Goal: Task Accomplishment & Management: Use online tool/utility

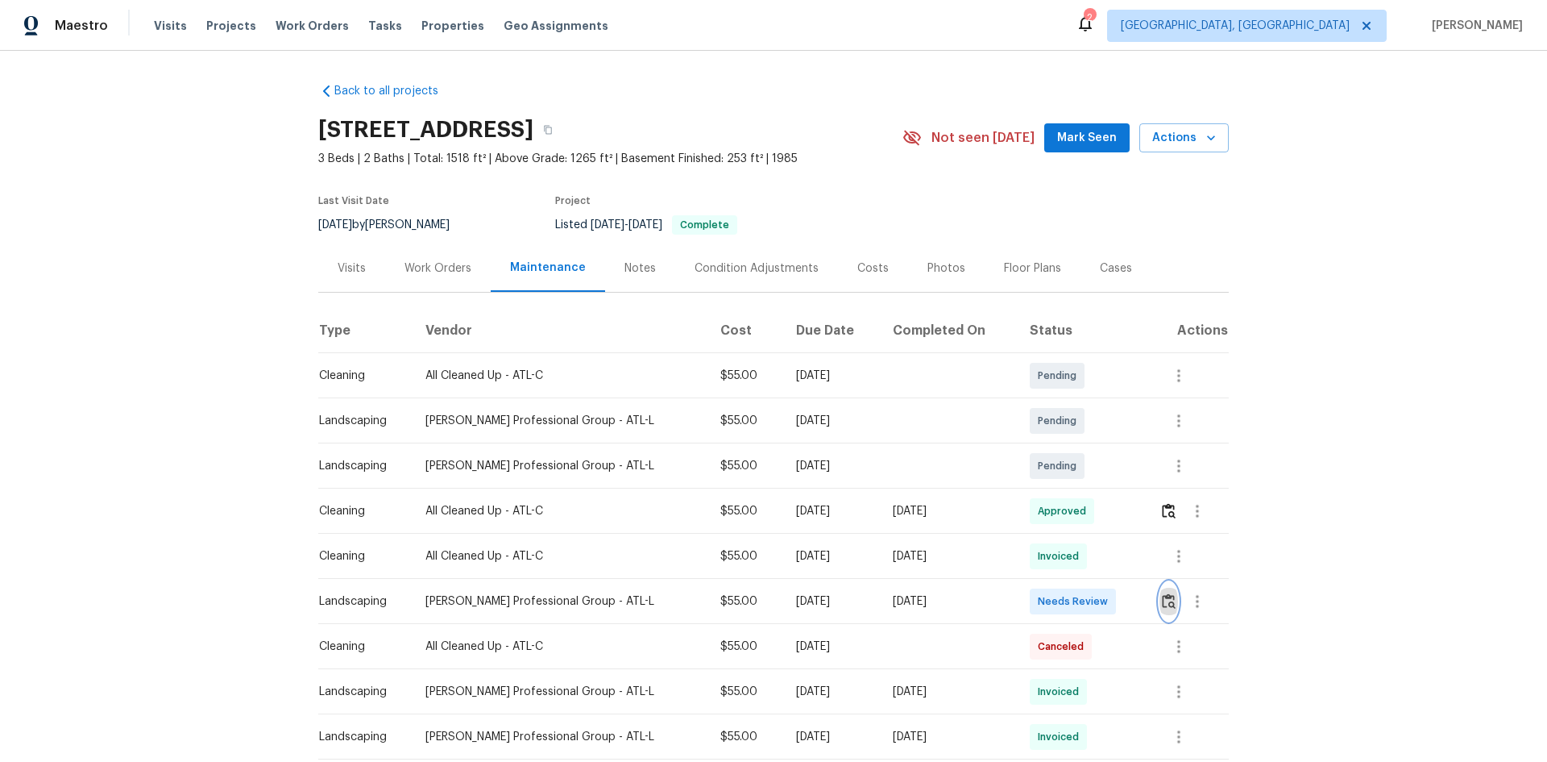
click at [1162, 597] on img "button" at bounding box center [1169, 600] width 14 height 15
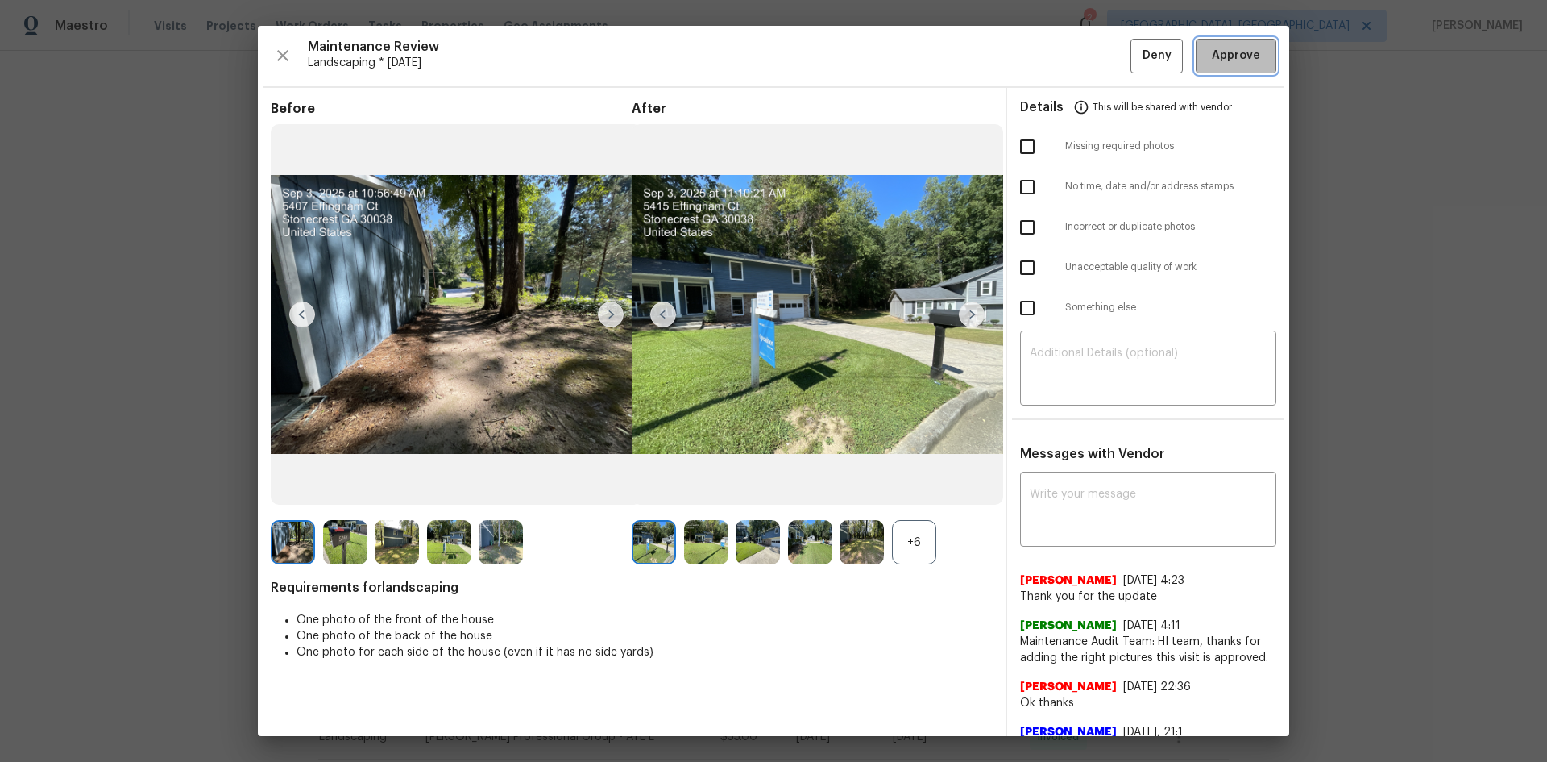
click at [1218, 57] on span "Approve" at bounding box center [1236, 56] width 48 height 20
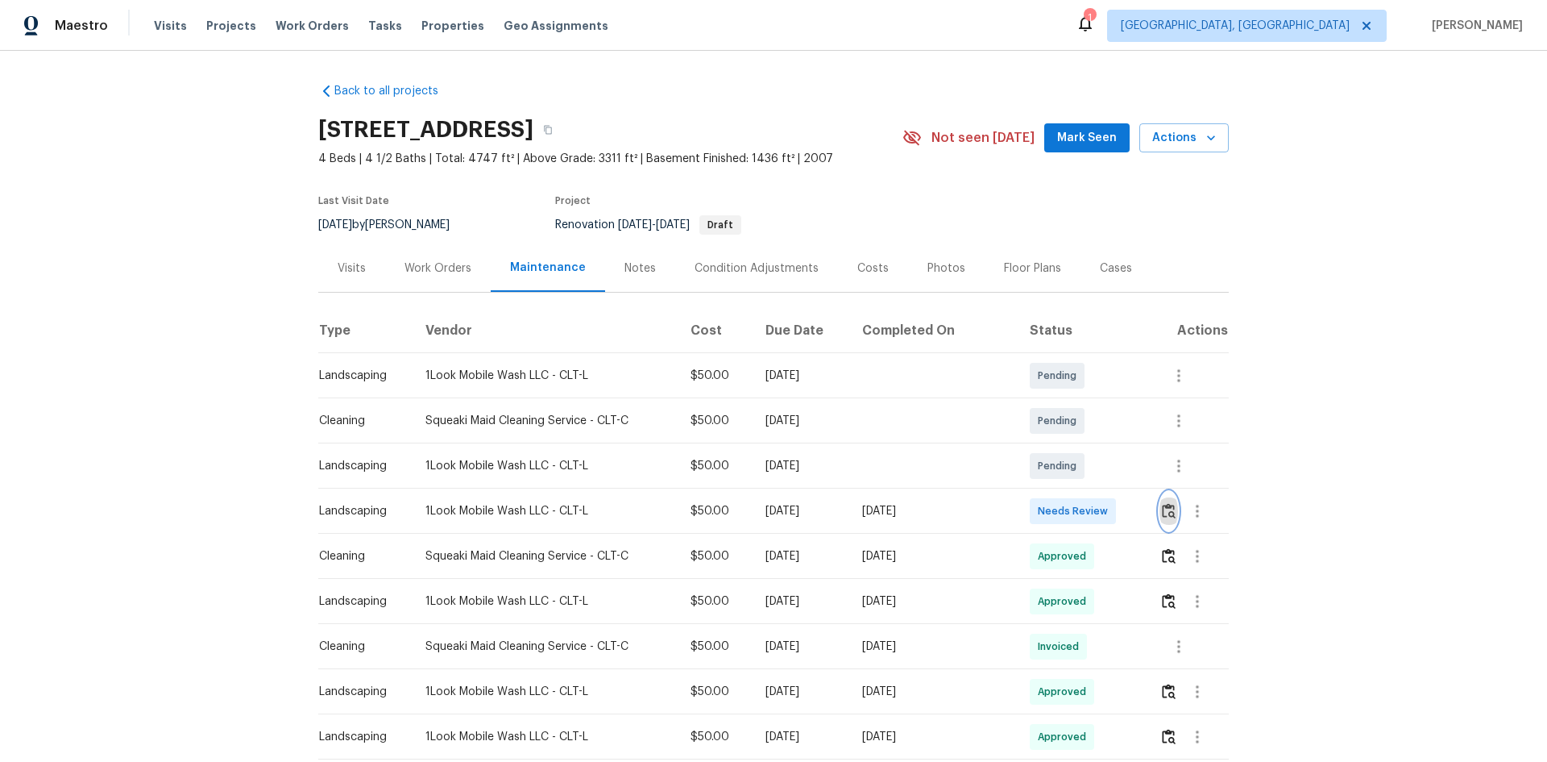
click at [1162, 504] on img "button" at bounding box center [1169, 510] width 14 height 15
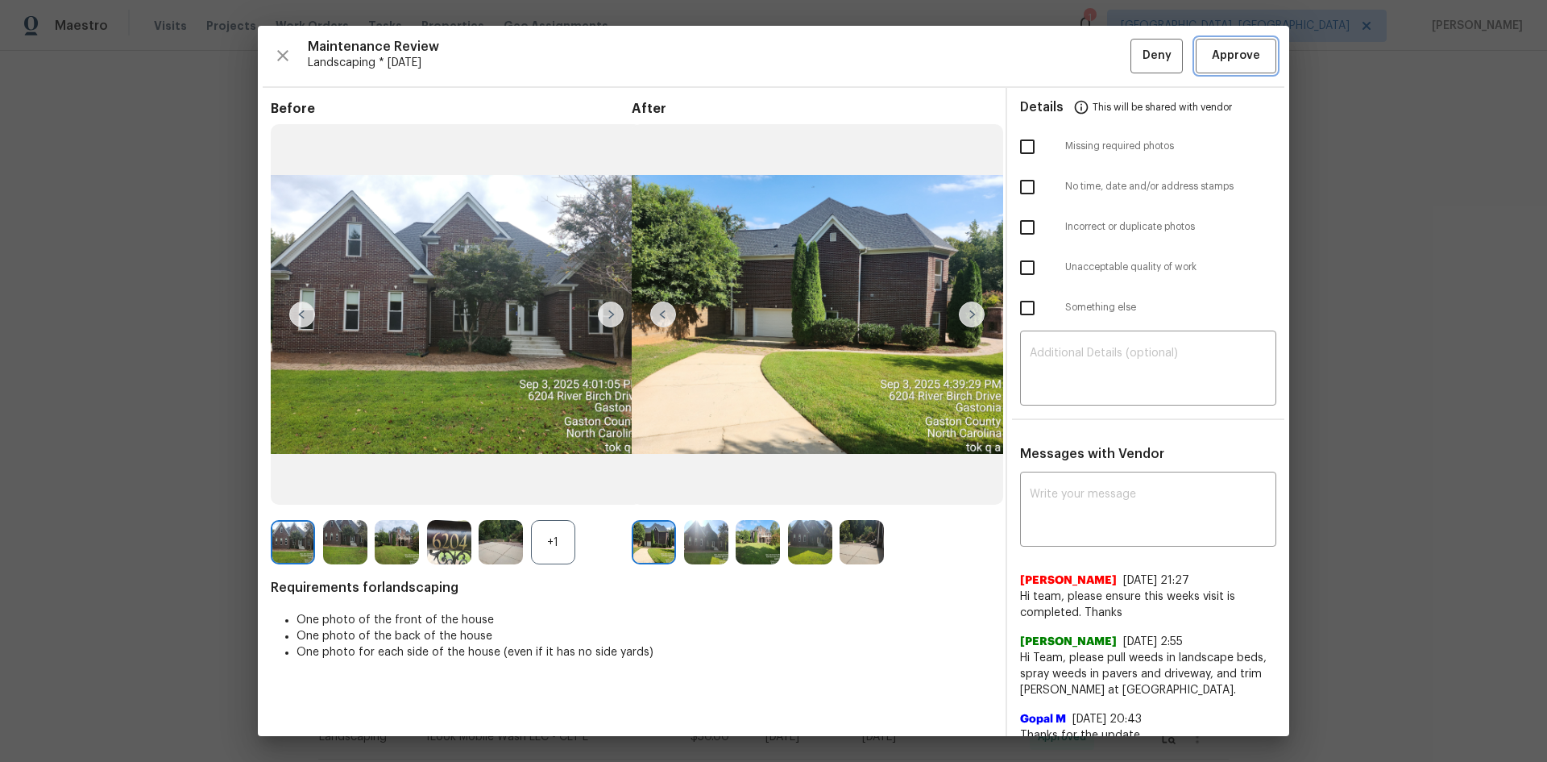
click at [1212, 48] on span "Approve" at bounding box center [1236, 56] width 48 height 20
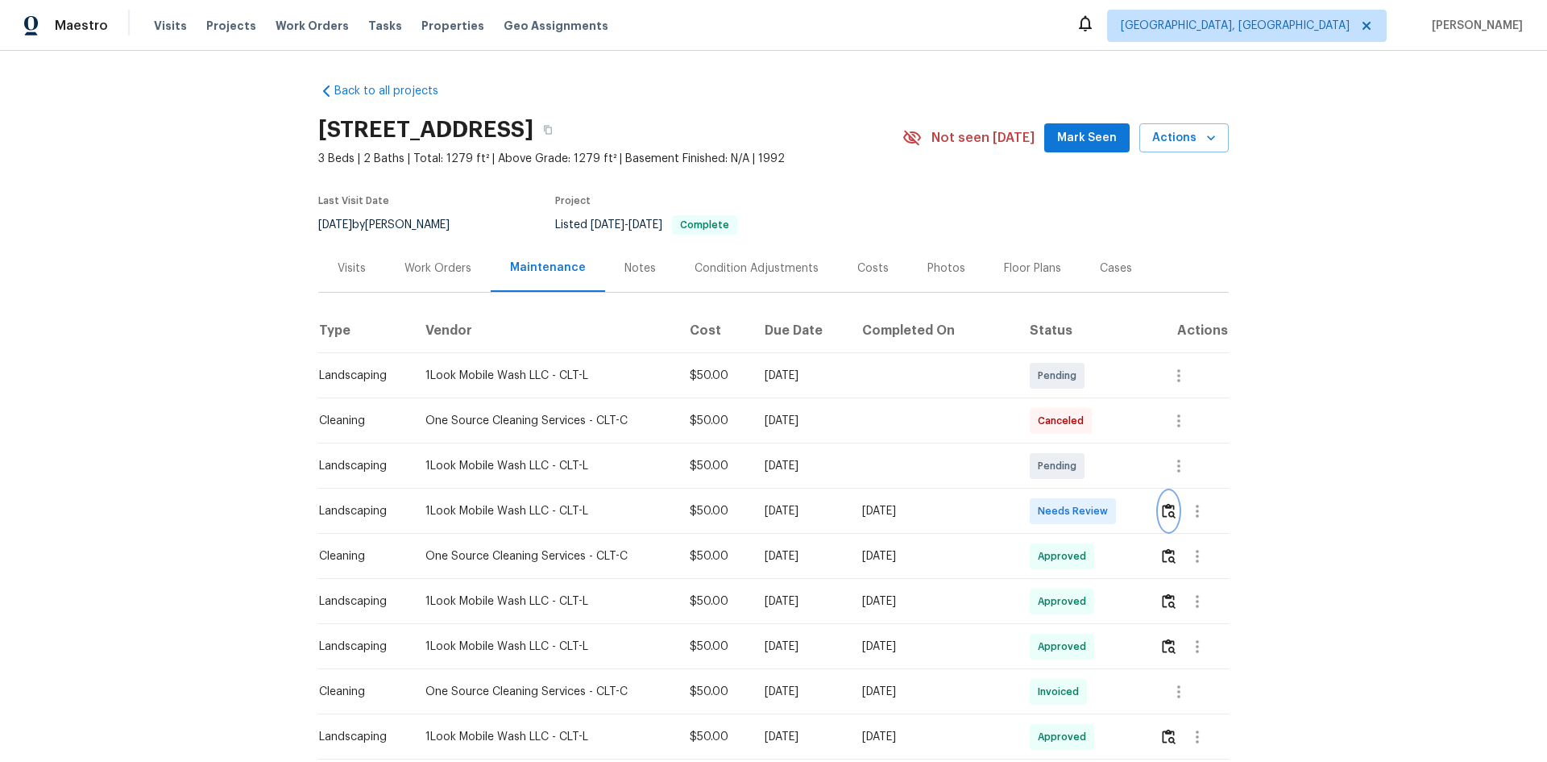
click at [1168, 508] on img "button" at bounding box center [1169, 510] width 14 height 15
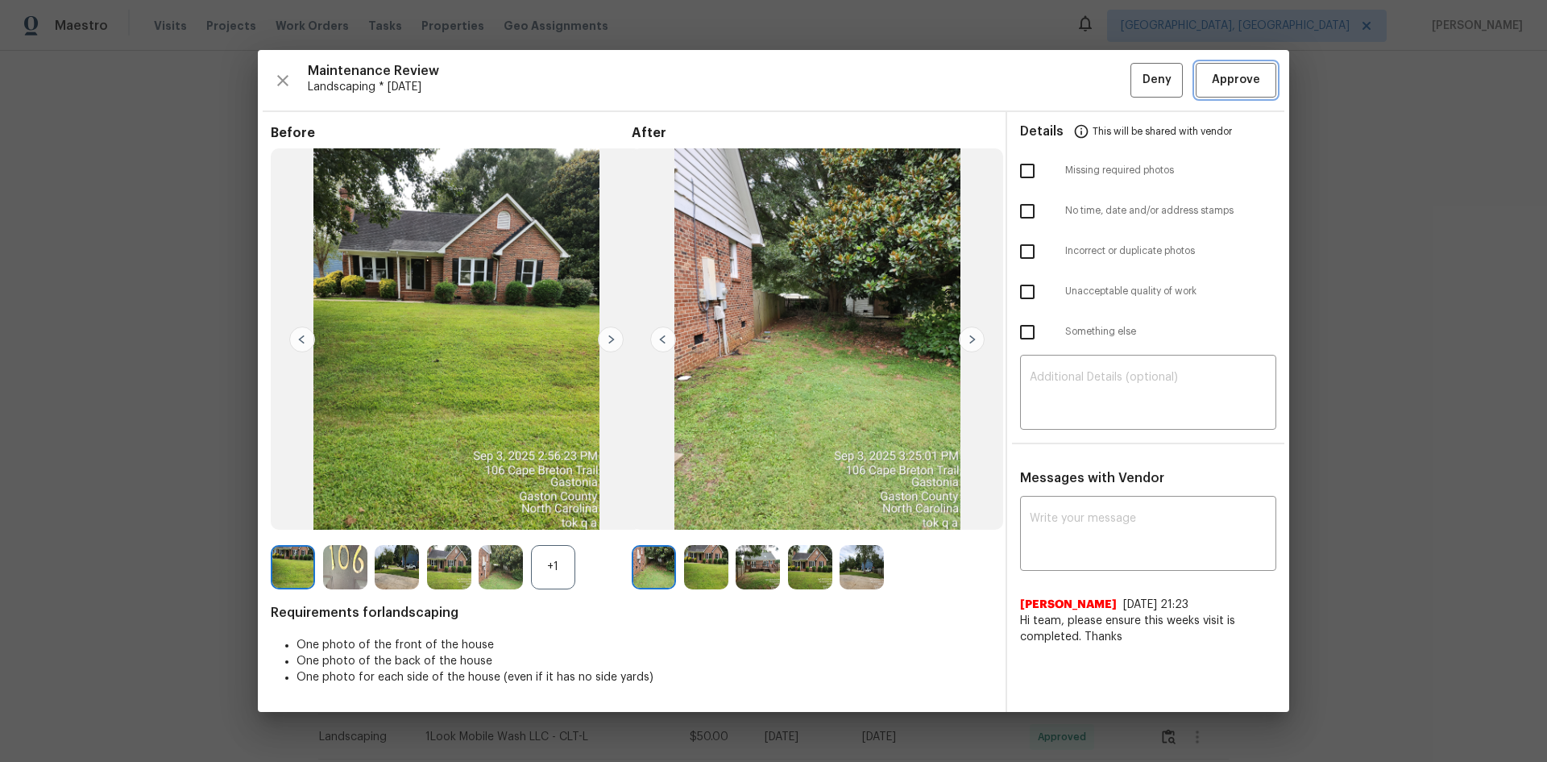
click at [1228, 84] on span "Approve" at bounding box center [1236, 80] width 48 height 20
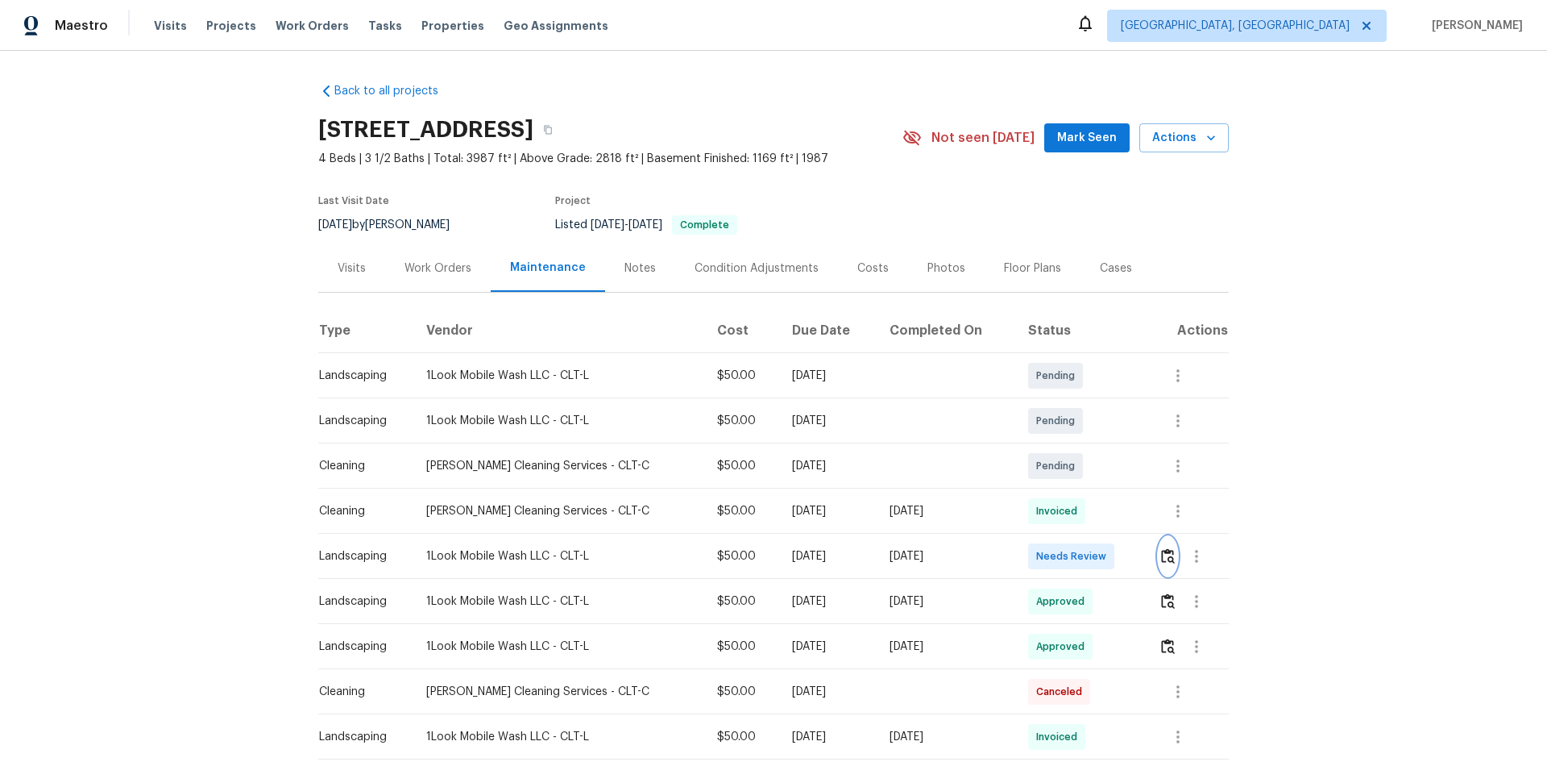
click at [1167, 556] on img "button" at bounding box center [1168, 555] width 14 height 15
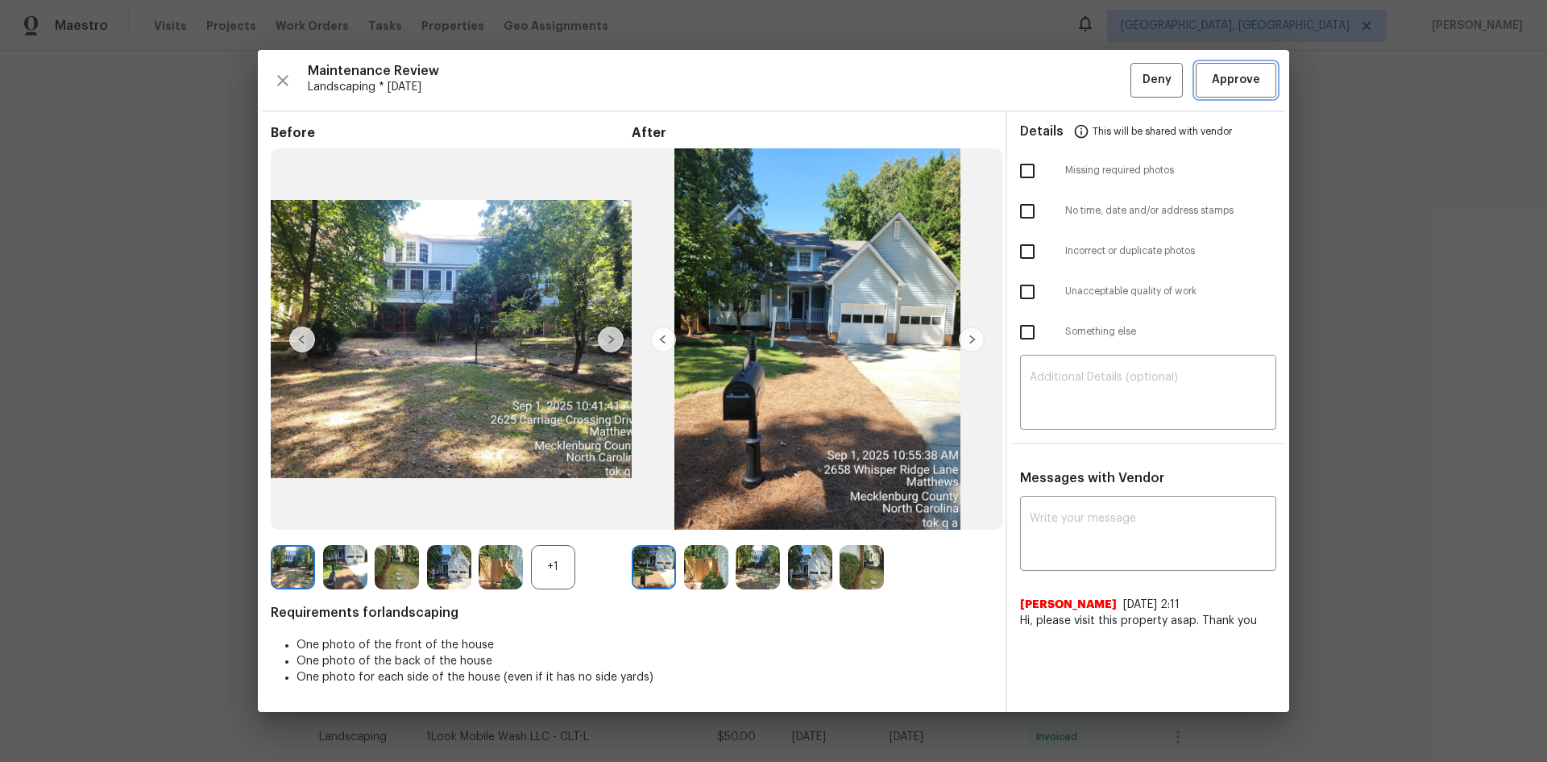
click at [1247, 86] on span "Approve" at bounding box center [1236, 80] width 48 height 20
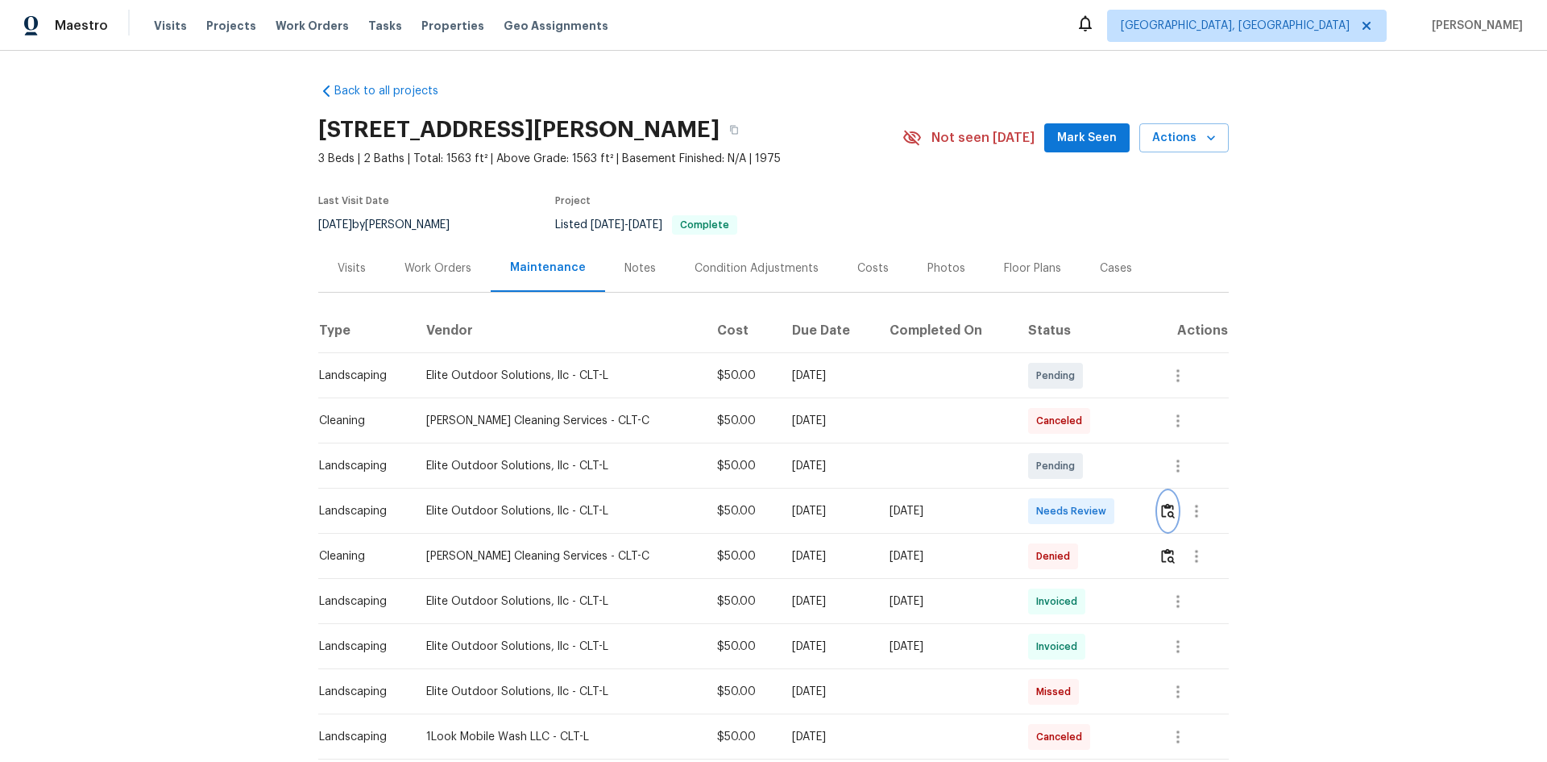
click at [1169, 513] on img "button" at bounding box center [1168, 510] width 14 height 15
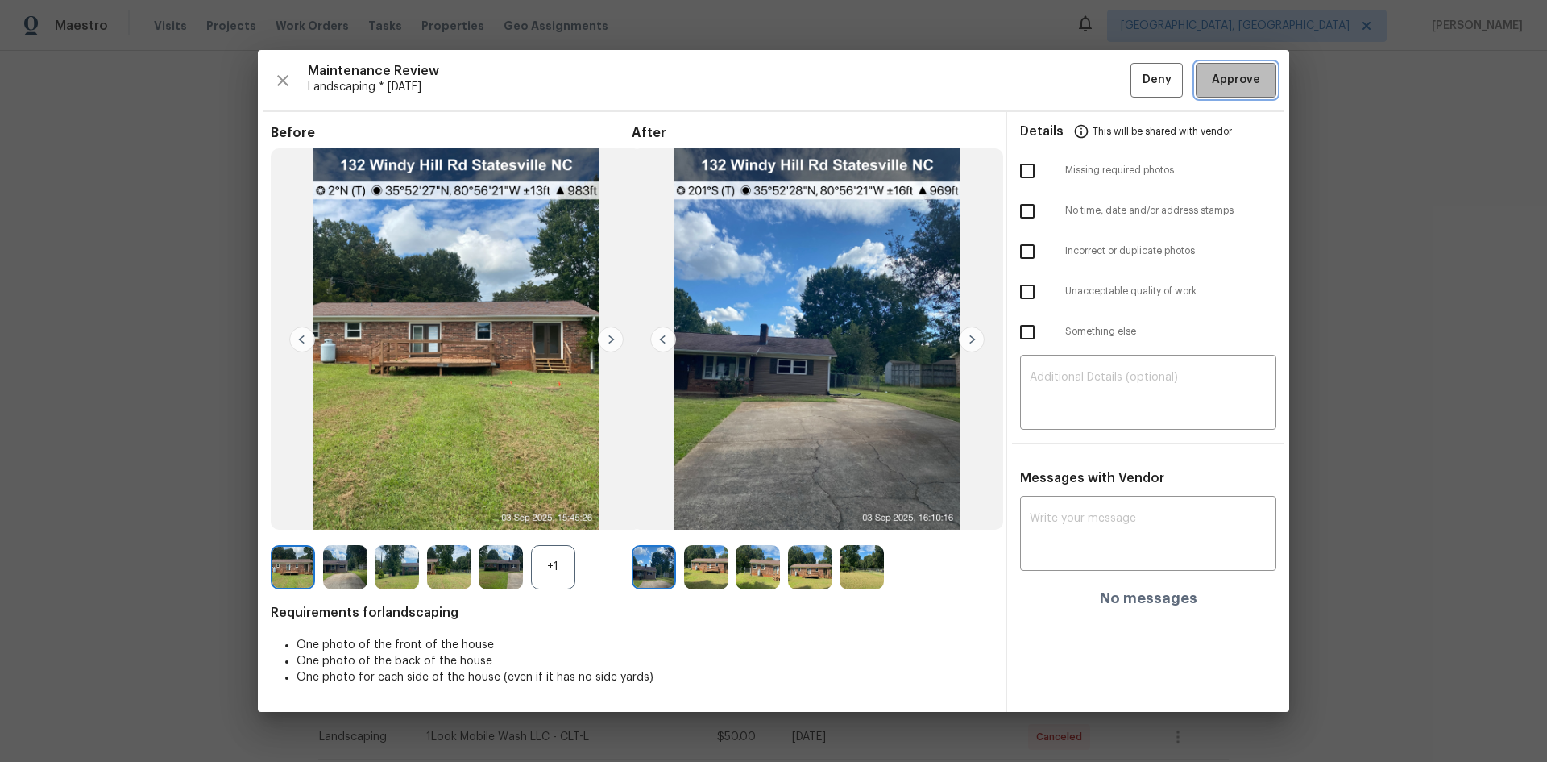
click at [1216, 83] on span "Approve" at bounding box center [1236, 80] width 48 height 20
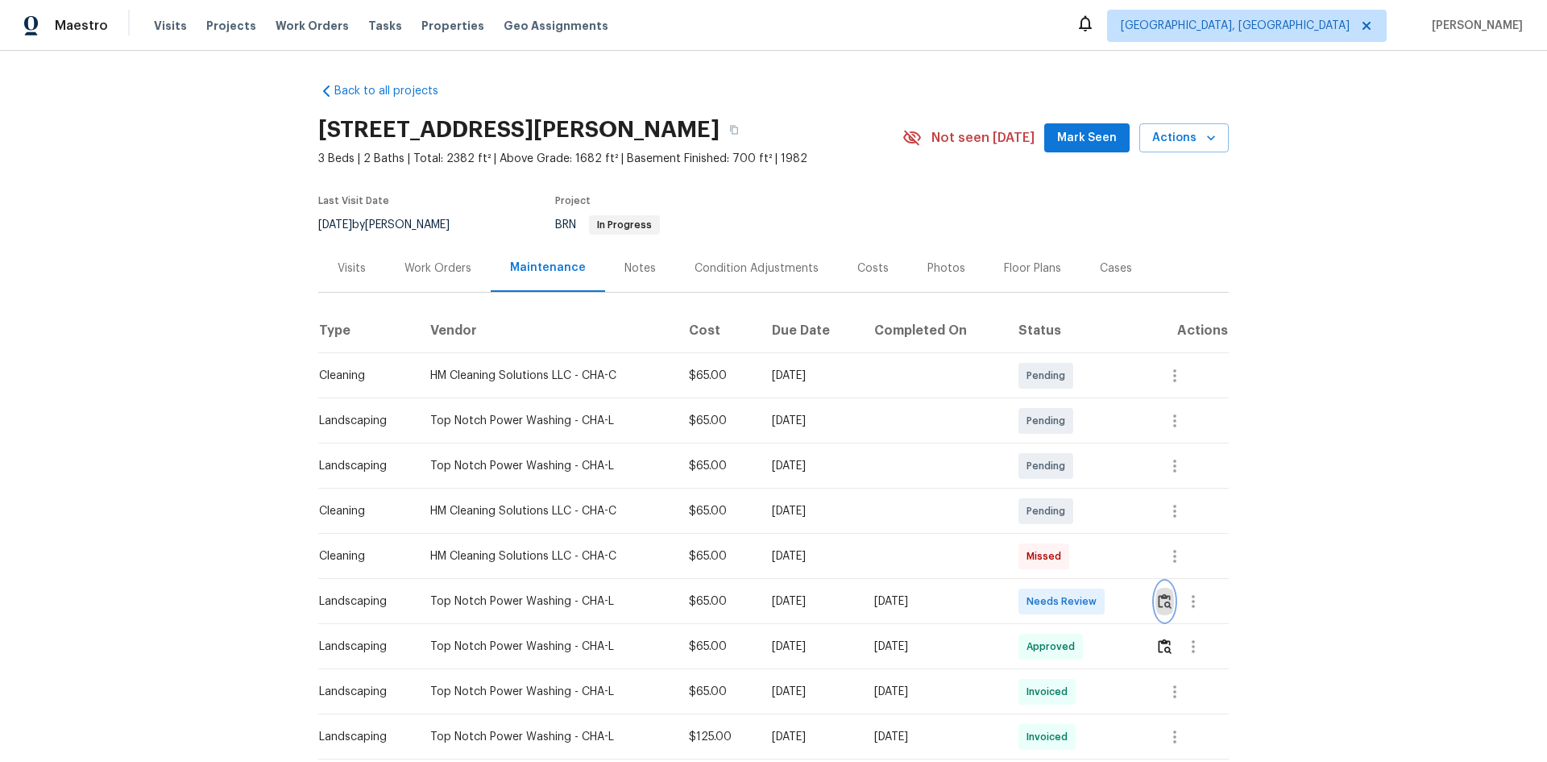
click at [1160, 606] on img "button" at bounding box center [1165, 600] width 14 height 15
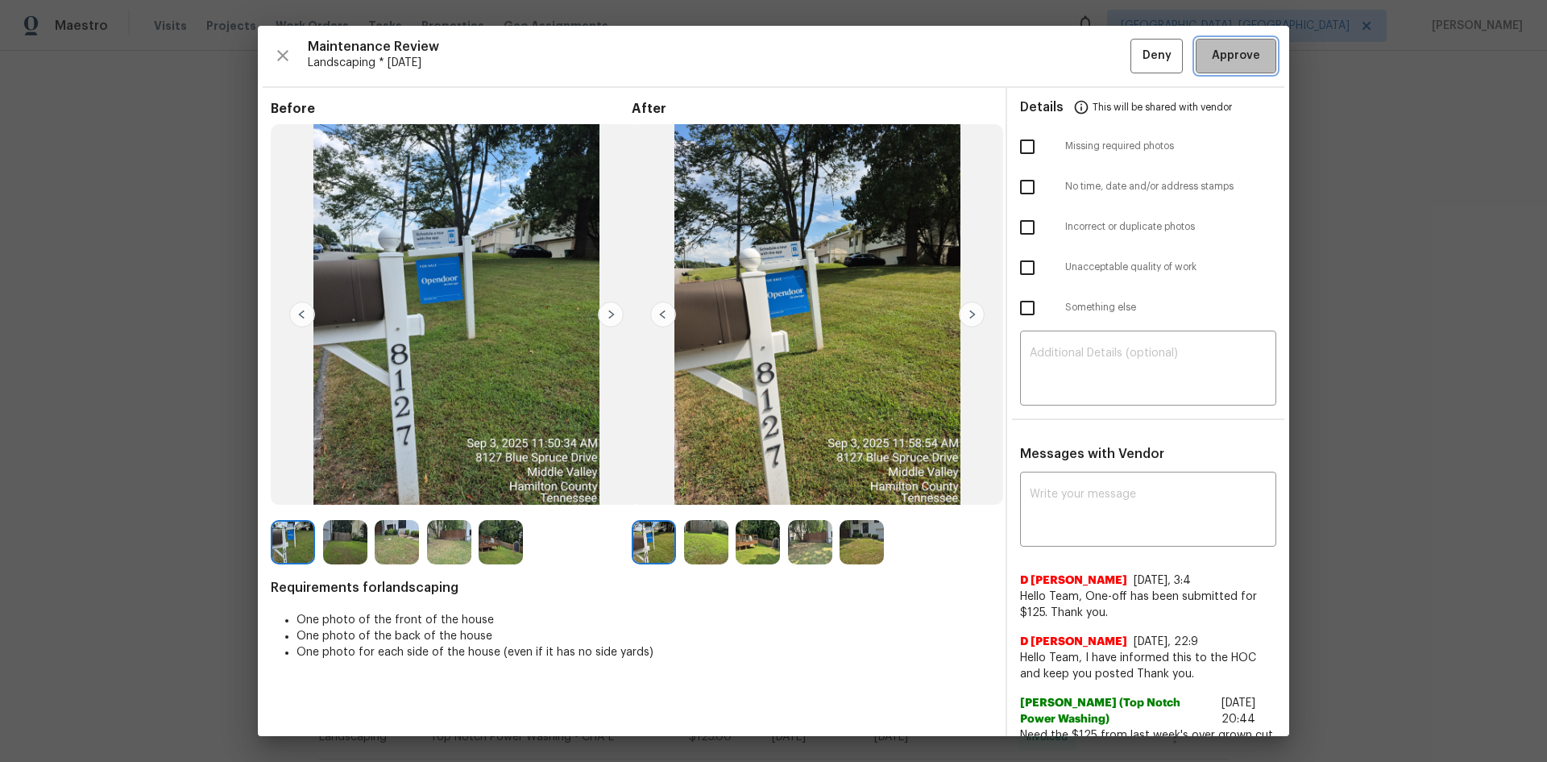
click at [1214, 60] on span "Approve" at bounding box center [1236, 56] width 48 height 20
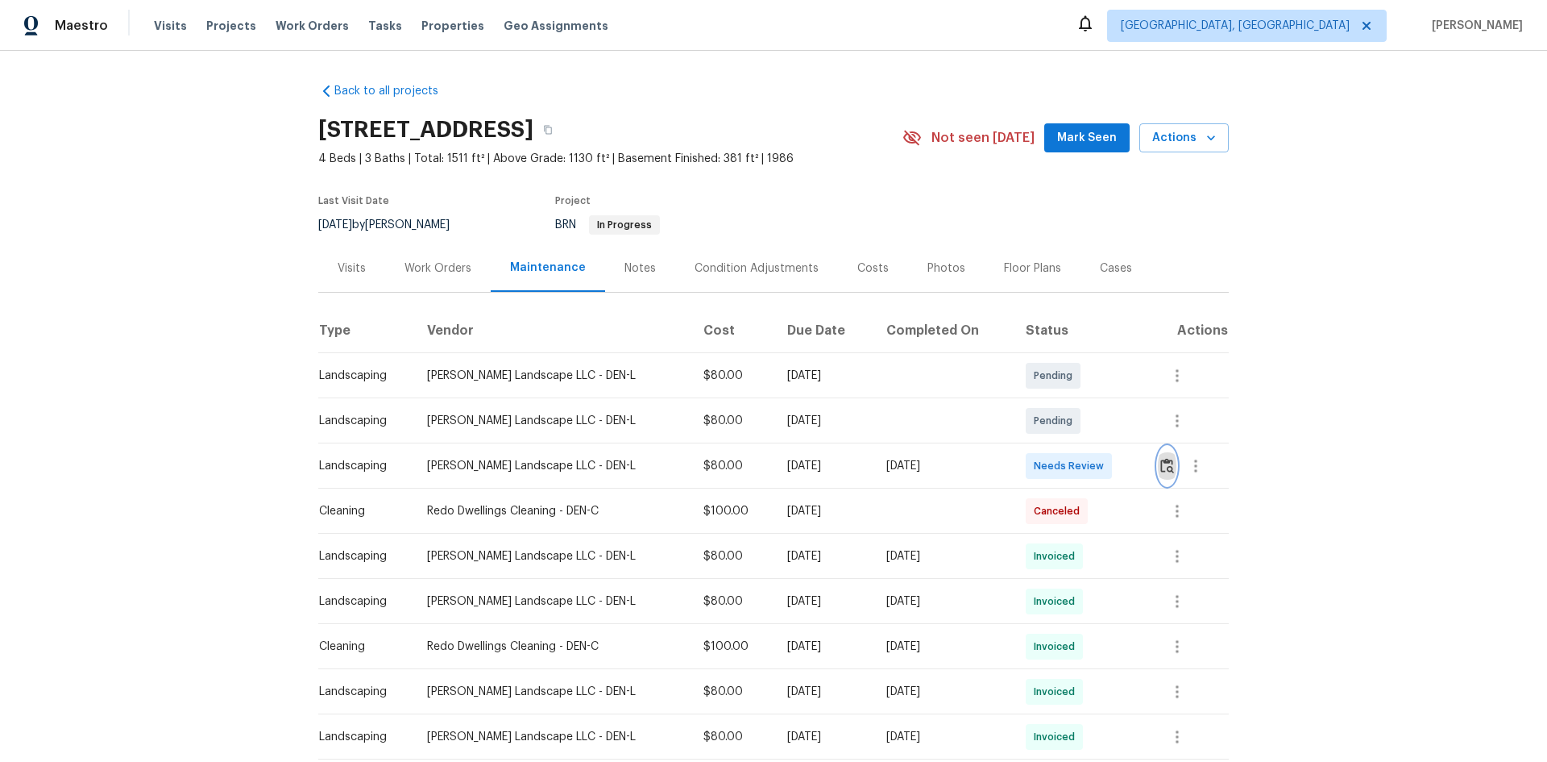
click at [1162, 469] on img "button" at bounding box center [1167, 465] width 14 height 15
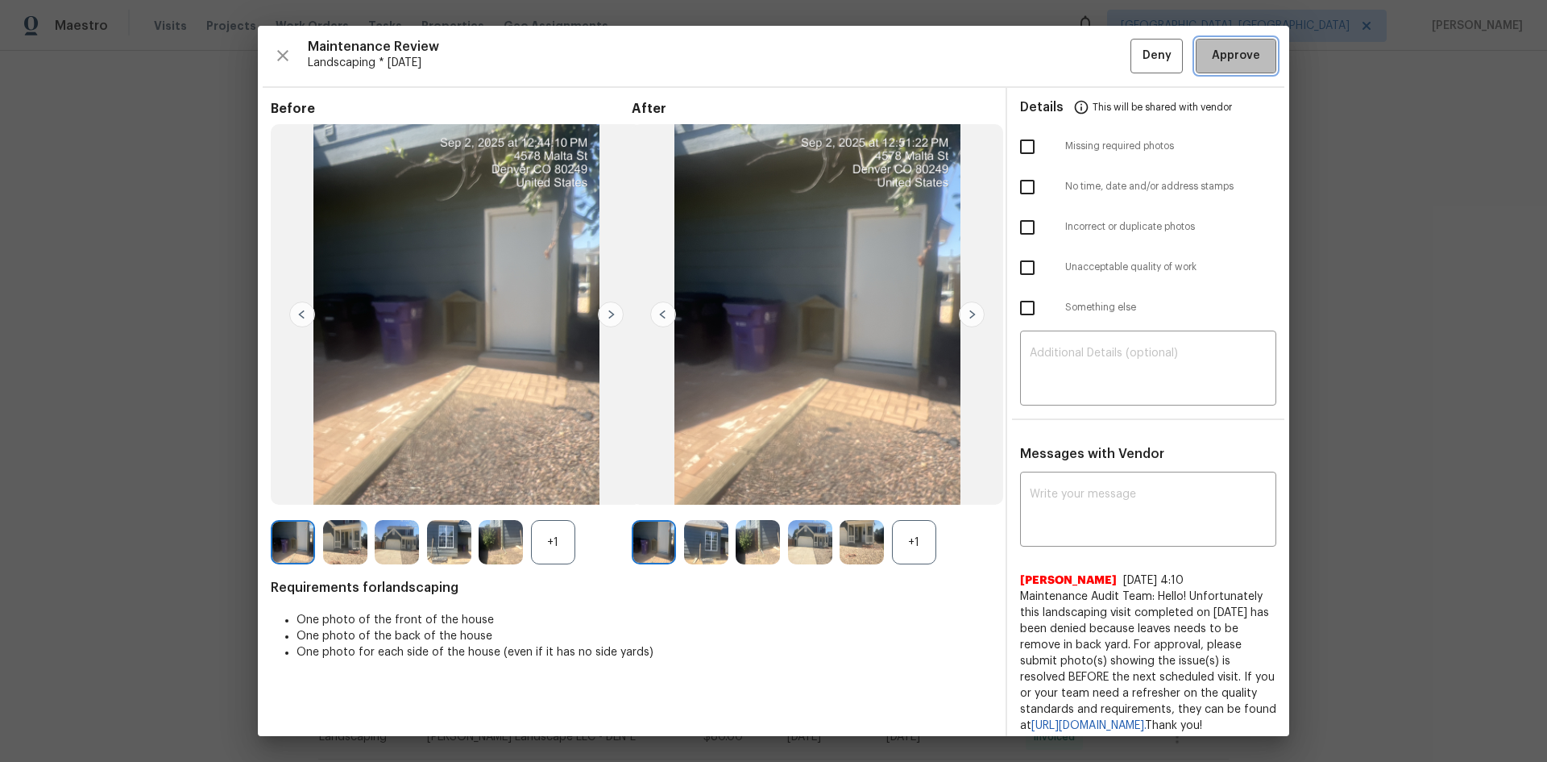
click at [1212, 60] on span "Approve" at bounding box center [1236, 56] width 48 height 20
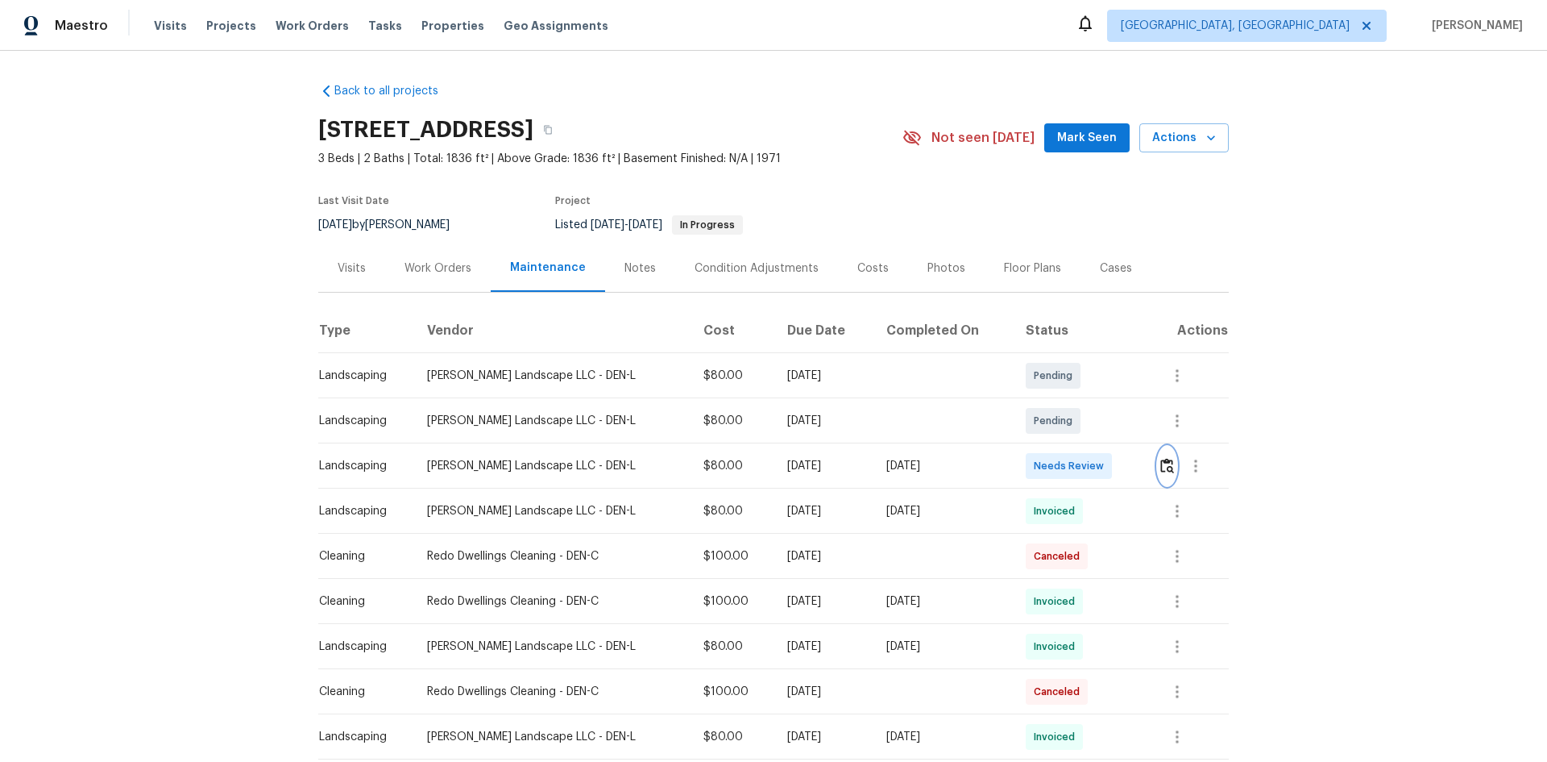
click at [1162, 475] on button "button" at bounding box center [1167, 465] width 19 height 39
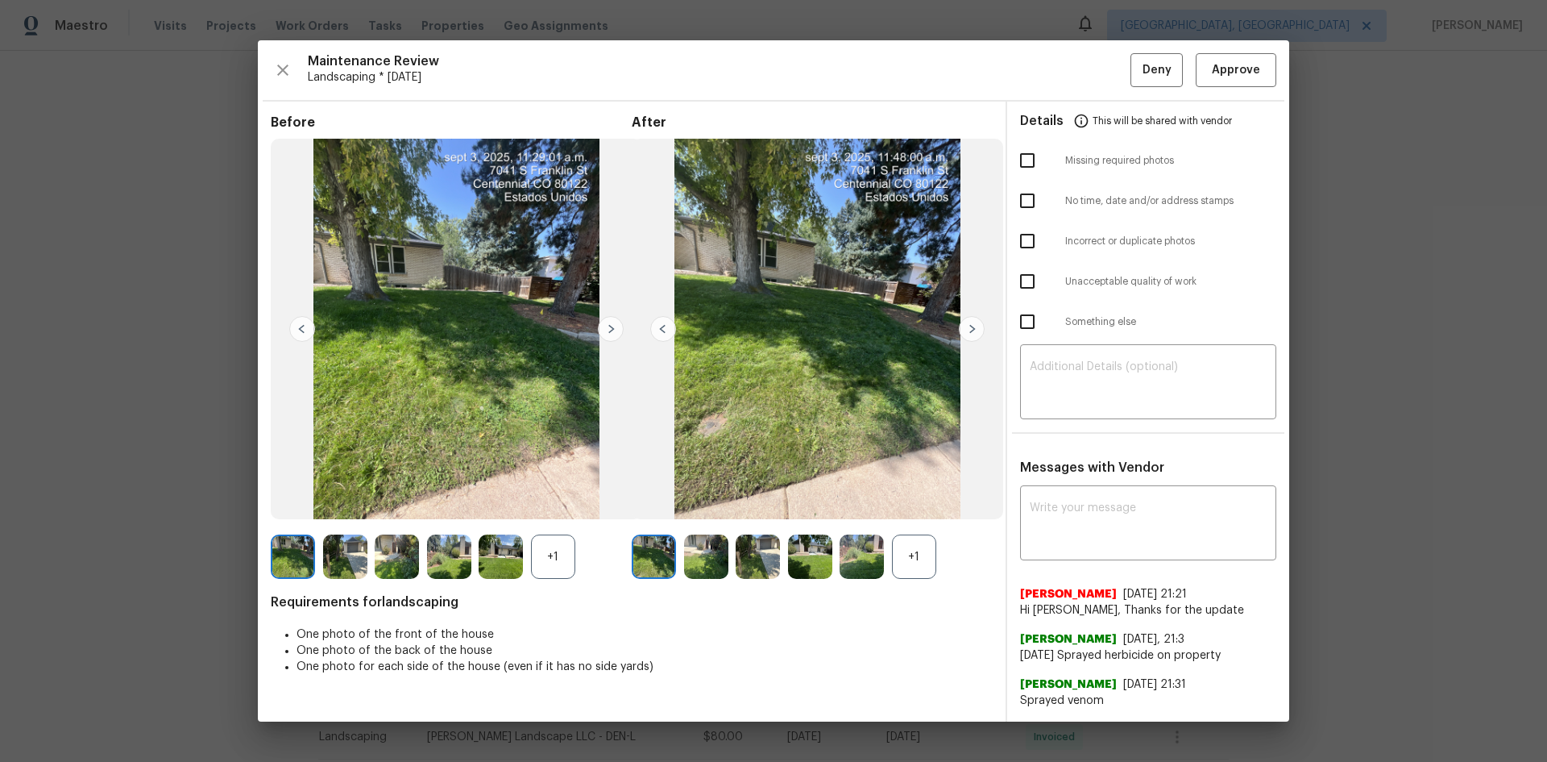
click at [613, 326] on img at bounding box center [611, 329] width 26 height 26
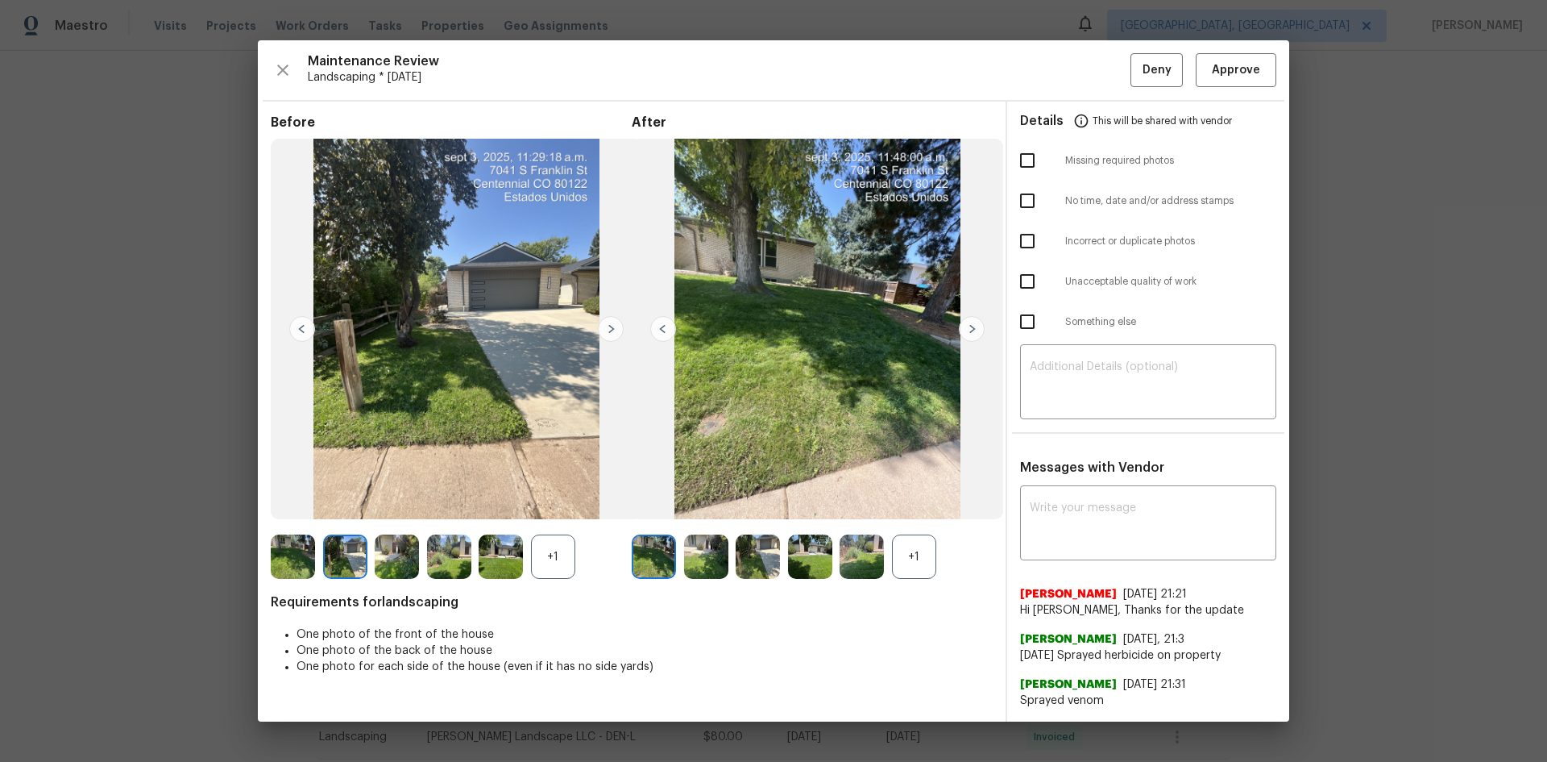
click at [613, 326] on img at bounding box center [611, 329] width 26 height 26
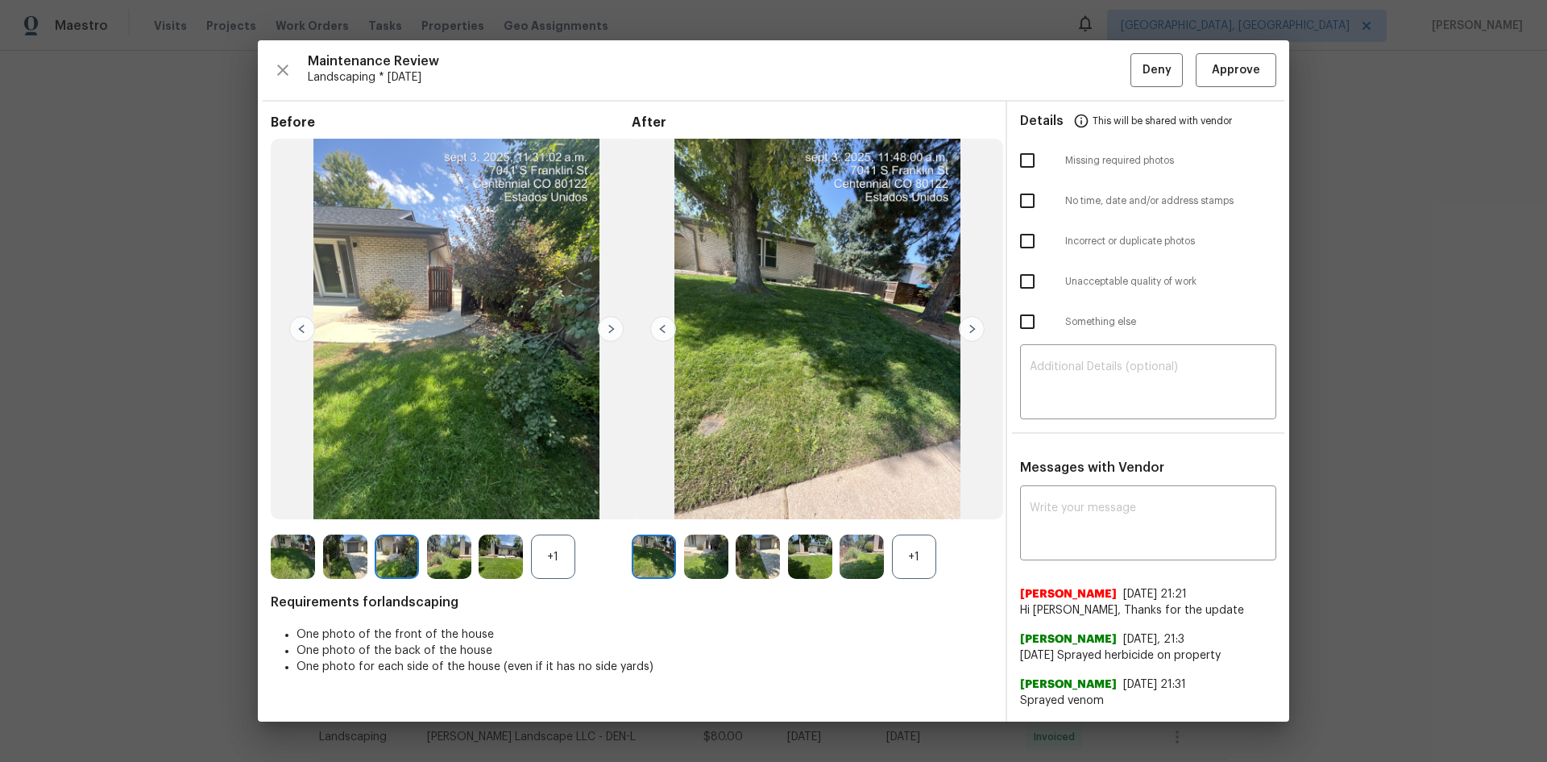
click at [613, 326] on img at bounding box center [611, 329] width 26 height 26
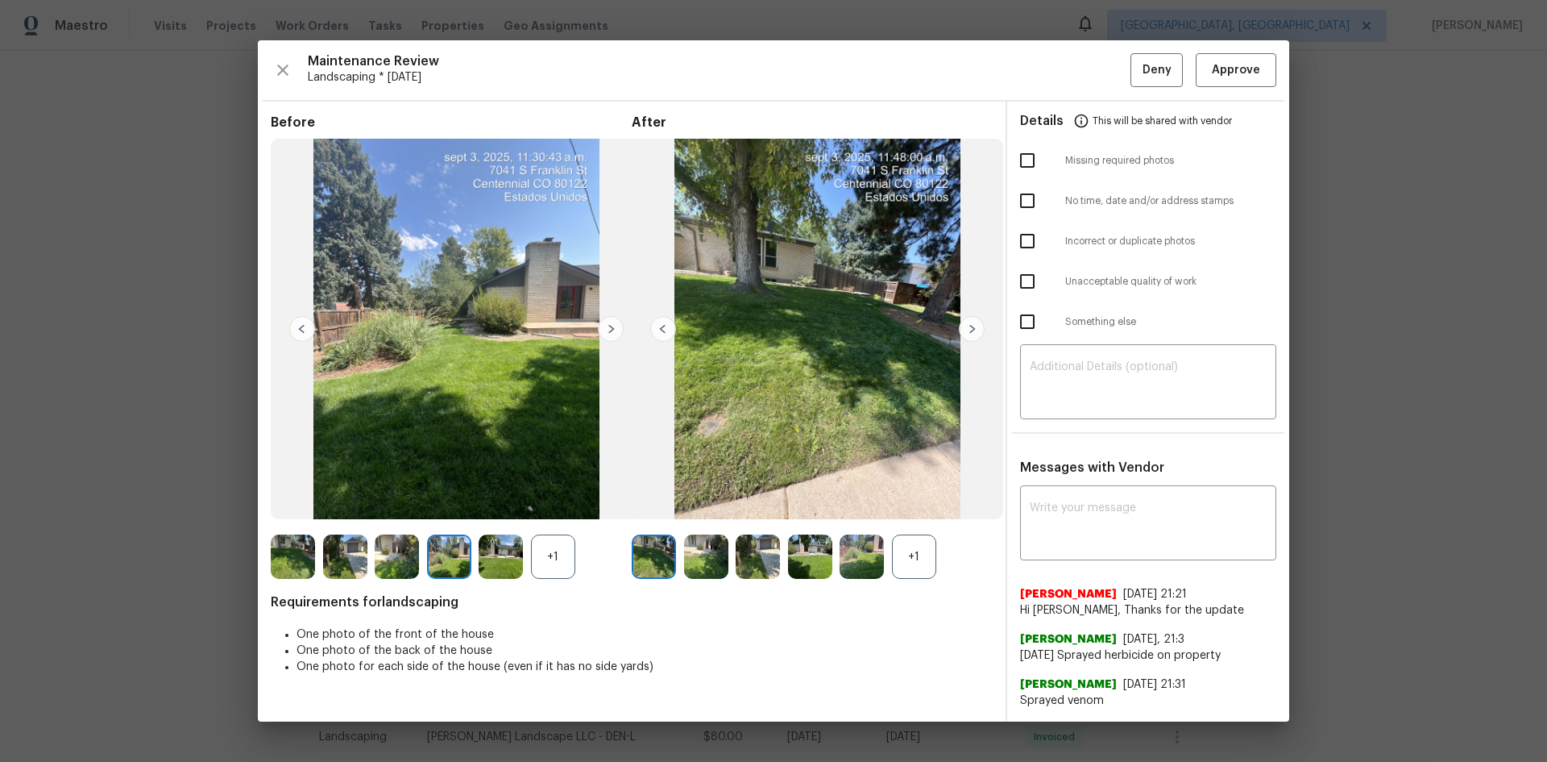
click at [613, 326] on img at bounding box center [611, 329] width 26 height 26
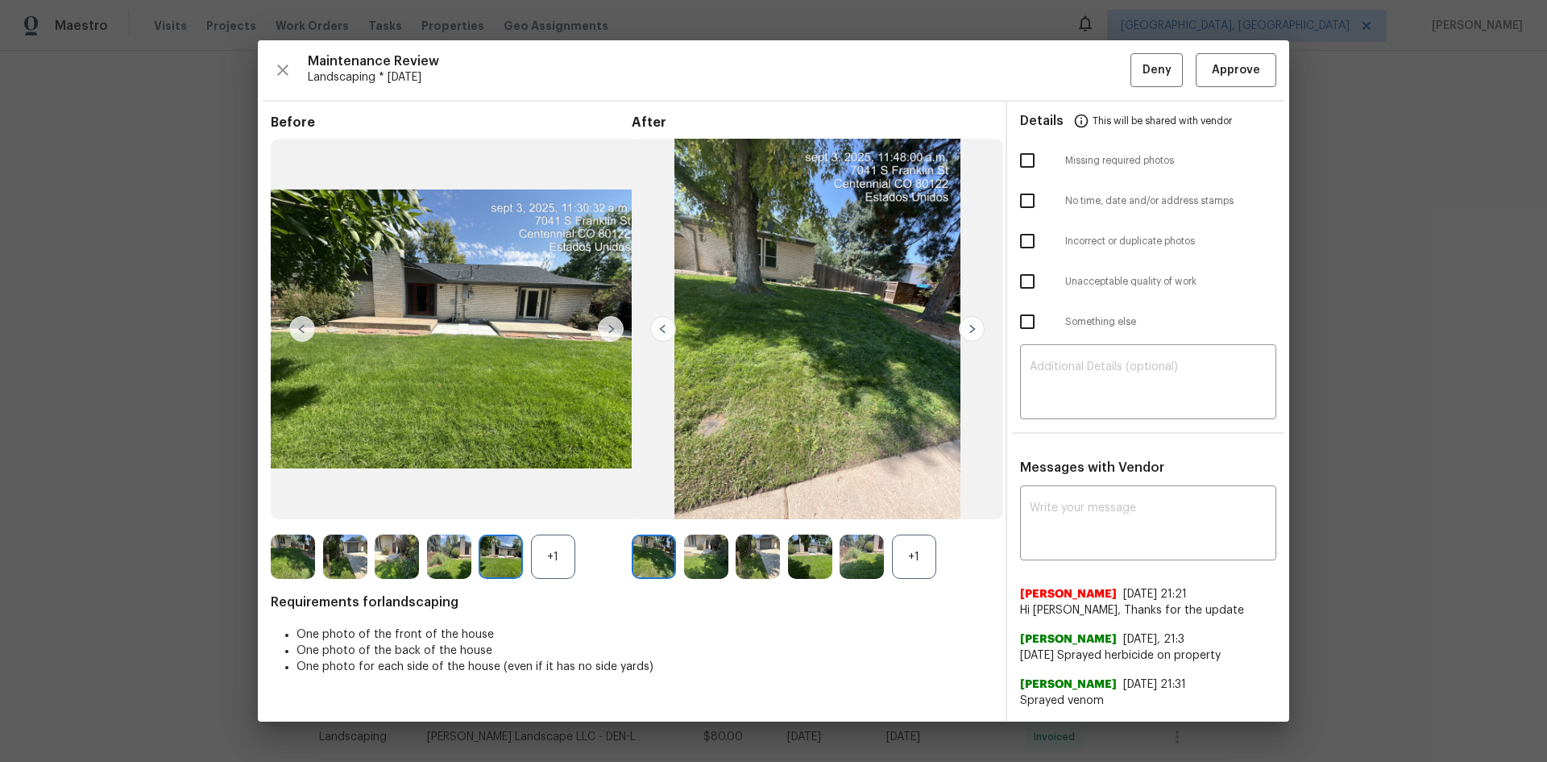
click at [613, 326] on img at bounding box center [611, 329] width 26 height 26
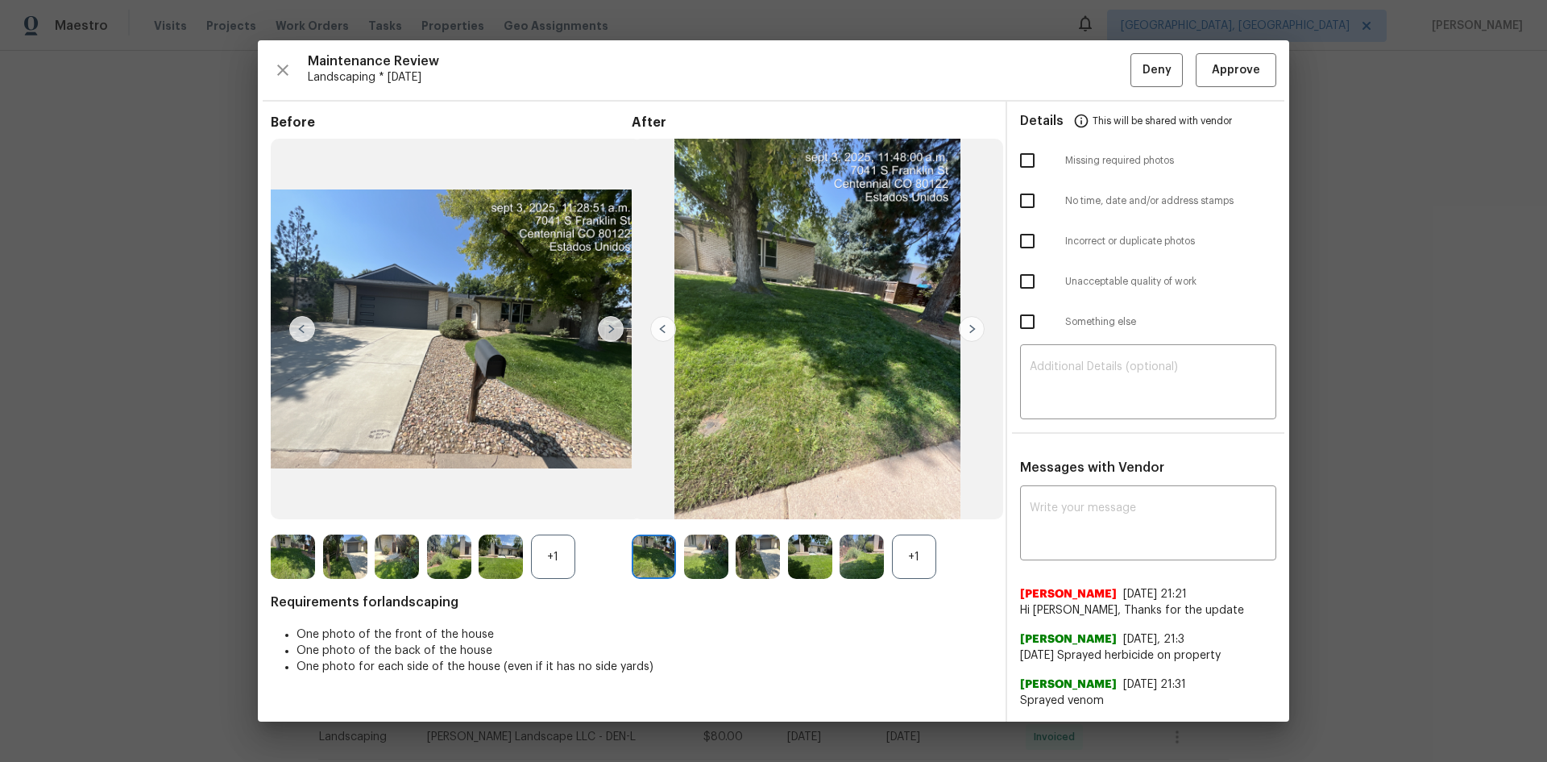
click at [613, 325] on img at bounding box center [611, 329] width 26 height 26
click at [1242, 71] on span "Approve" at bounding box center [1236, 70] width 48 height 20
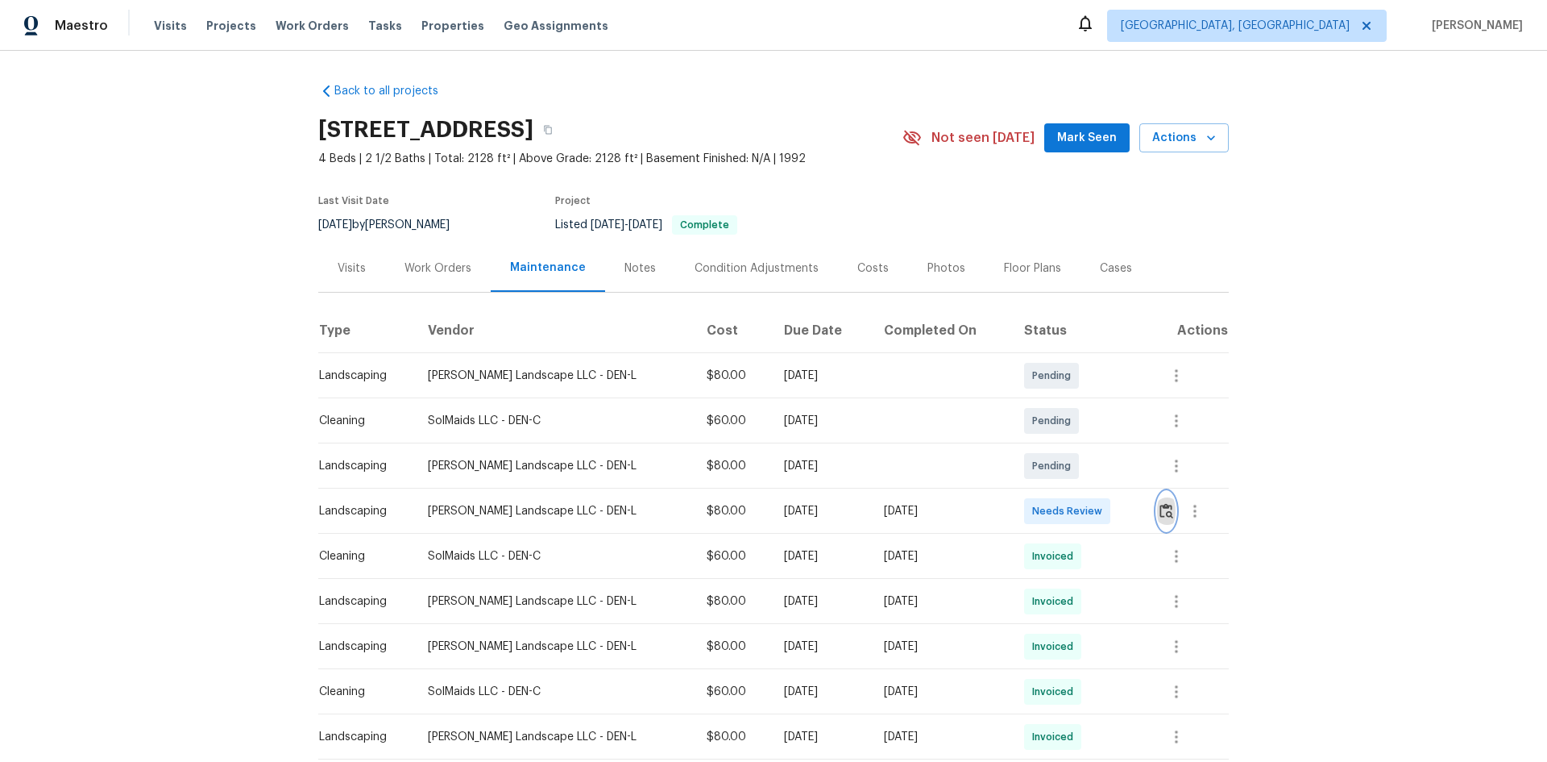
click at [1160, 508] on img "button" at bounding box center [1167, 510] width 14 height 15
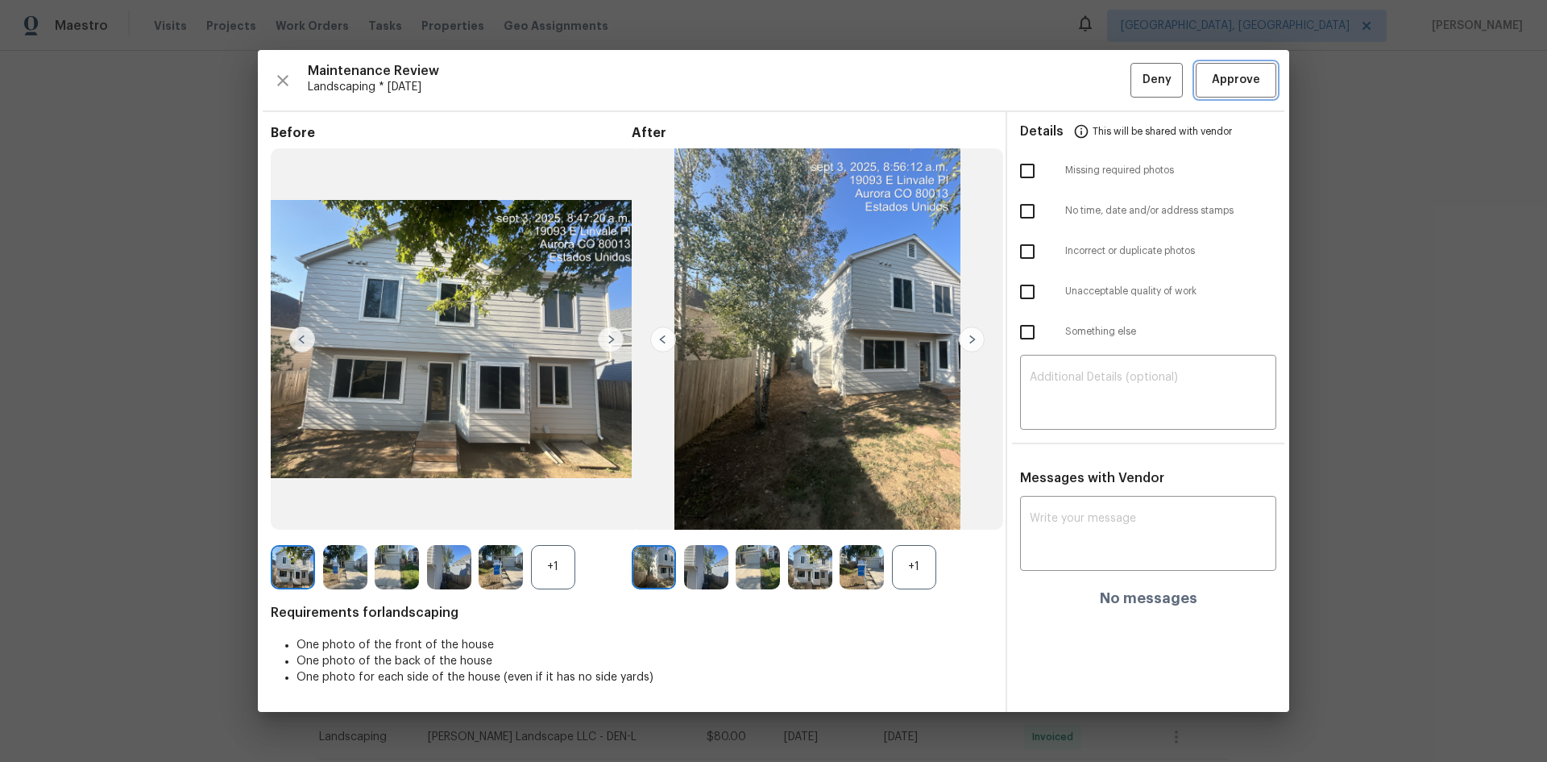
click at [1245, 78] on span "Approve" at bounding box center [1236, 80] width 48 height 20
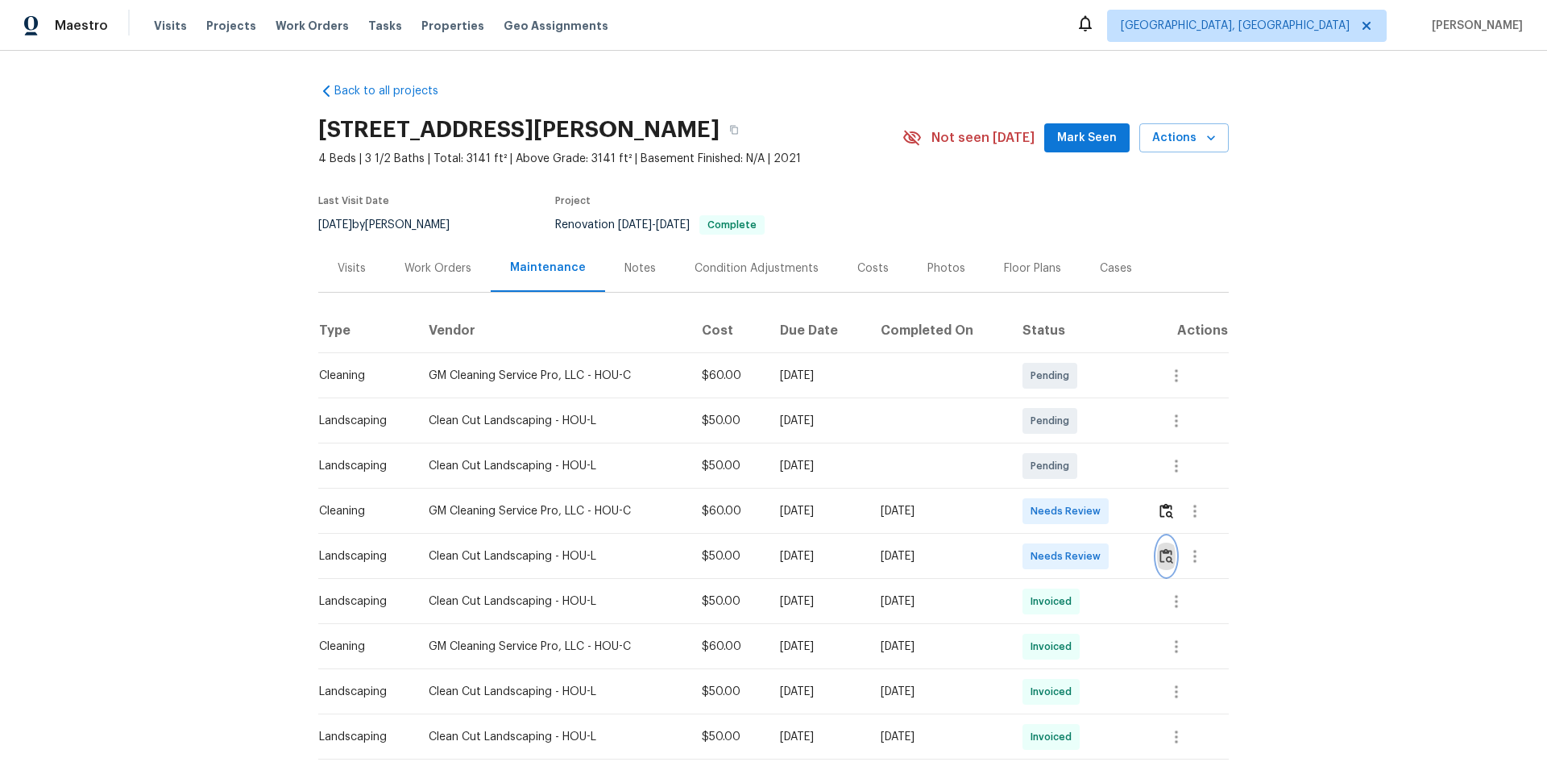
click at [1162, 561] on img "button" at bounding box center [1167, 555] width 14 height 15
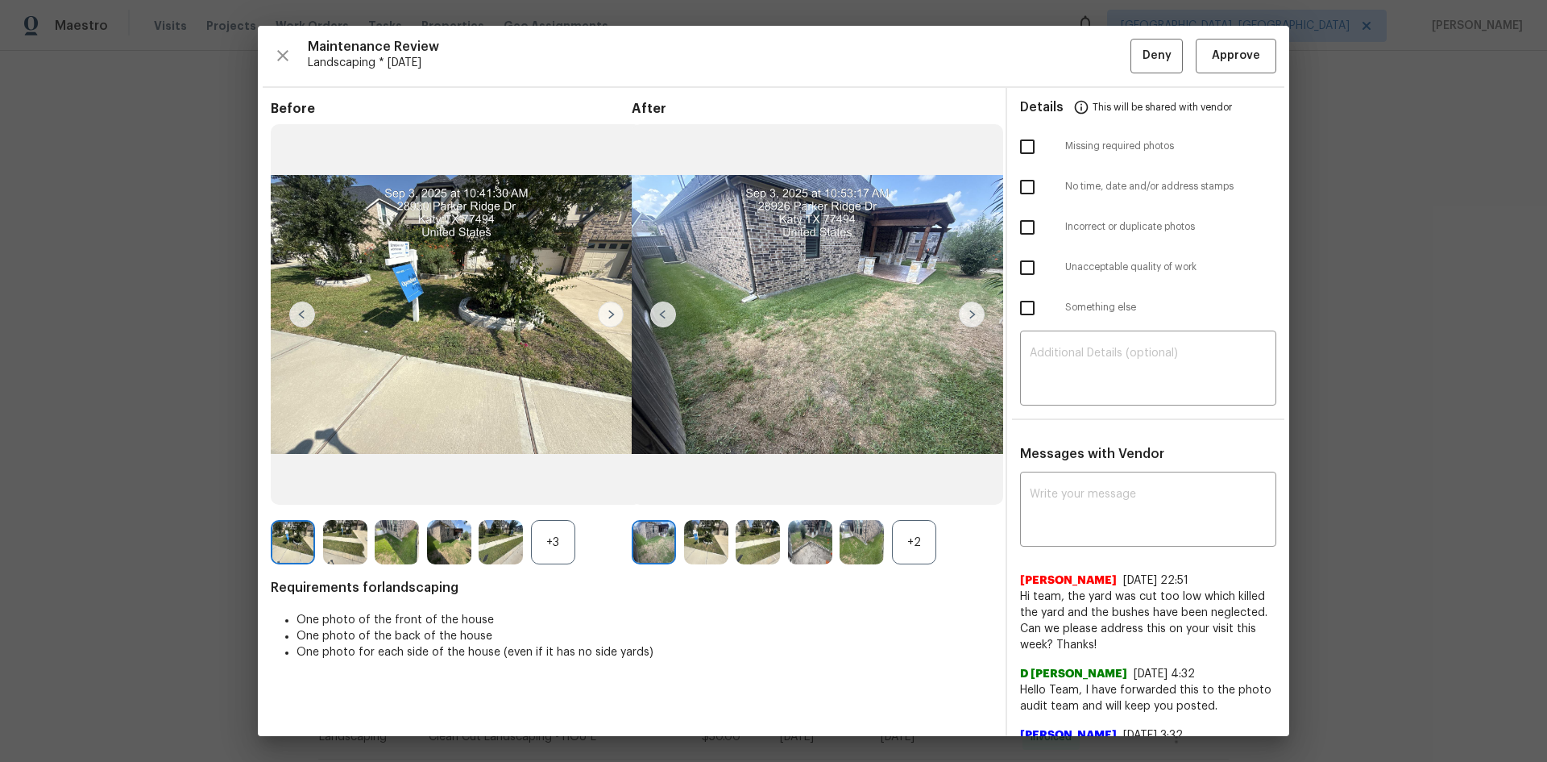
click at [919, 526] on div "+2" at bounding box center [914, 542] width 44 height 44
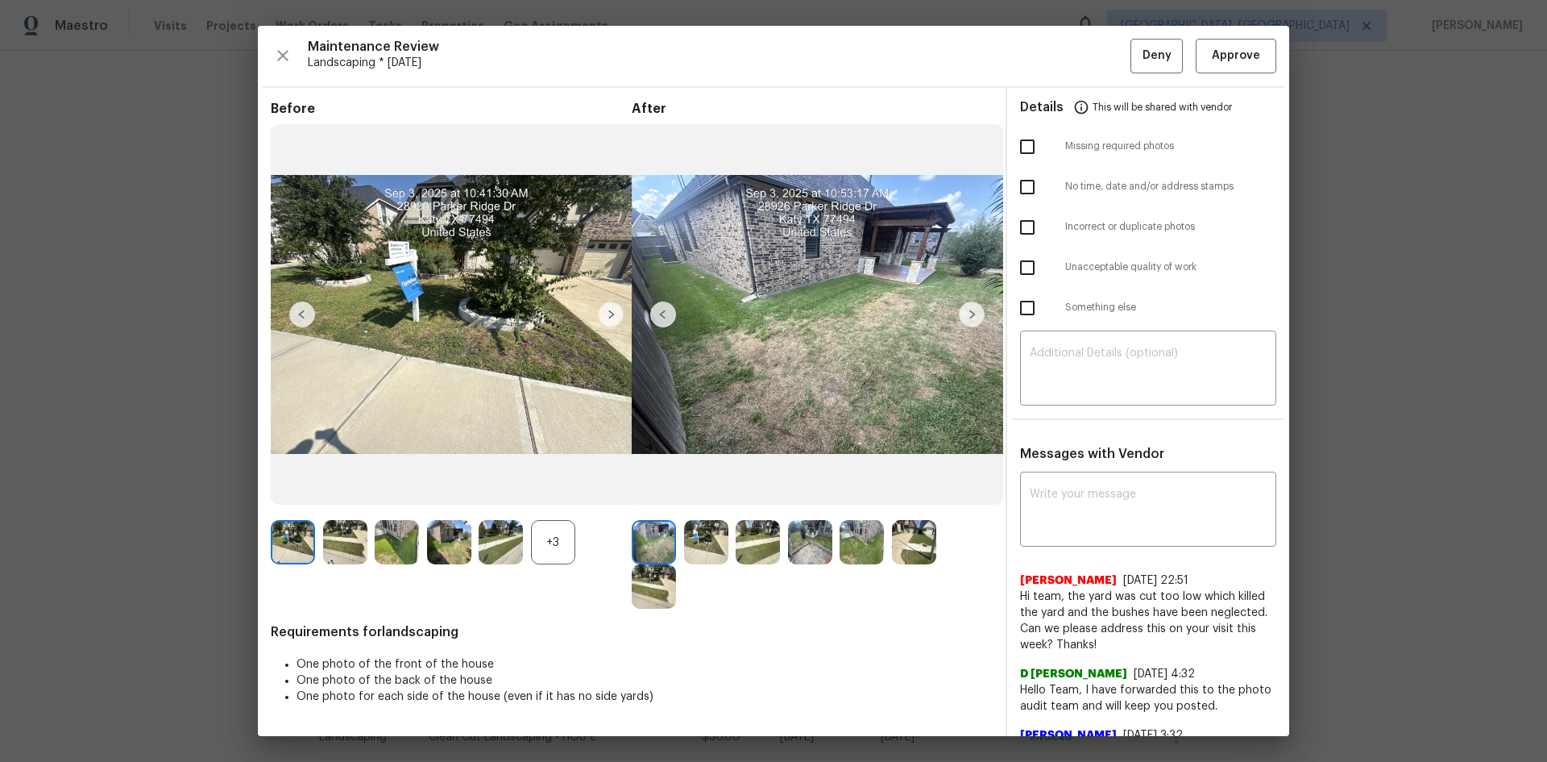
click at [633, 530] on img at bounding box center [654, 542] width 44 height 44
click at [965, 313] on img at bounding box center [972, 314] width 26 height 26
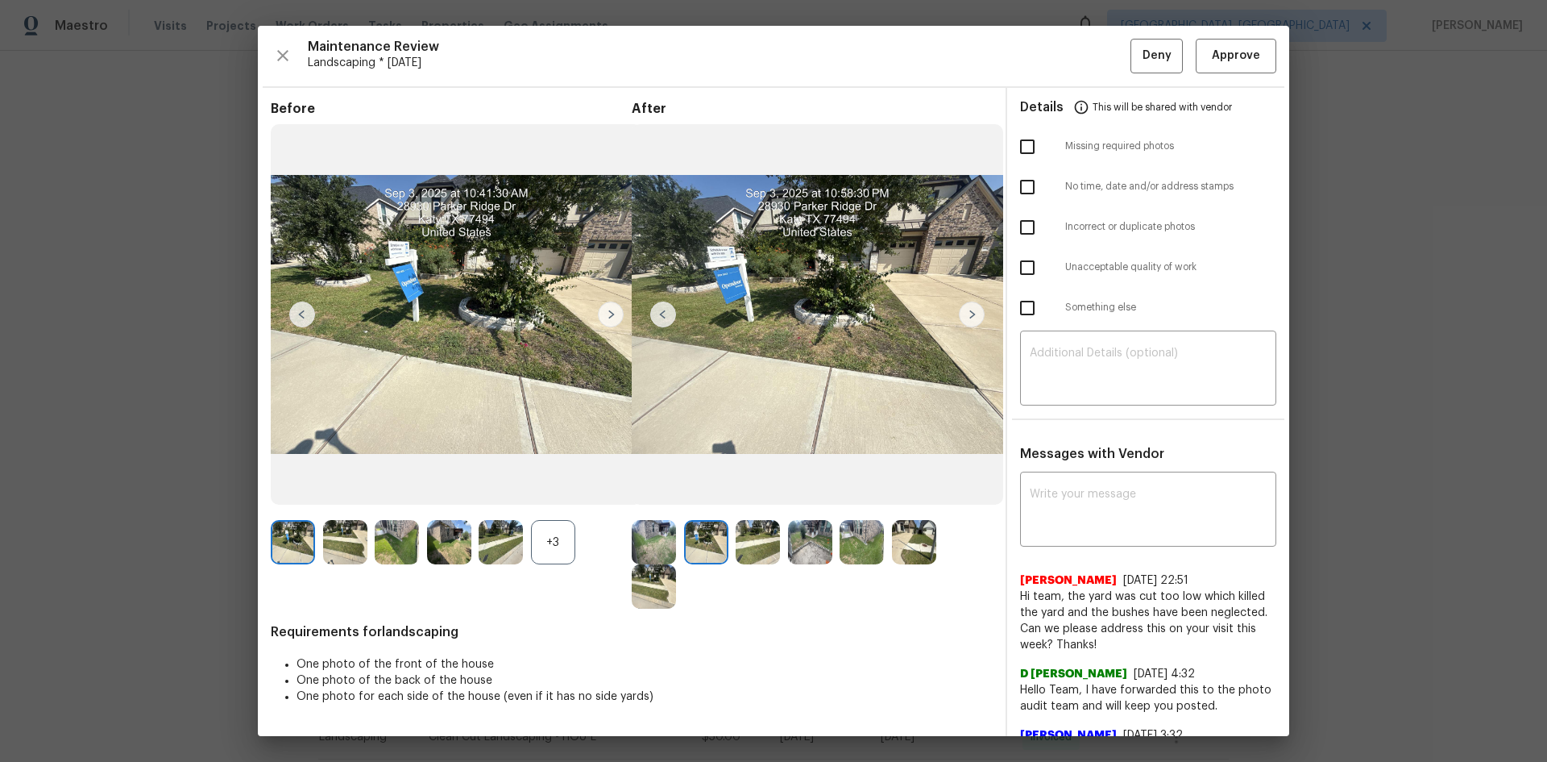
click at [965, 313] on img at bounding box center [972, 314] width 26 height 26
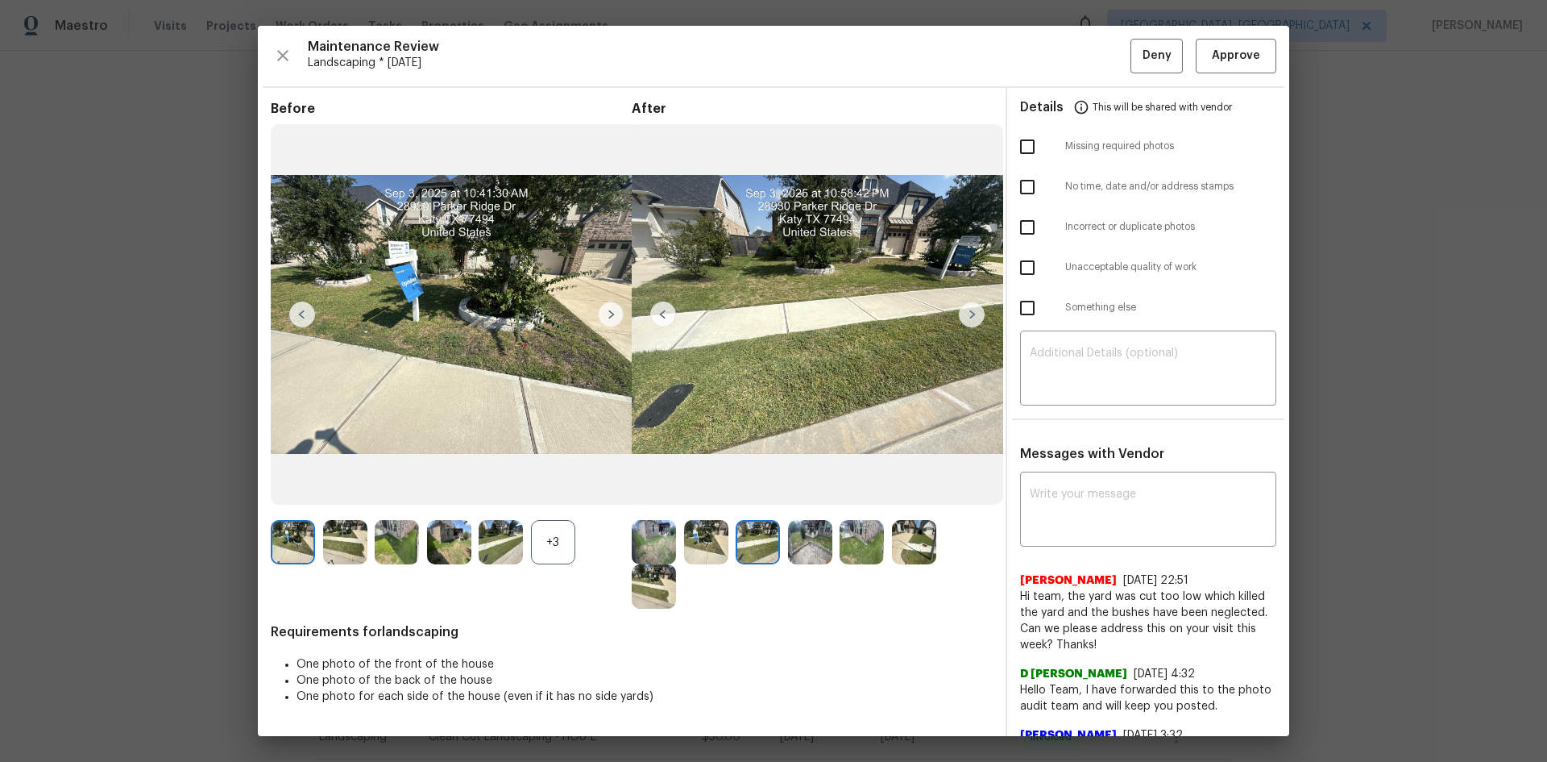
click at [965, 313] on img at bounding box center [972, 314] width 26 height 26
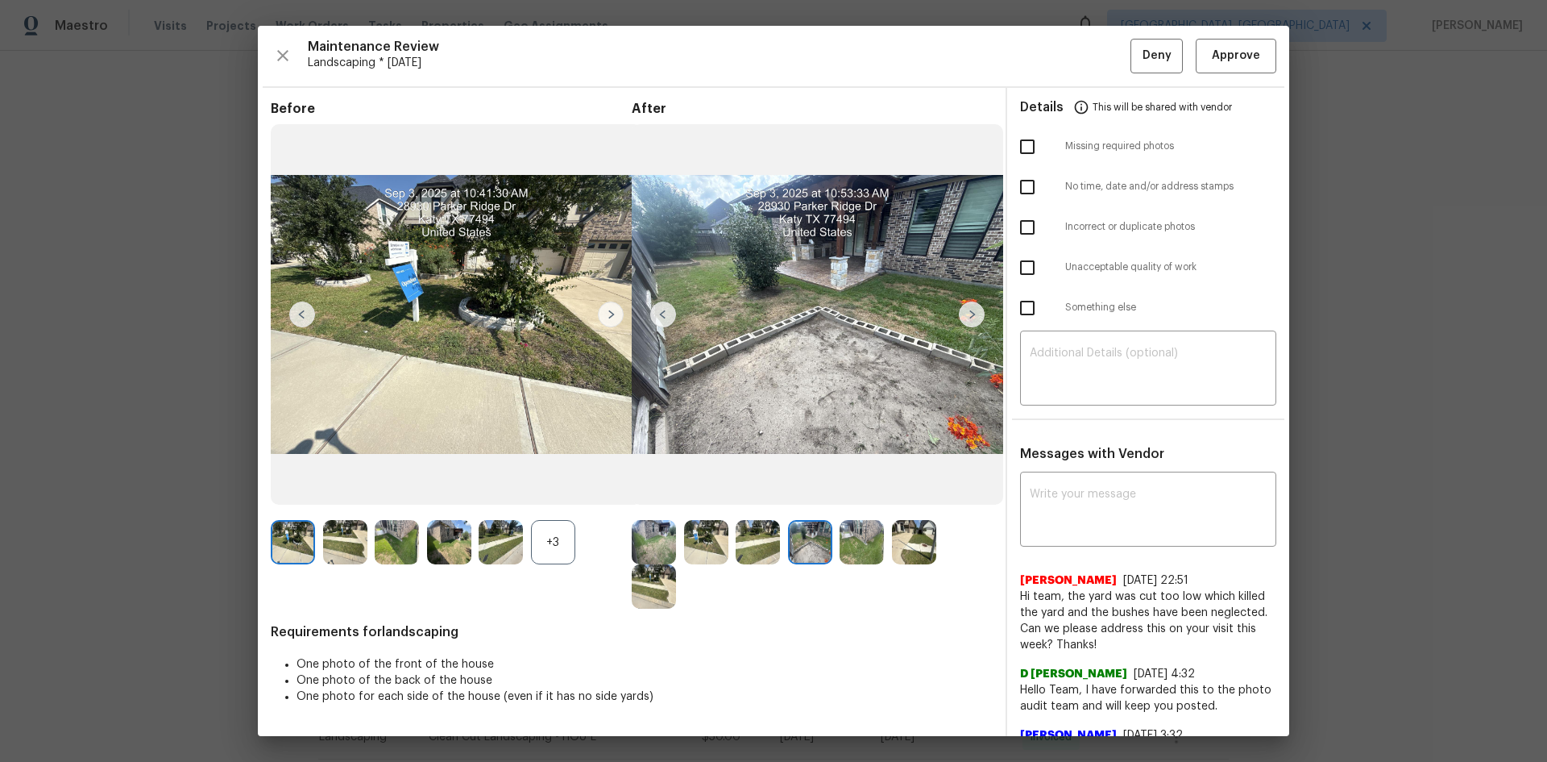
click at [965, 313] on img at bounding box center [972, 314] width 26 height 26
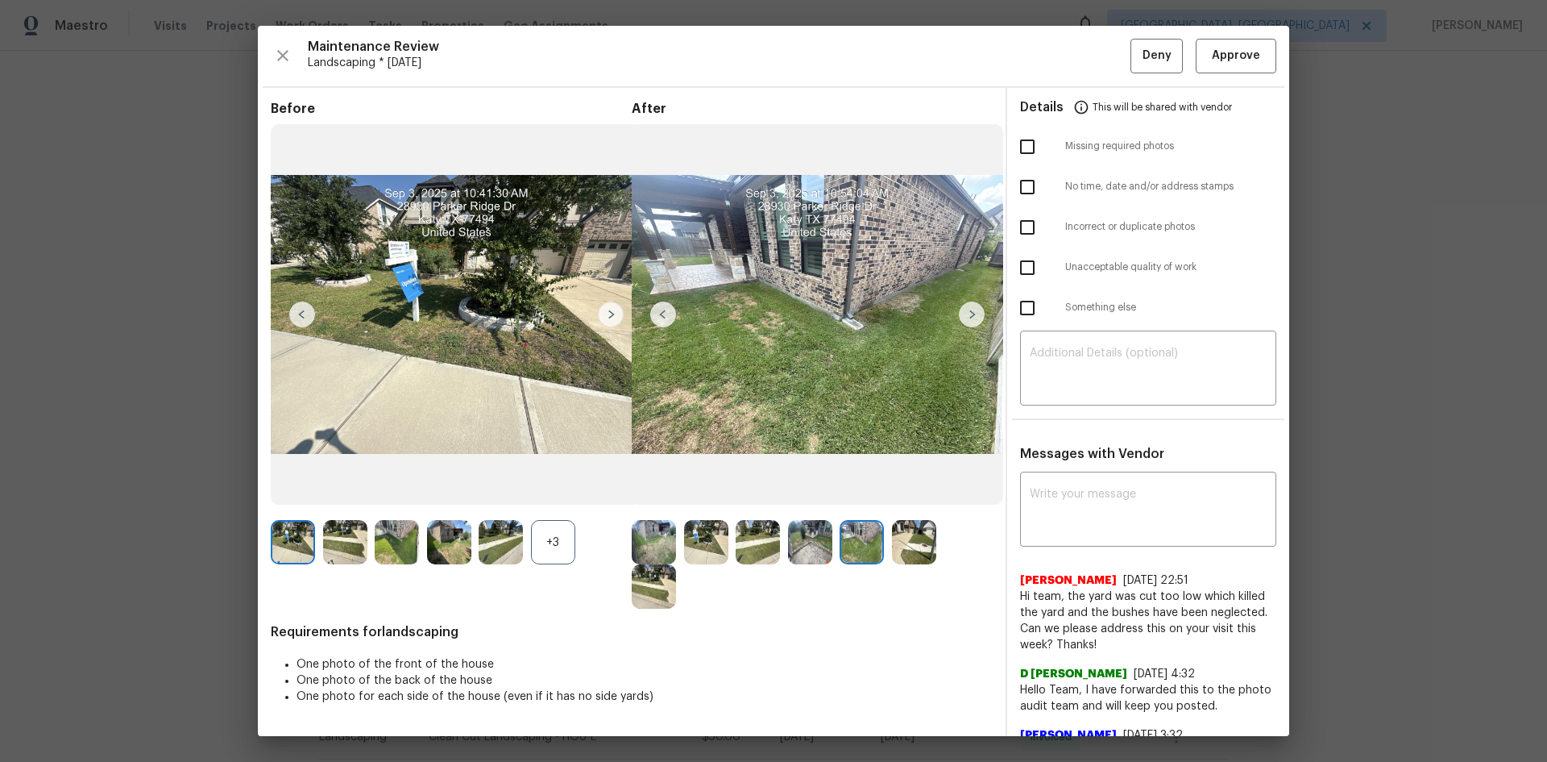
click at [965, 313] on img at bounding box center [972, 314] width 26 height 26
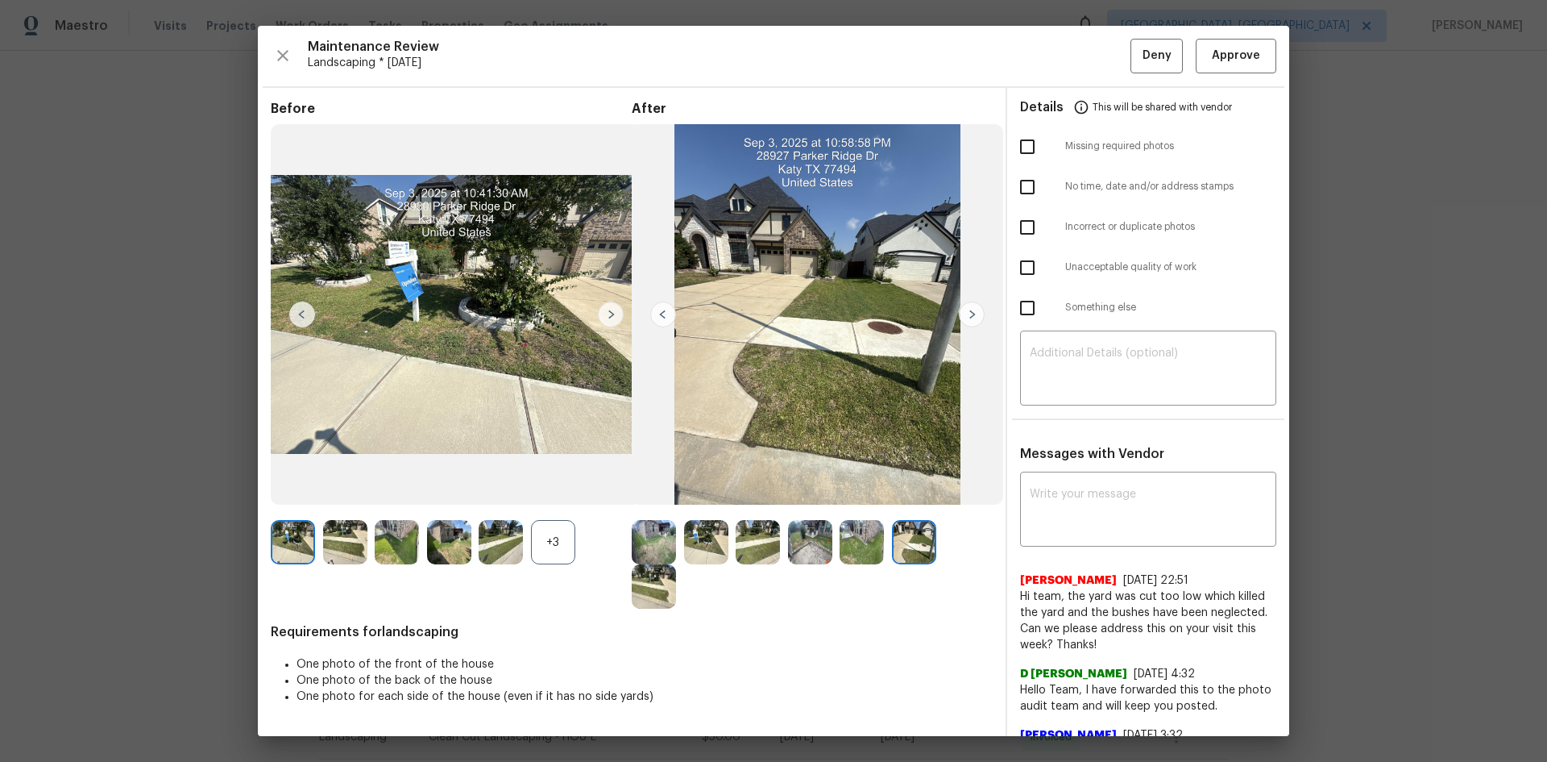
click at [965, 313] on img at bounding box center [972, 314] width 26 height 26
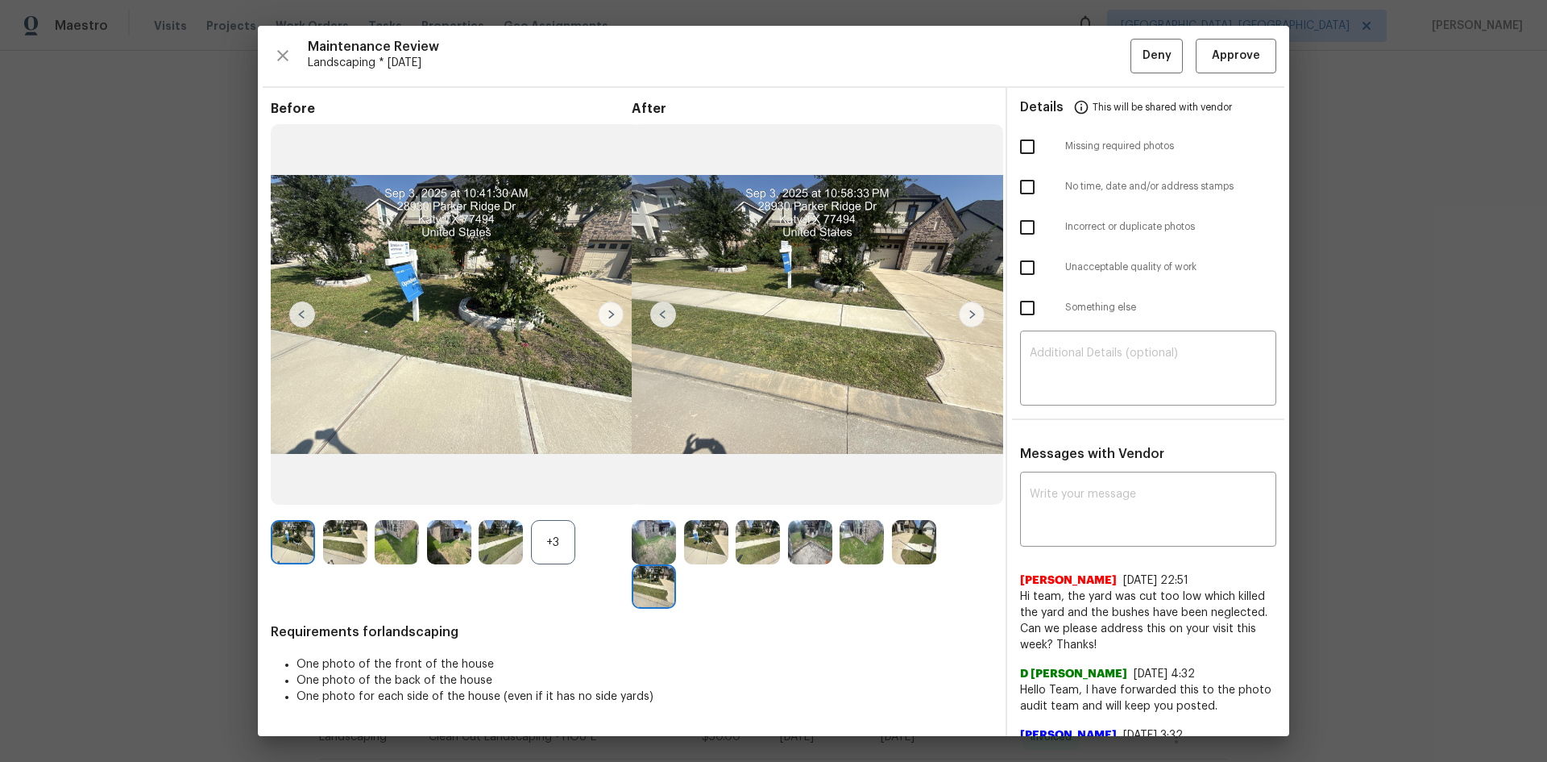
click at [965, 313] on img at bounding box center [972, 314] width 26 height 26
click at [658, 315] on img at bounding box center [663, 314] width 26 height 26
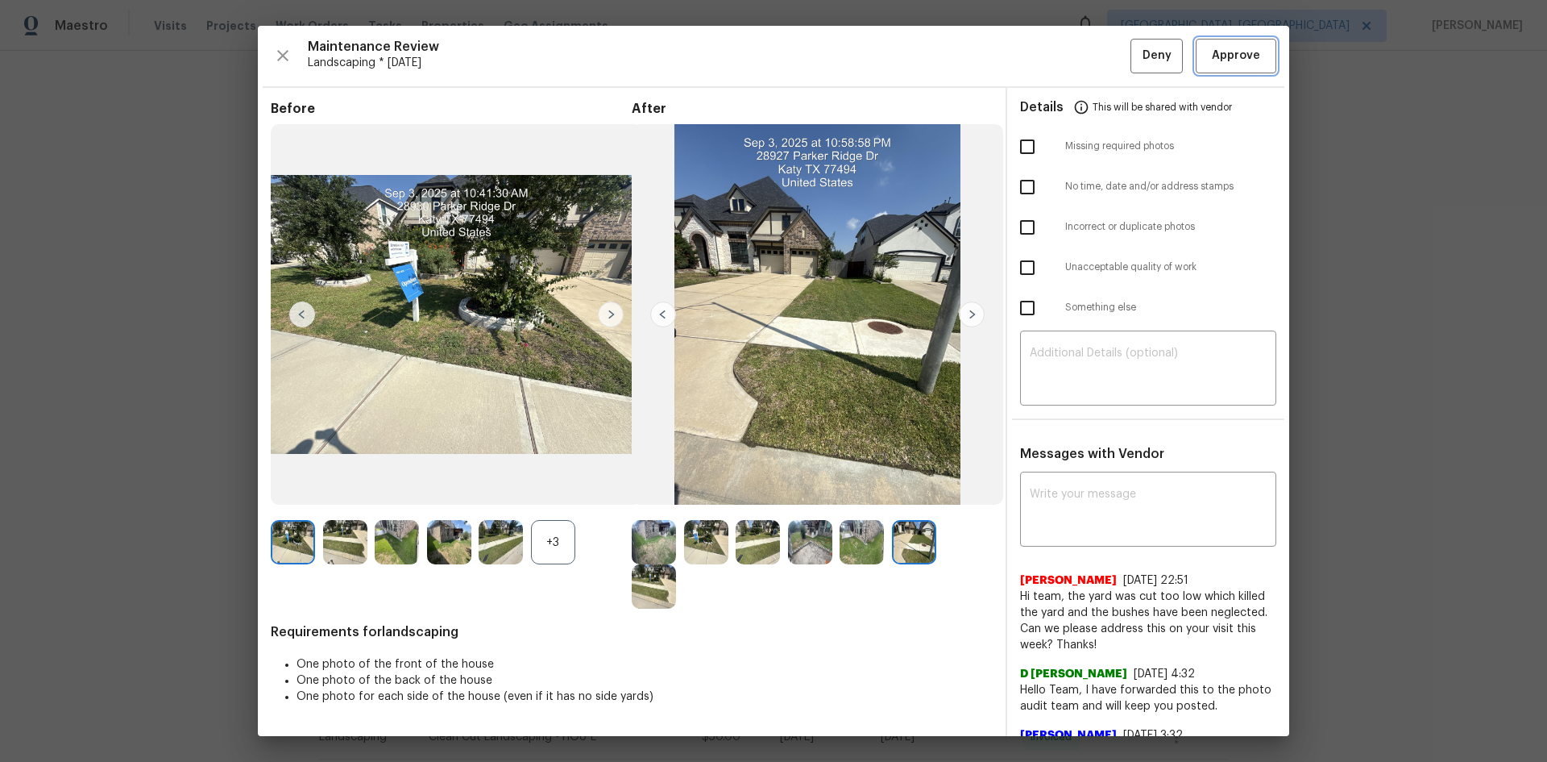
click at [1240, 47] on span "Approve" at bounding box center [1236, 56] width 48 height 20
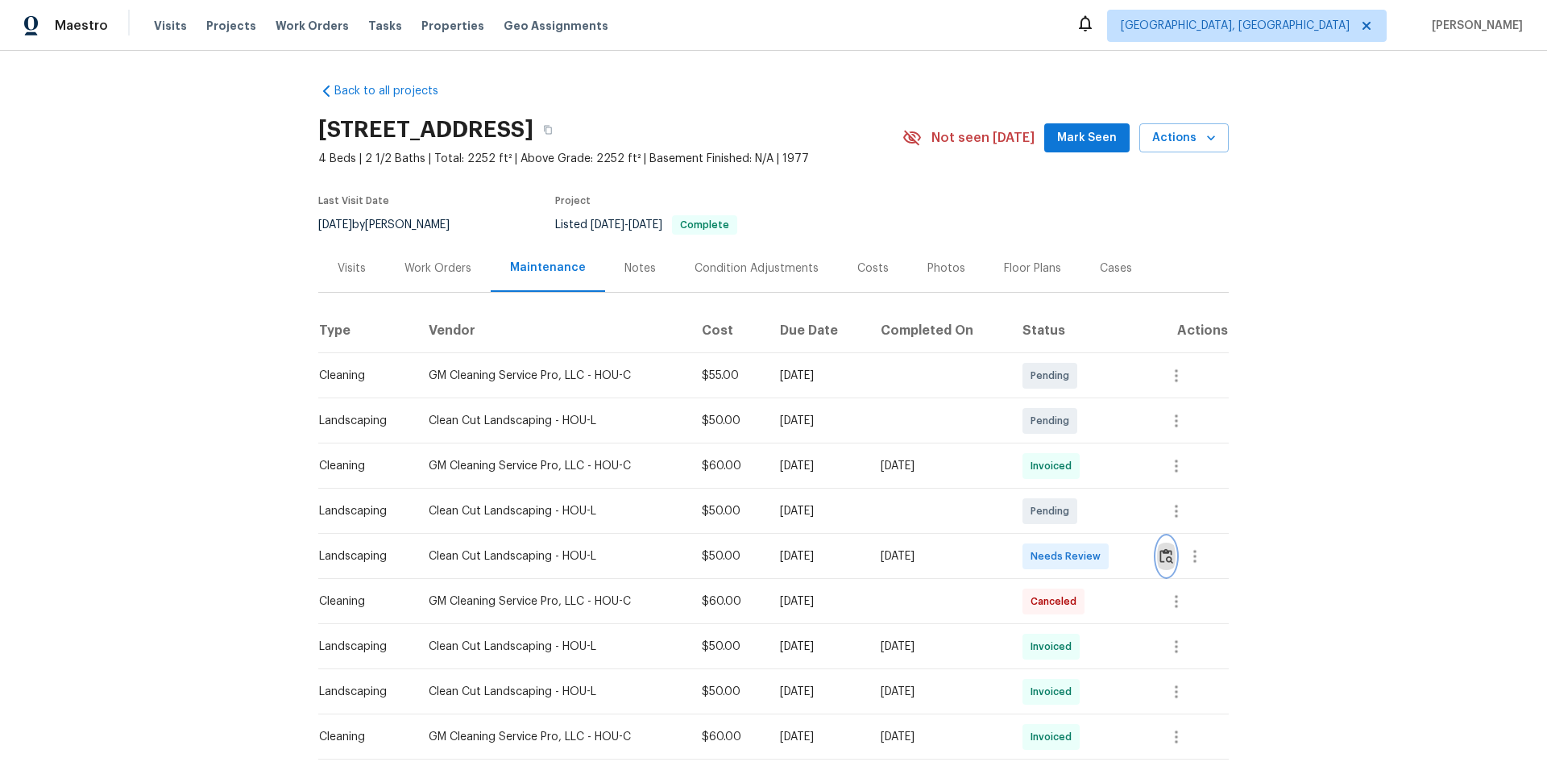
click at [1164, 558] on img "button" at bounding box center [1167, 555] width 14 height 15
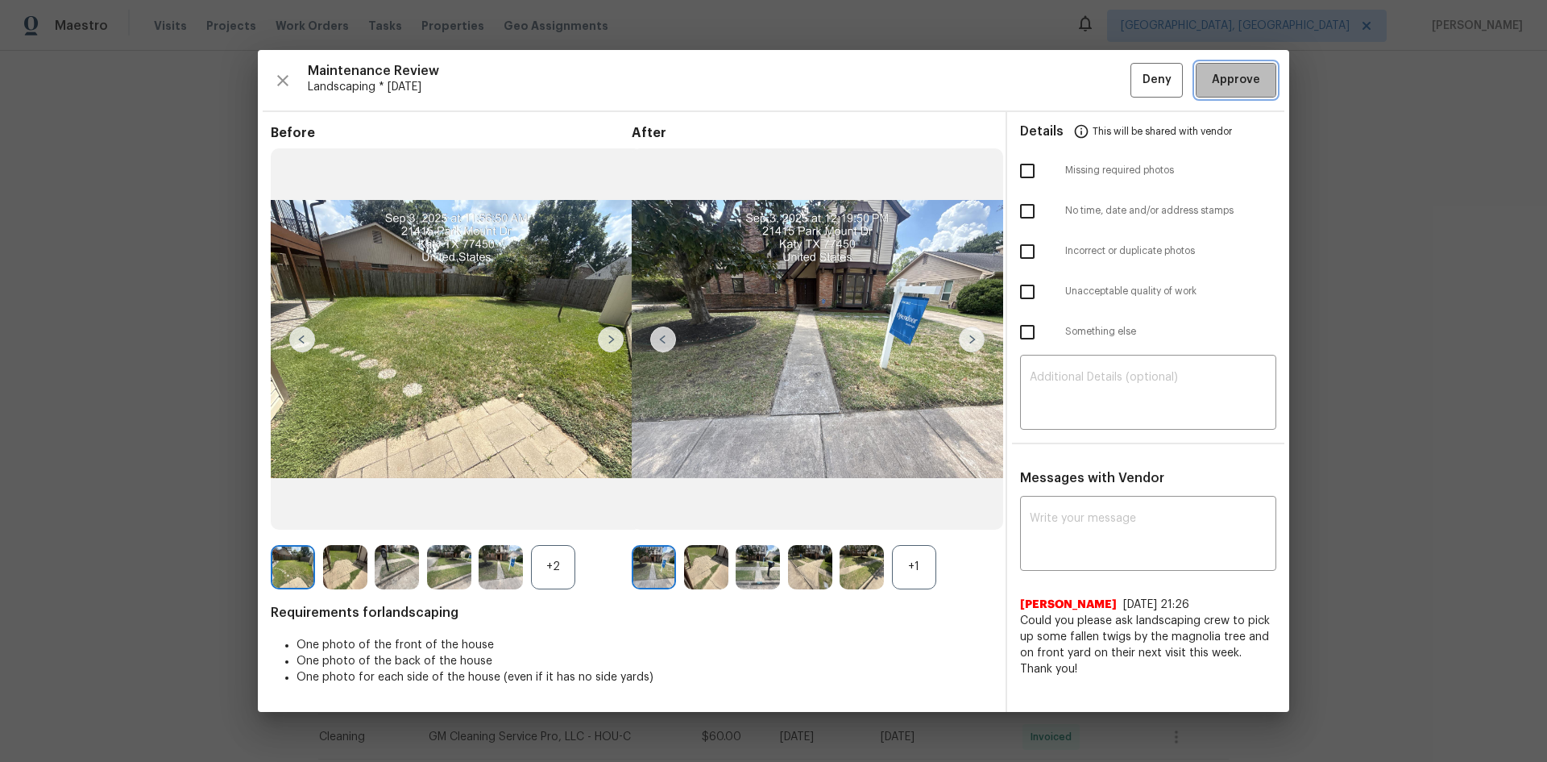
click at [1230, 78] on span "Approve" at bounding box center [1236, 80] width 48 height 20
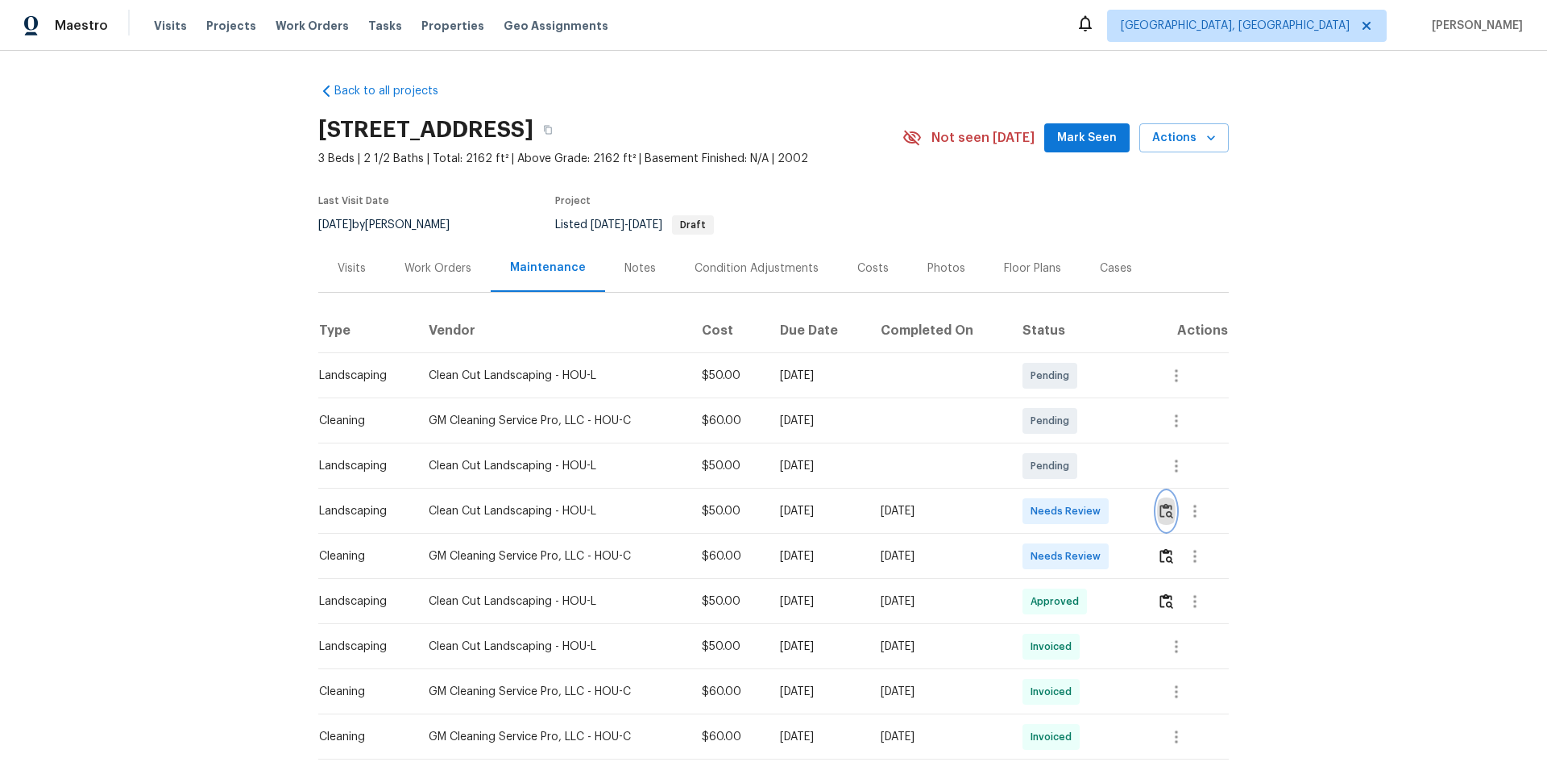
click at [1168, 510] on img "button" at bounding box center [1167, 510] width 14 height 15
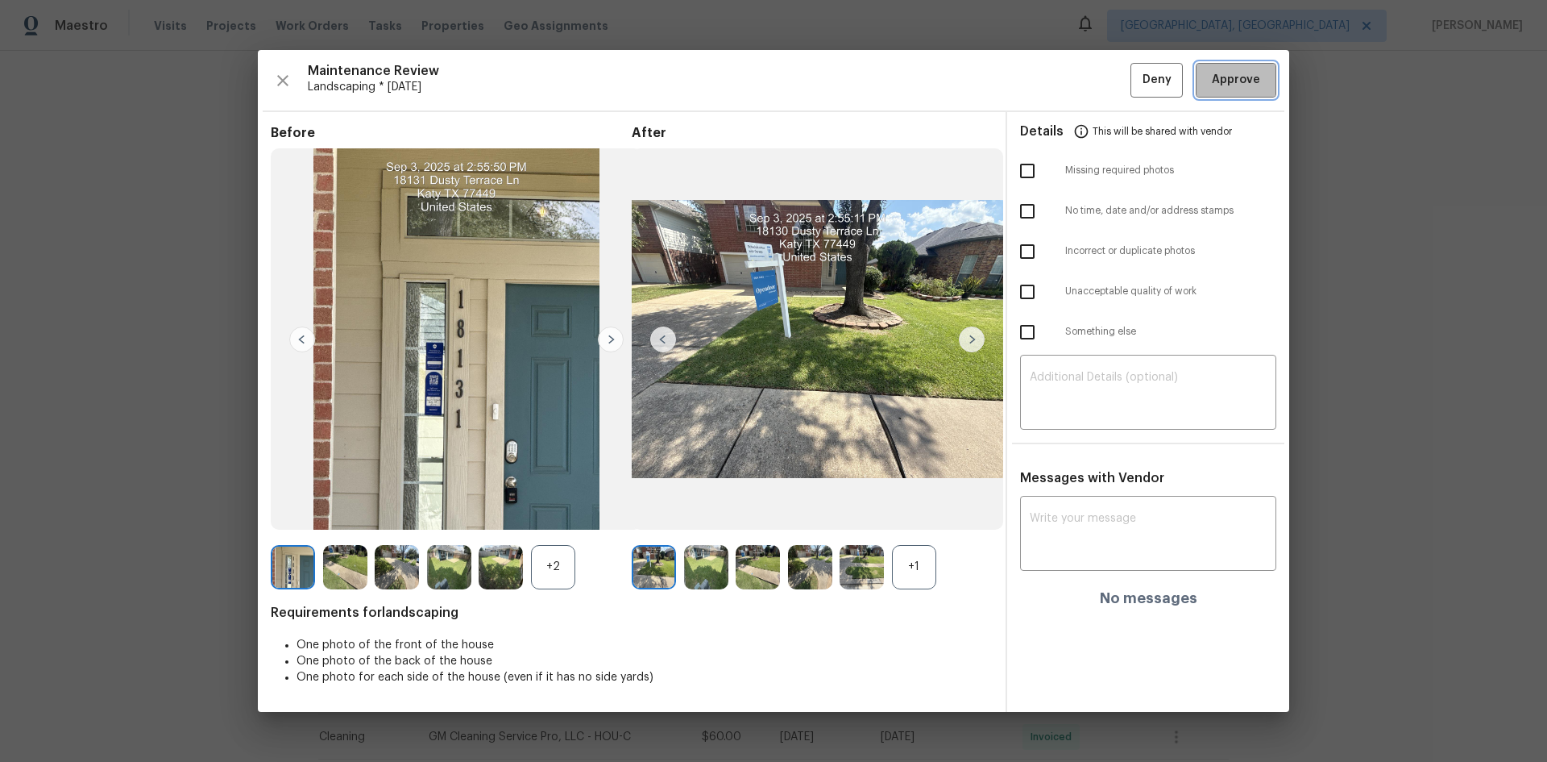
click at [1225, 84] on span "Approve" at bounding box center [1236, 80] width 48 height 20
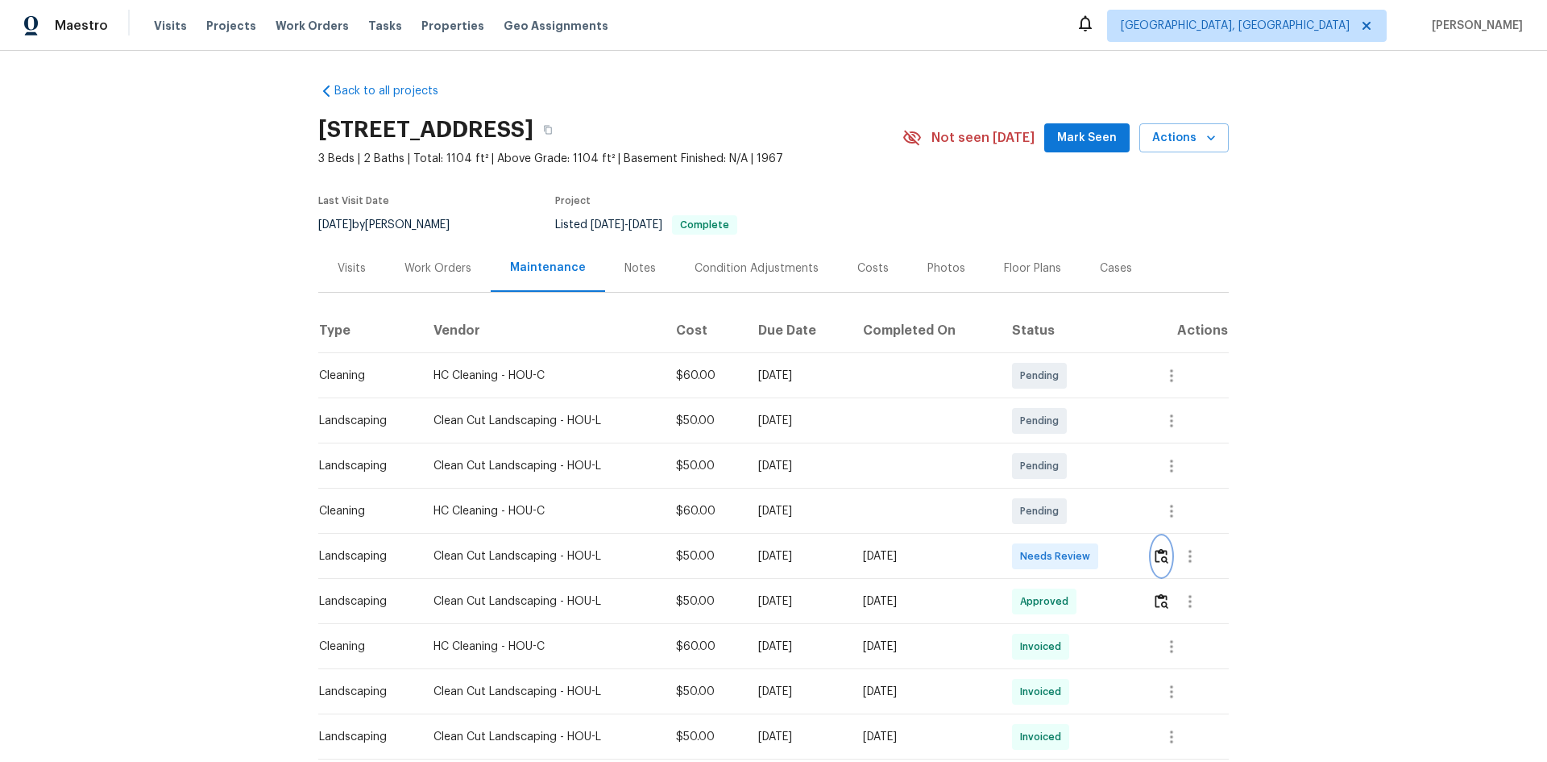
click at [1160, 552] on img "button" at bounding box center [1162, 555] width 14 height 15
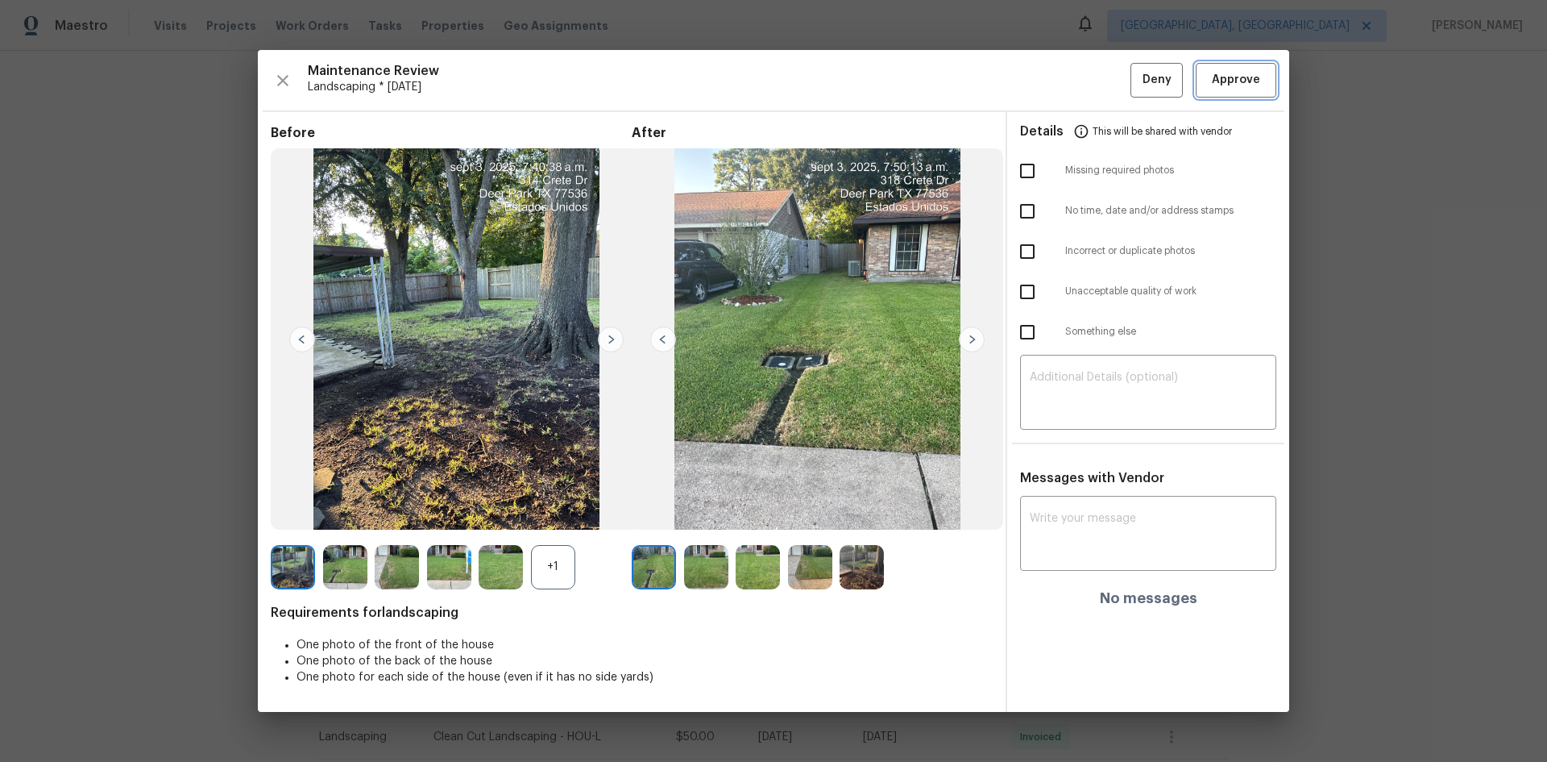
click at [1247, 81] on span "Approve" at bounding box center [1236, 80] width 48 height 20
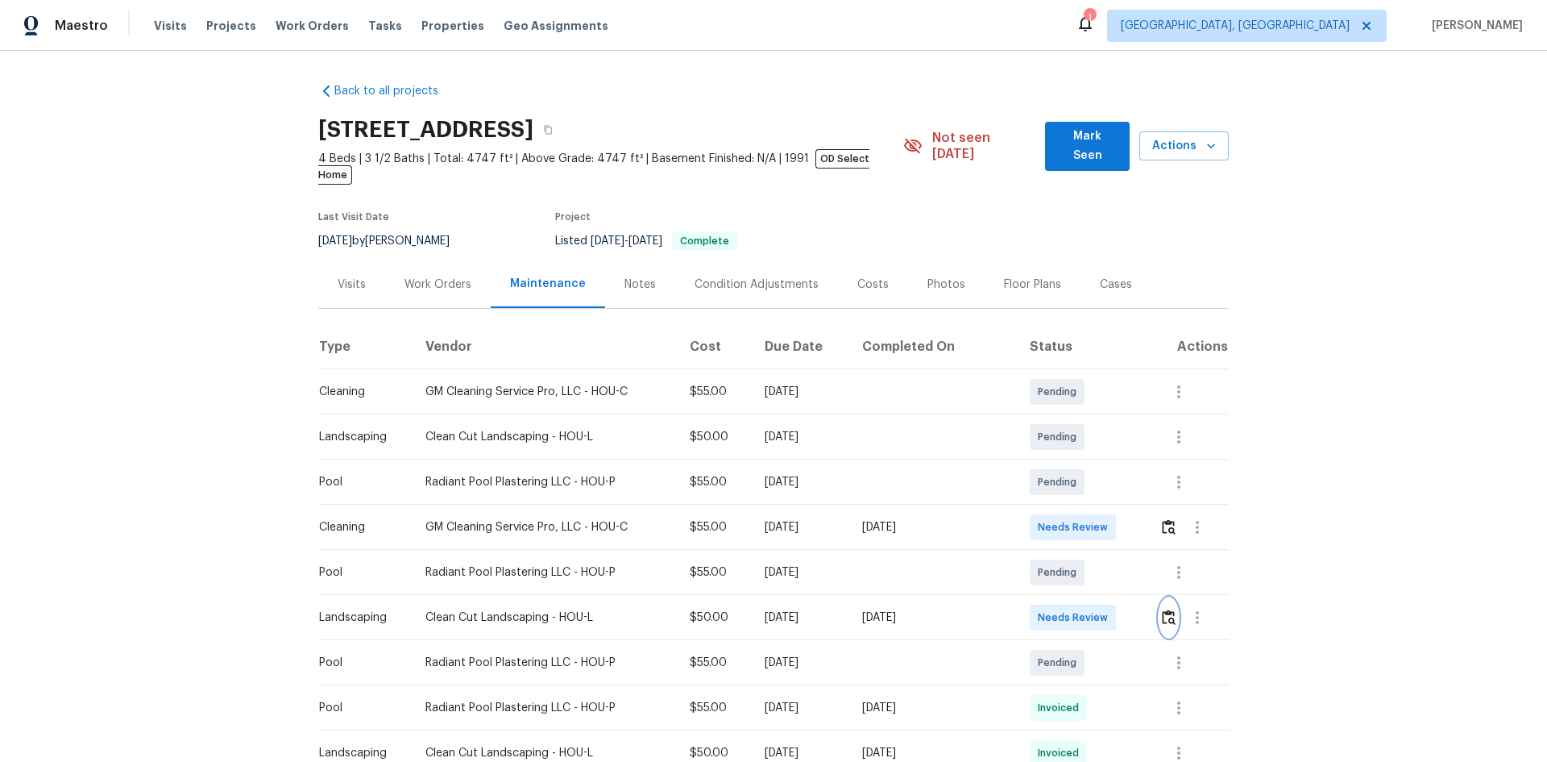
click at [1162, 609] on img "button" at bounding box center [1169, 616] width 14 height 15
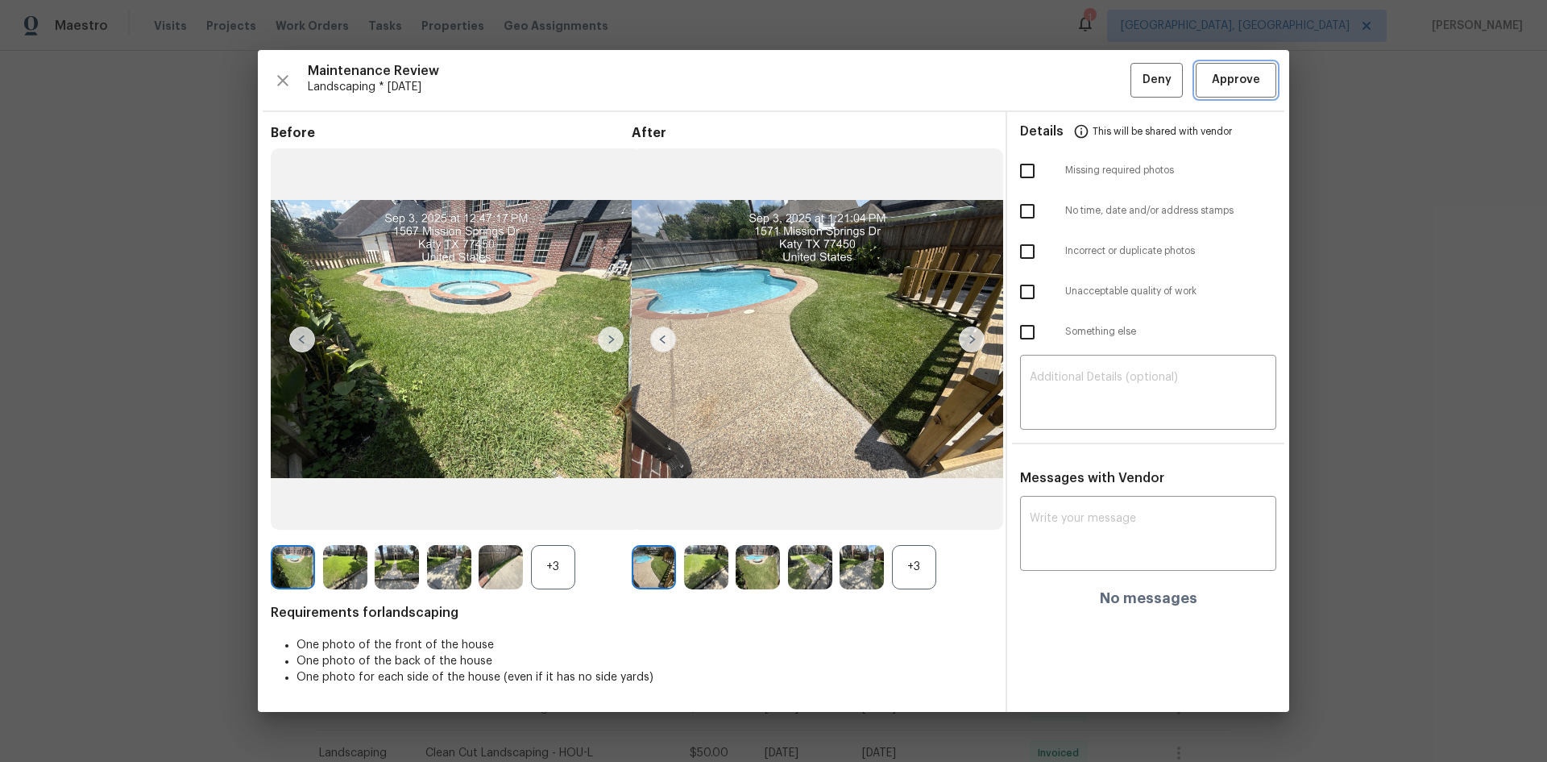
click at [1248, 88] on span "Approve" at bounding box center [1236, 80] width 48 height 20
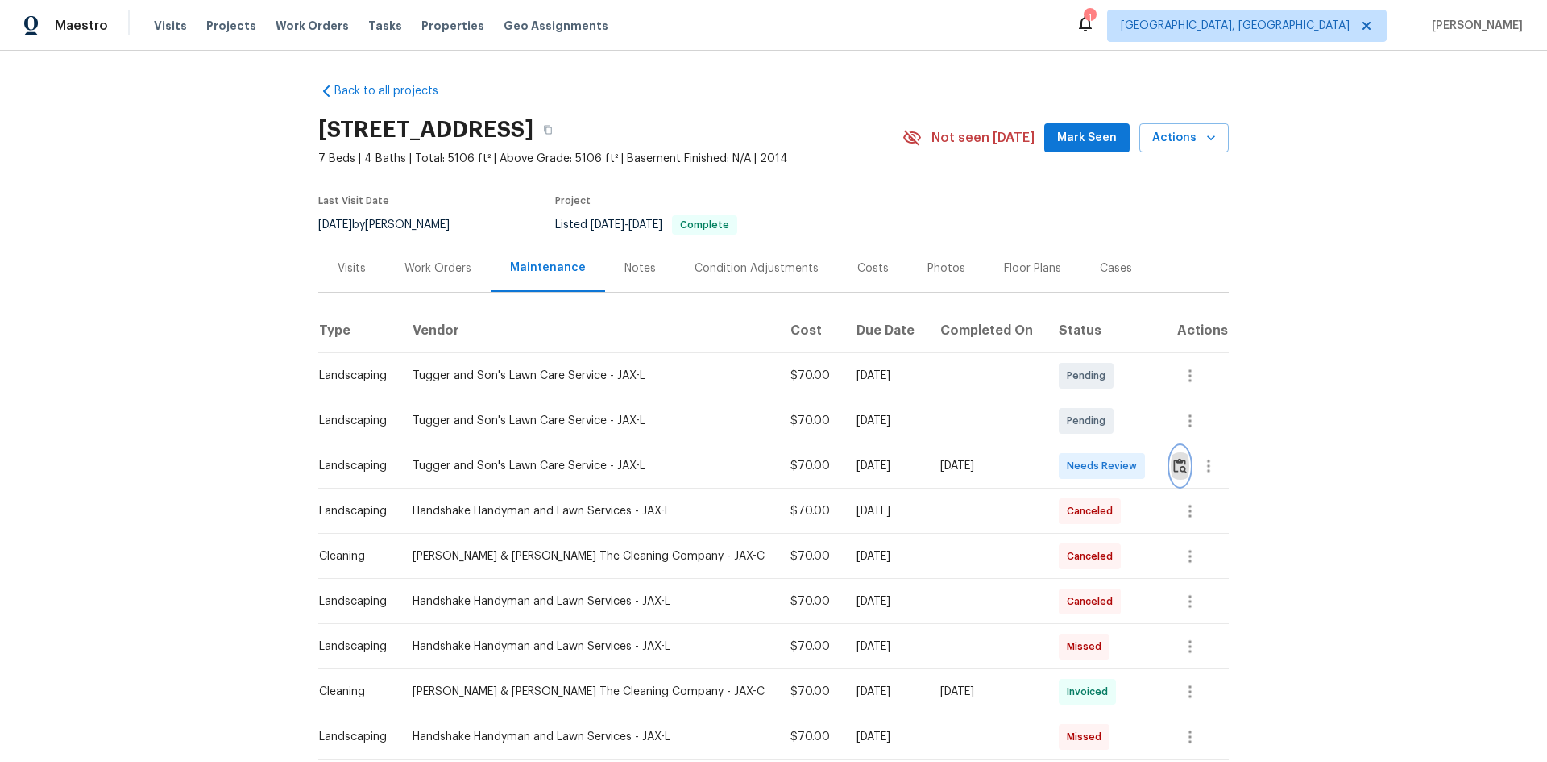
click at [1173, 466] on img "button" at bounding box center [1180, 465] width 14 height 15
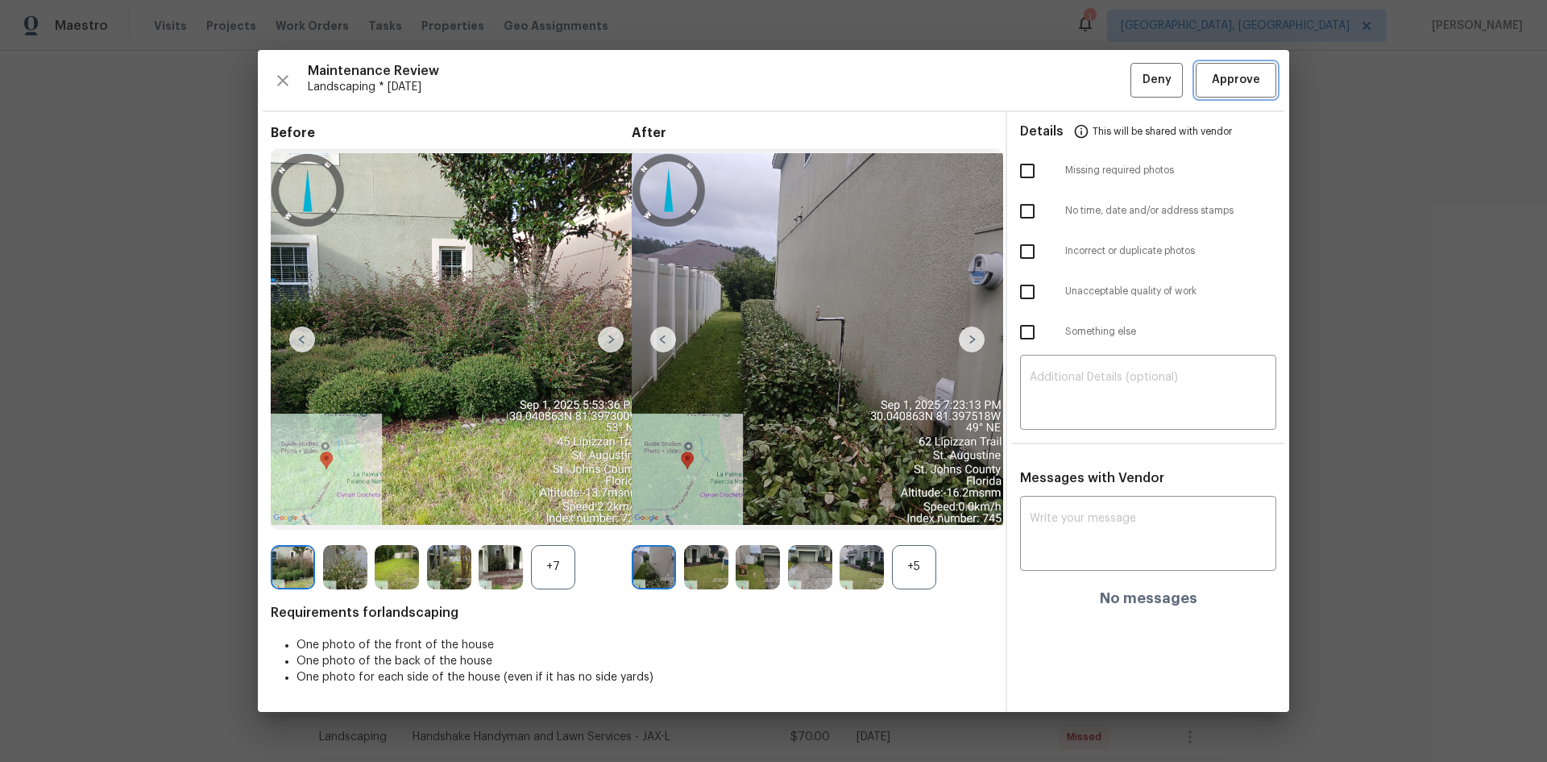
click at [1251, 80] on span "Approve" at bounding box center [1236, 80] width 48 height 20
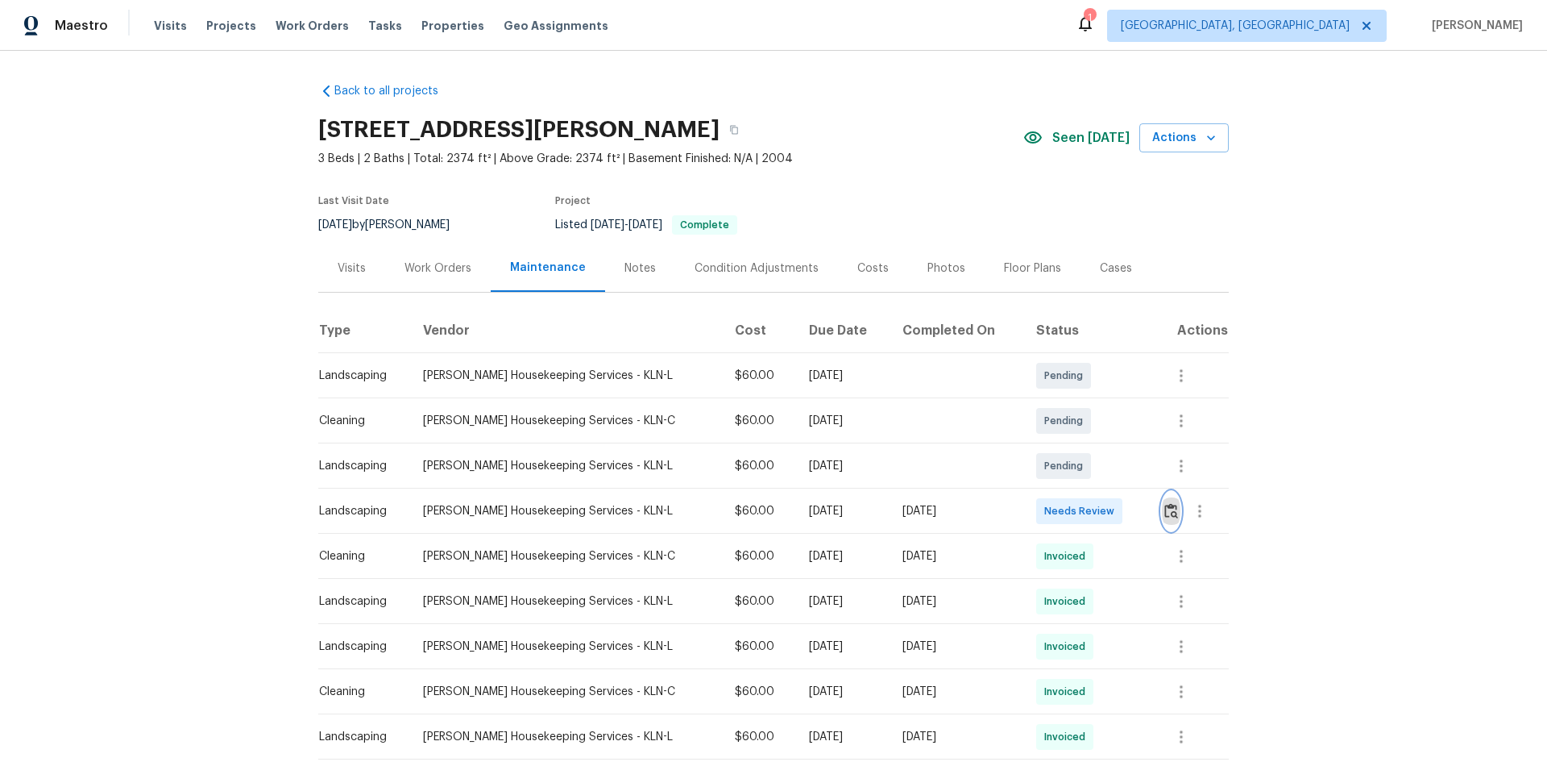
click at [1168, 510] on img "button" at bounding box center [1171, 510] width 14 height 15
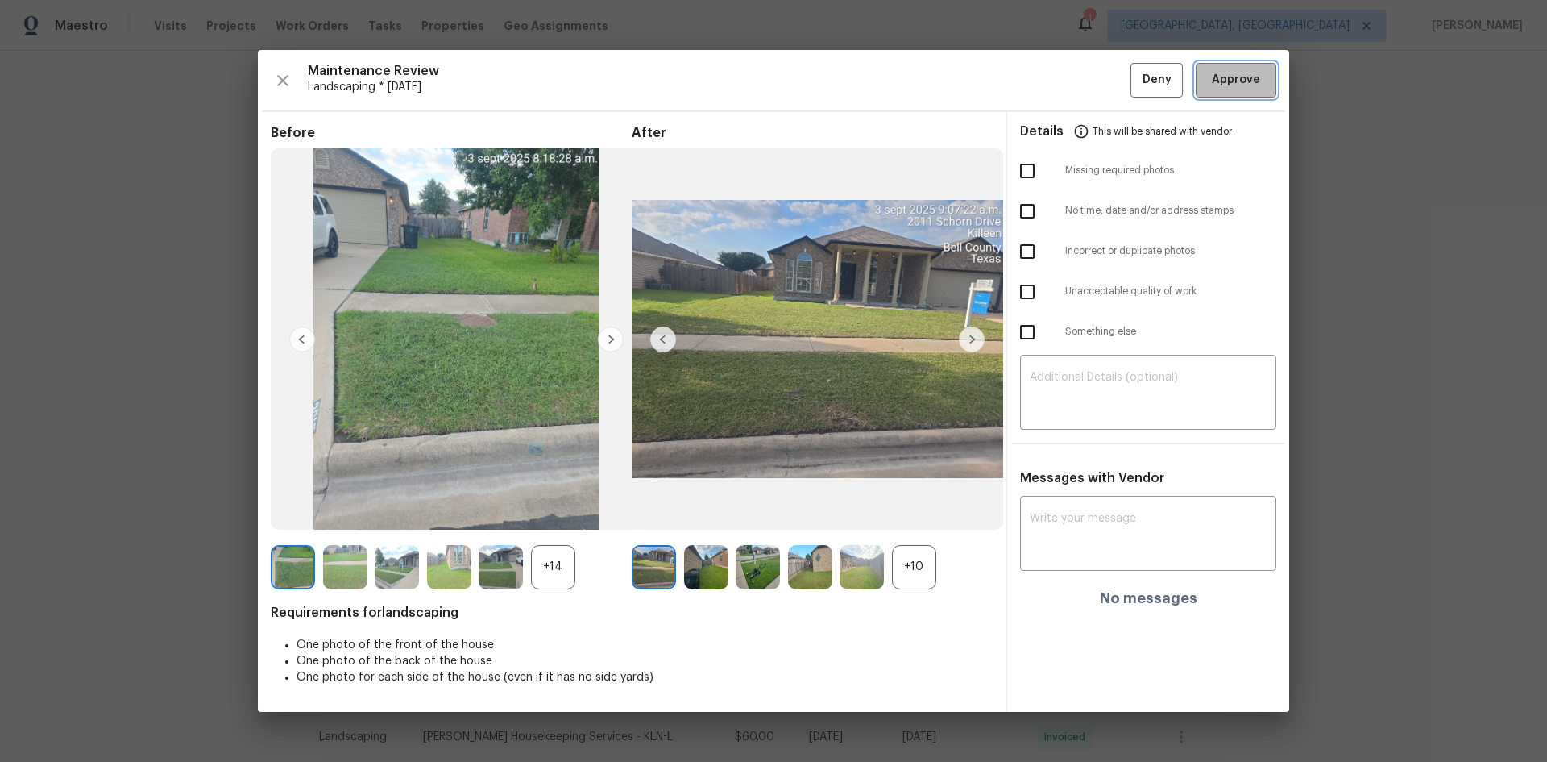
click at [1237, 93] on button "Approve" at bounding box center [1236, 80] width 81 height 35
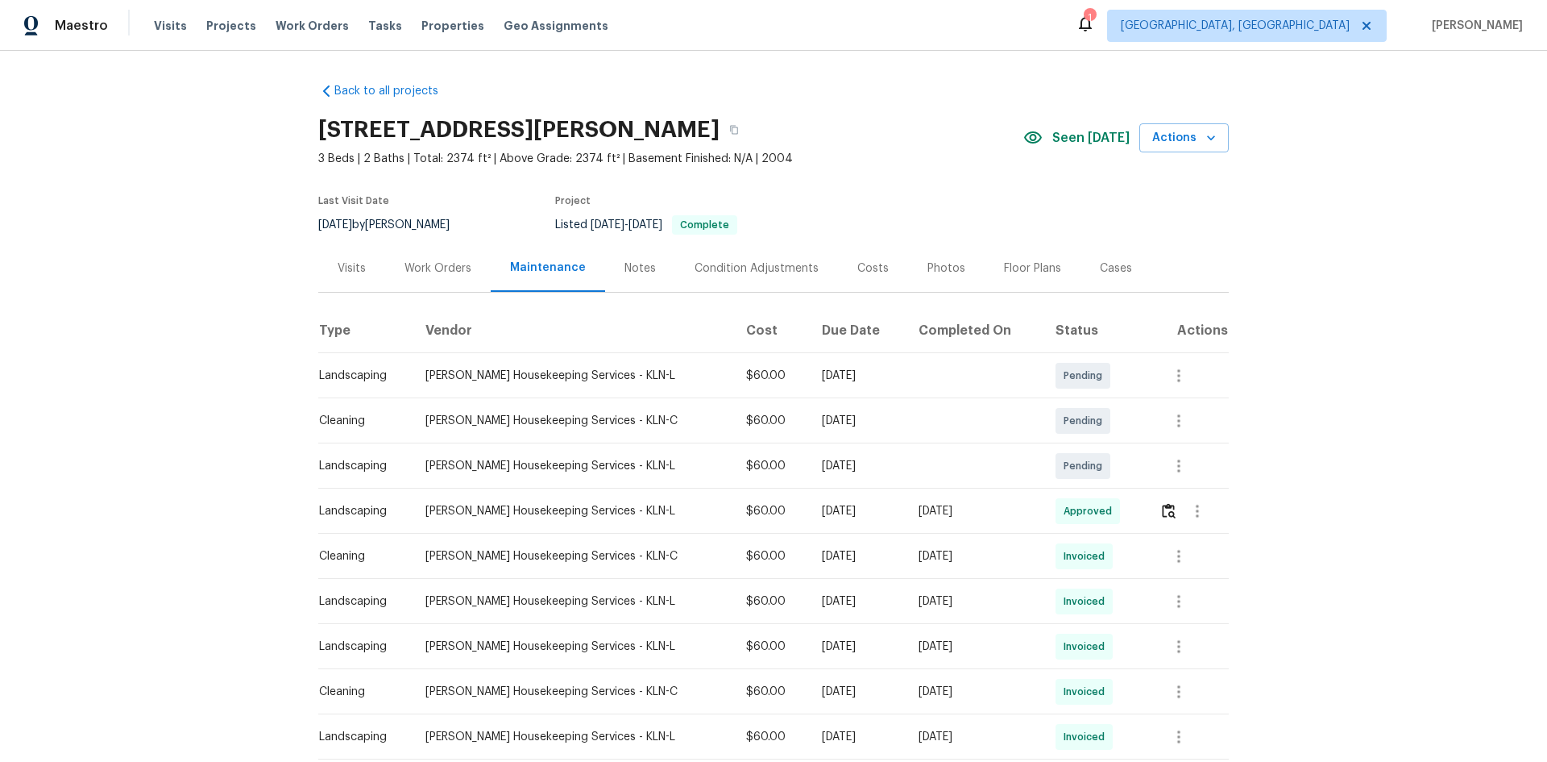
click at [1152, 512] on td at bounding box center [1188, 510] width 82 height 45
click at [1194, 506] on icon "button" at bounding box center [1197, 510] width 19 height 19
click at [1206, 528] on li "View details" at bounding box center [1227, 537] width 113 height 27
drag, startPoint x: 200, startPoint y: 2, endPoint x: 119, endPoint y: 371, distance: 378.6
click at [122, 376] on div at bounding box center [773, 381] width 1547 height 762
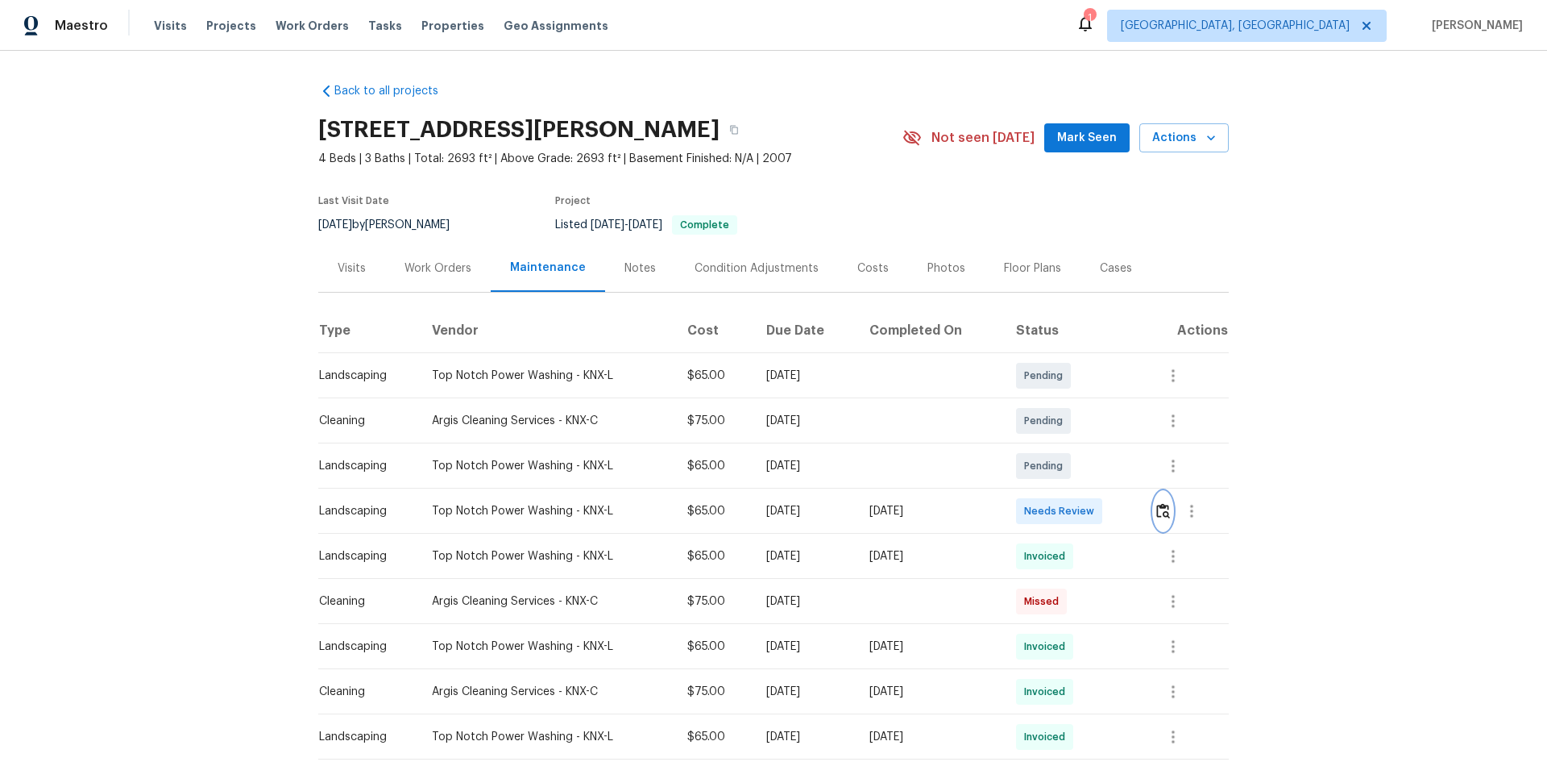
click at [1161, 512] on img "button" at bounding box center [1163, 510] width 14 height 15
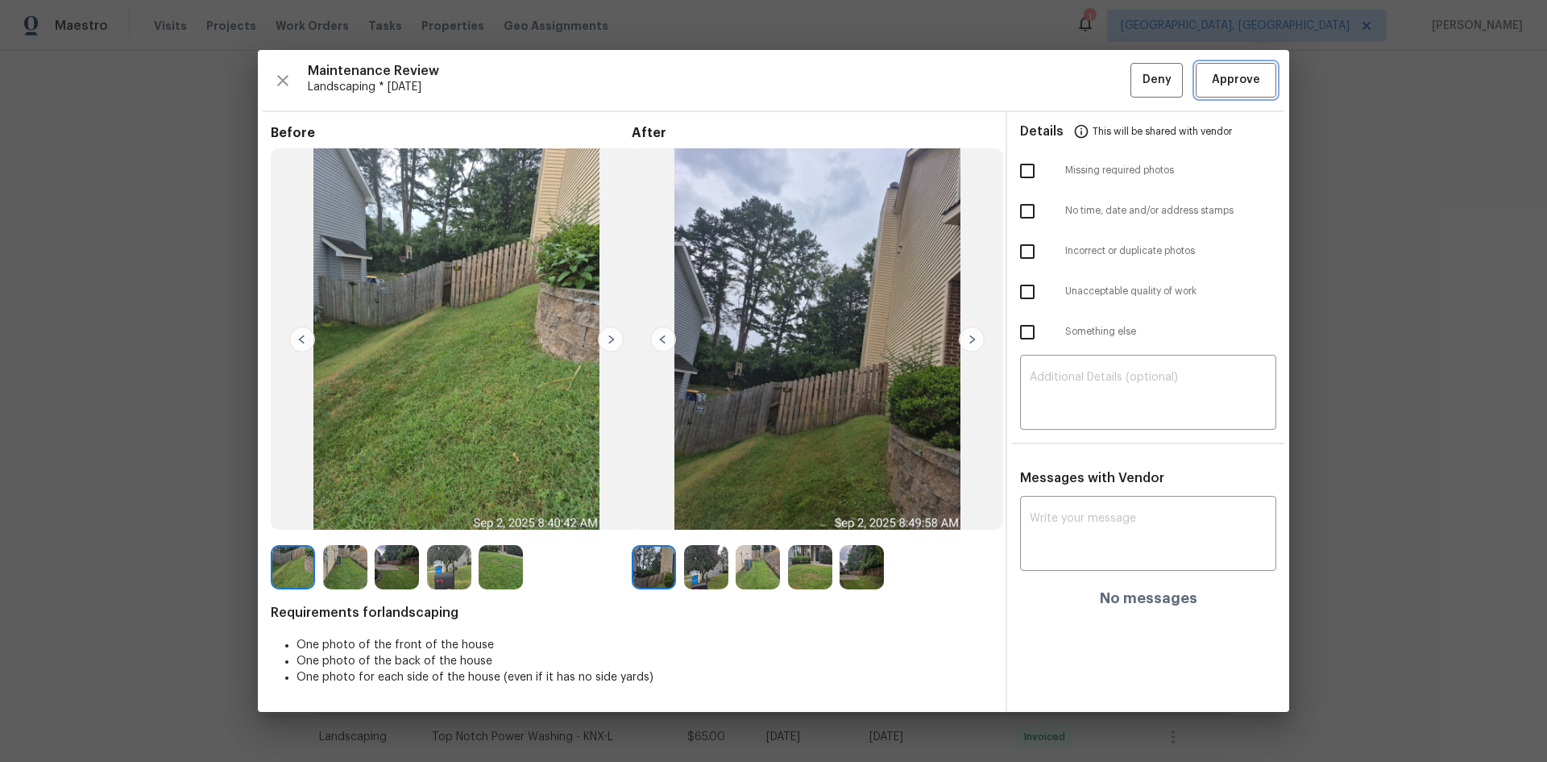
click at [1222, 89] on span "Approve" at bounding box center [1236, 80] width 48 height 20
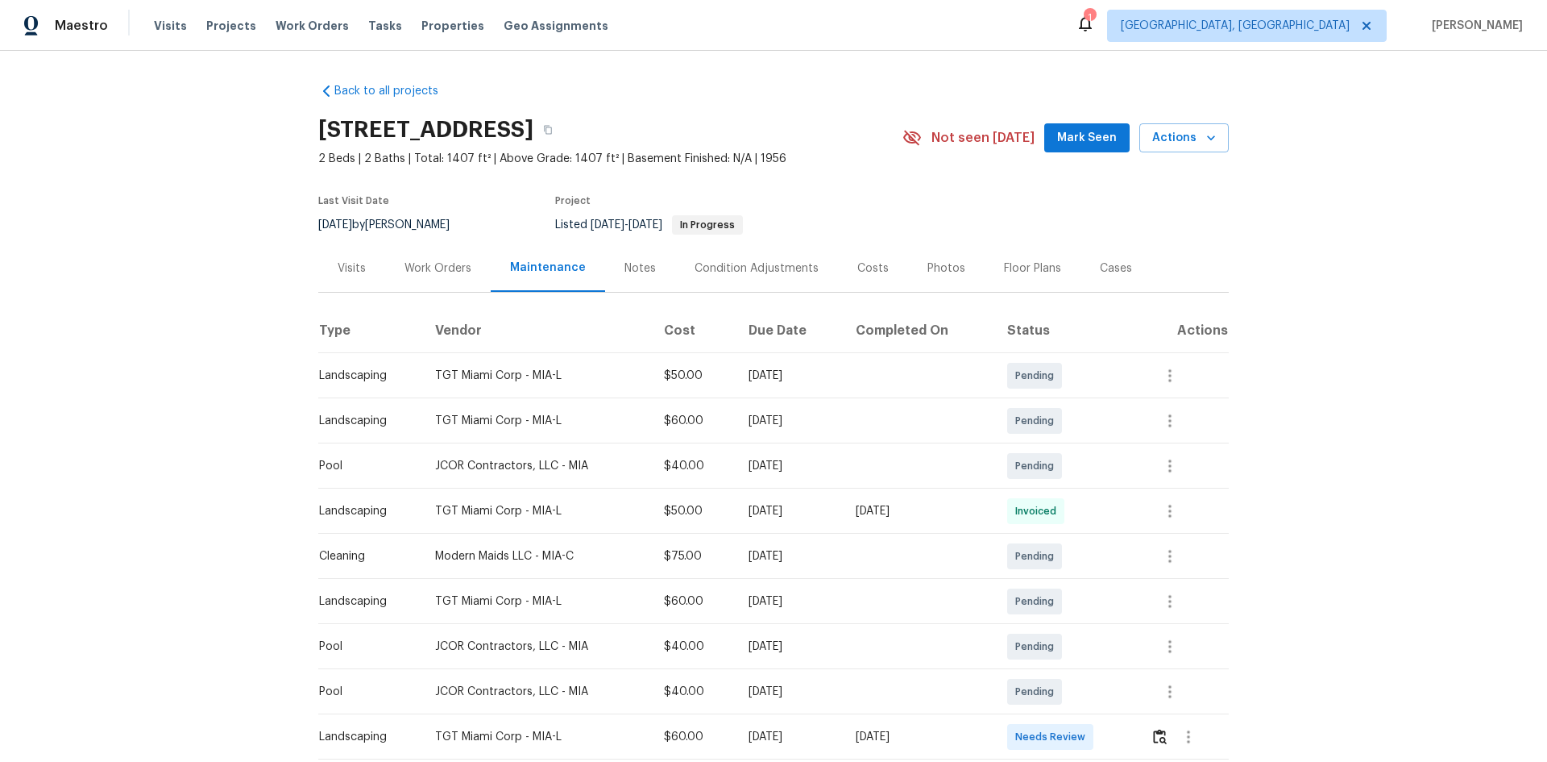
scroll to position [81, 0]
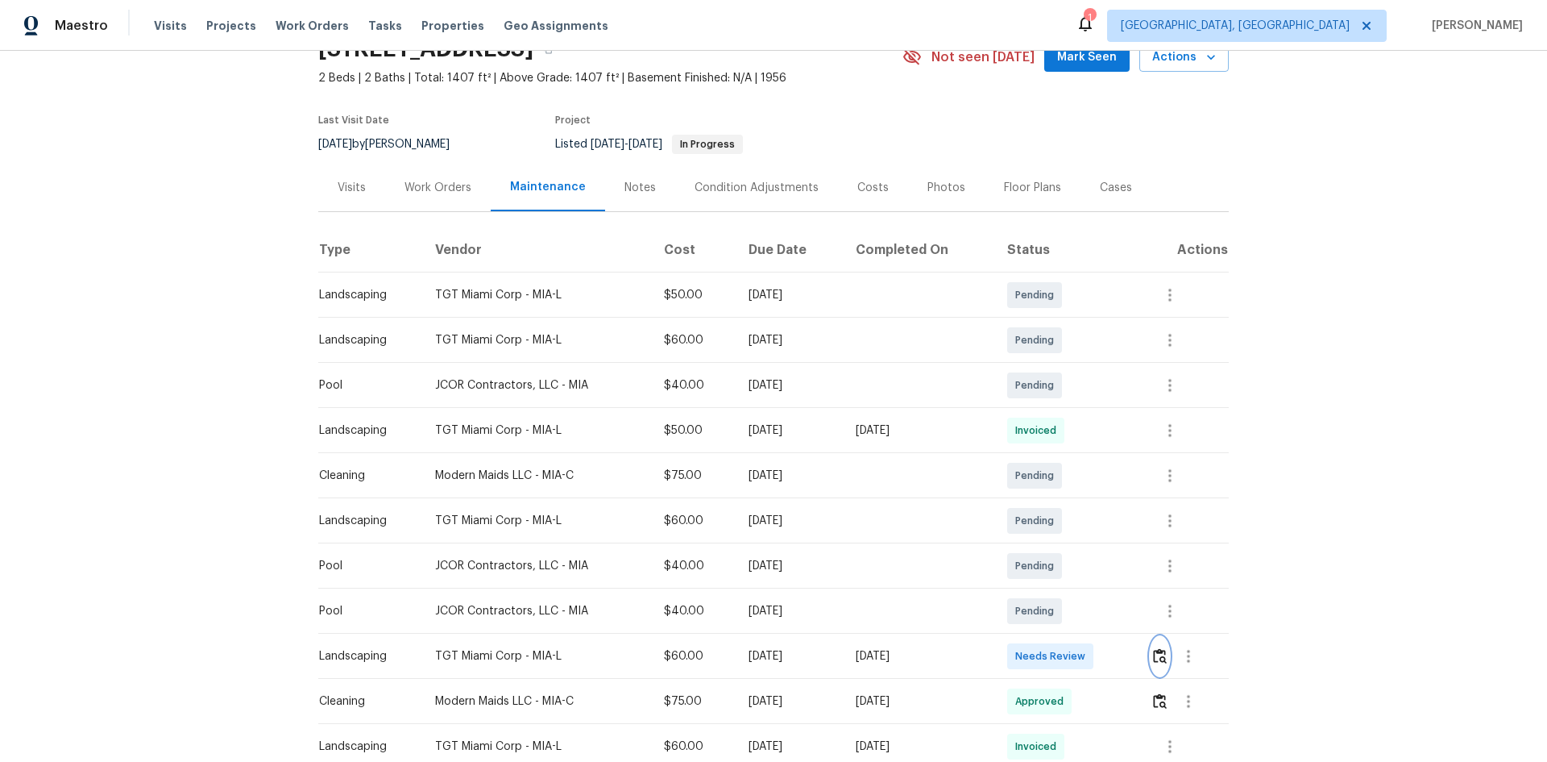
click at [1153, 656] on img "button" at bounding box center [1160, 655] width 14 height 15
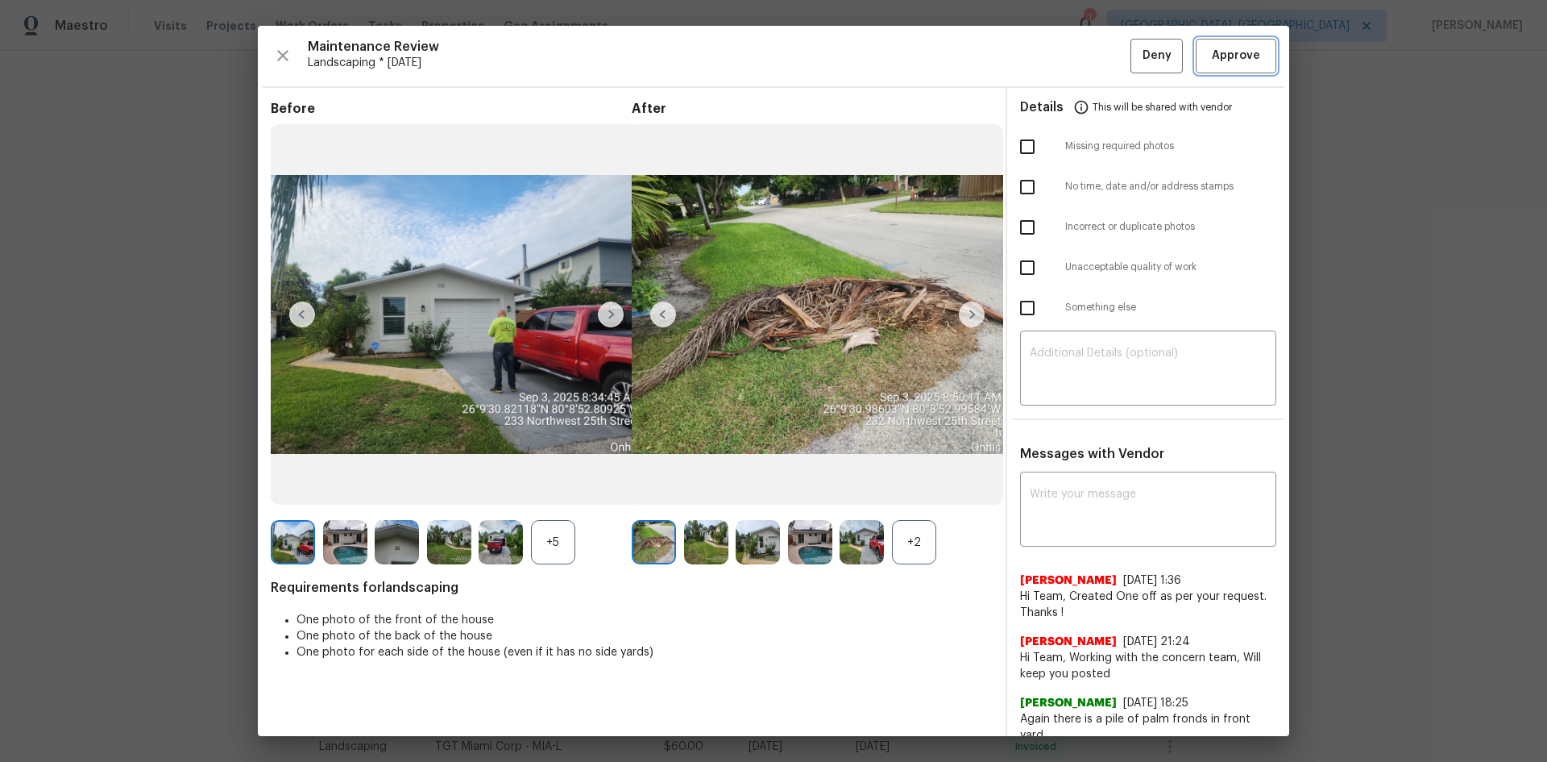
click at [1242, 56] on span "Approve" at bounding box center [1236, 56] width 48 height 20
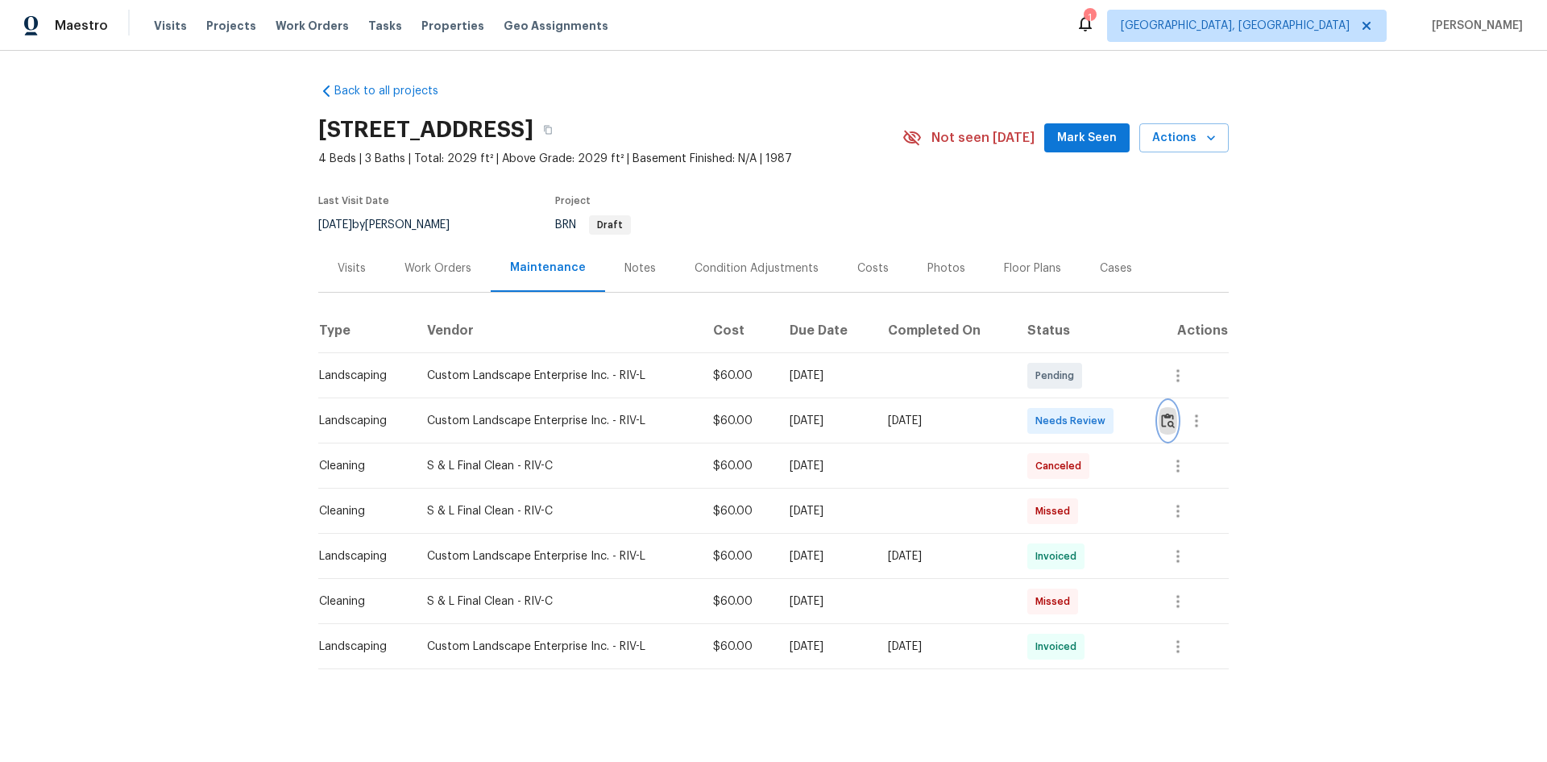
click at [1168, 417] on img "button" at bounding box center [1168, 420] width 14 height 15
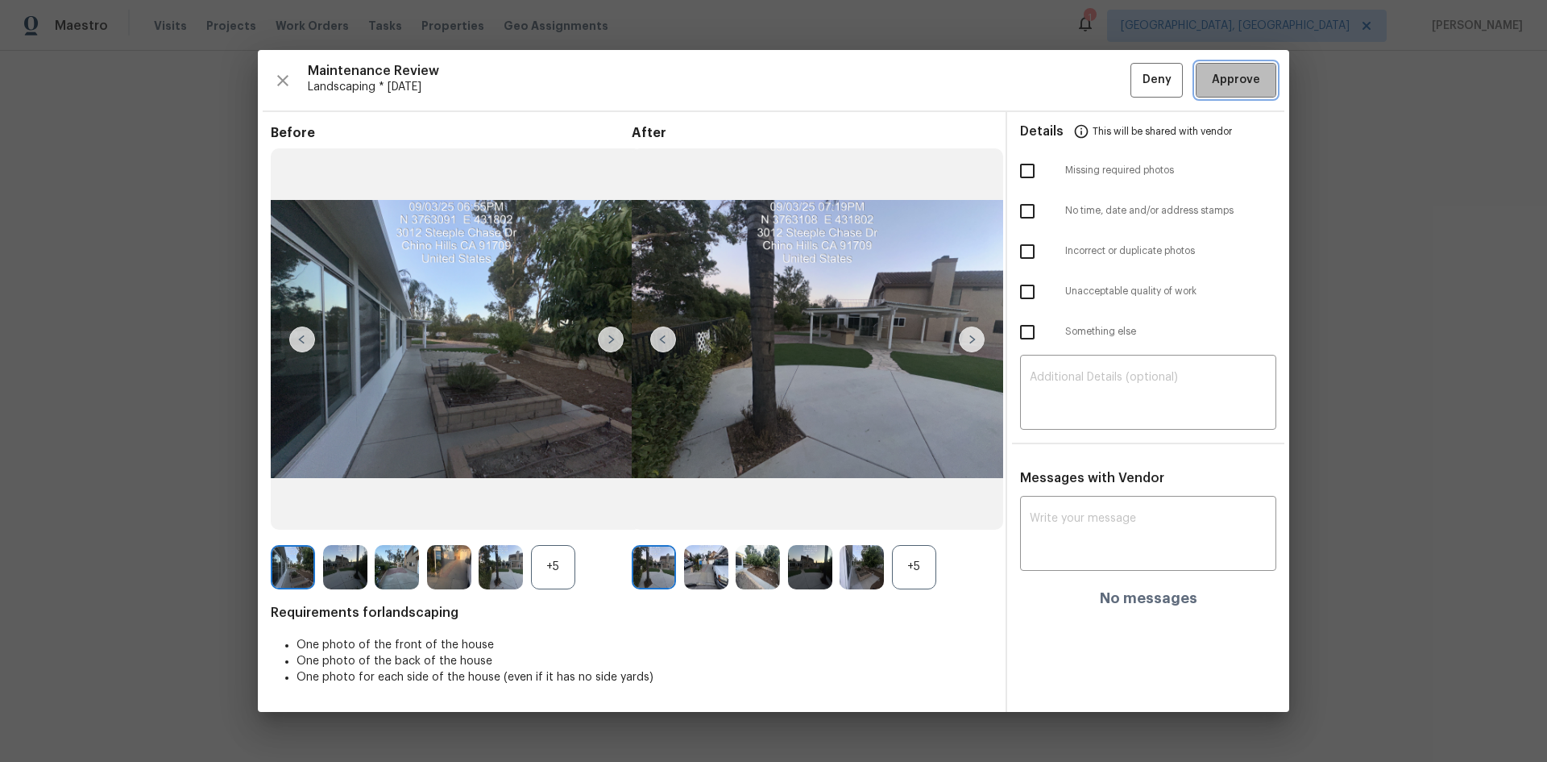
click at [1238, 69] on button "Approve" at bounding box center [1236, 80] width 81 height 35
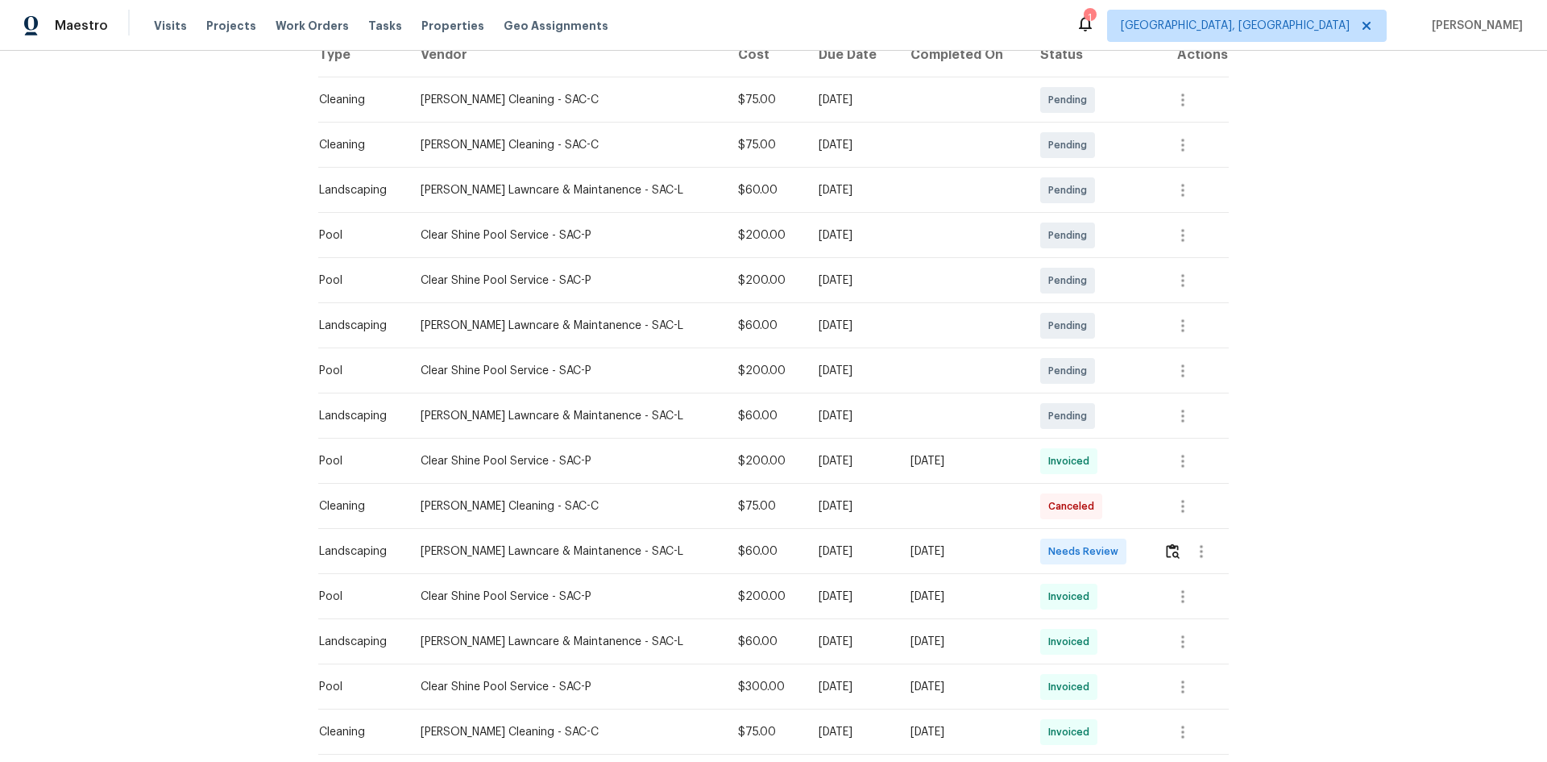
scroll to position [403, 0]
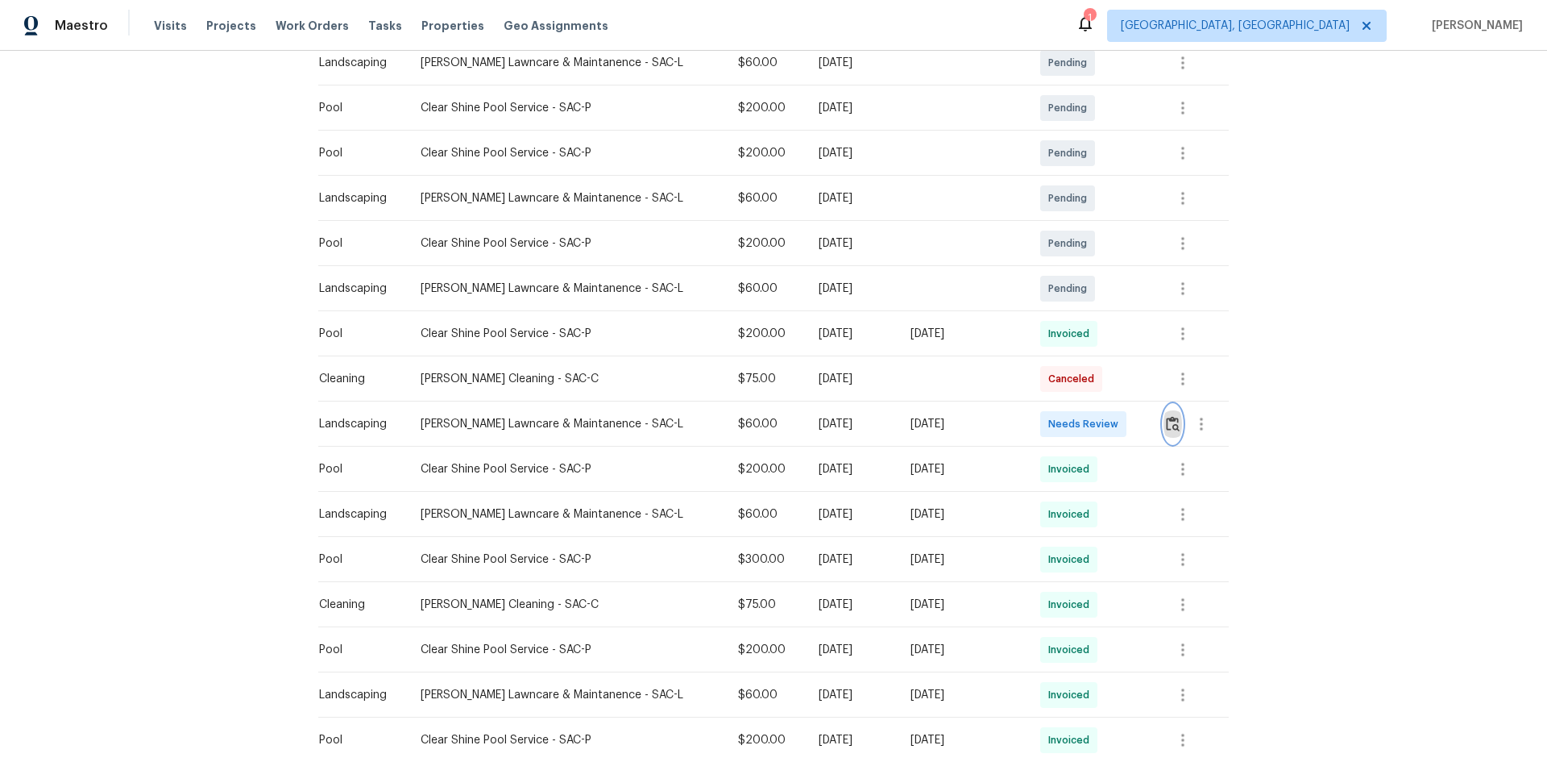
click at [1166, 421] on img "button" at bounding box center [1173, 423] width 14 height 15
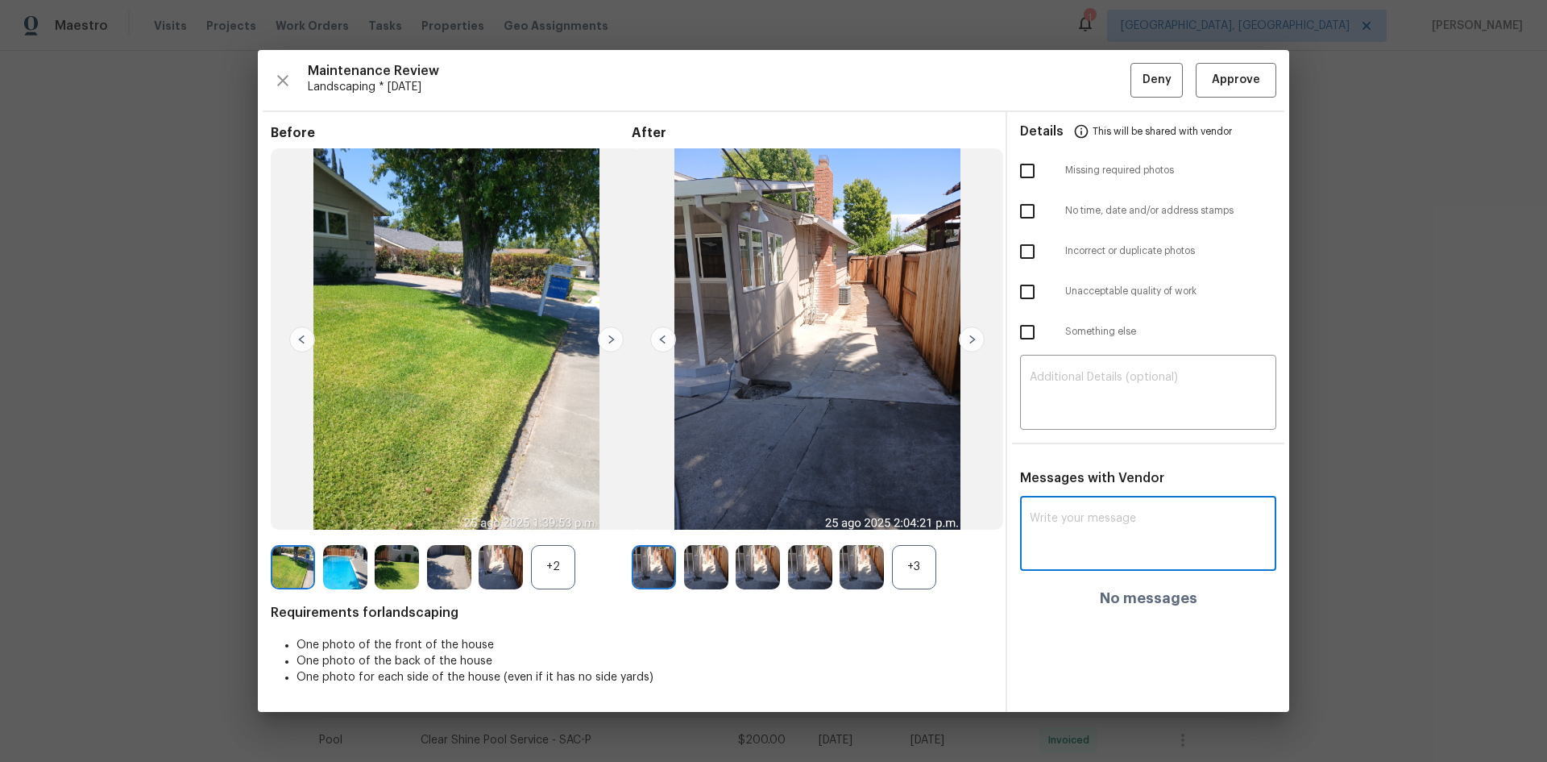
click at [1094, 517] on textarea at bounding box center [1148, 535] width 237 height 45
paste textarea "Maintenance Audit Team: Hello! After further review the visit has been approved…"
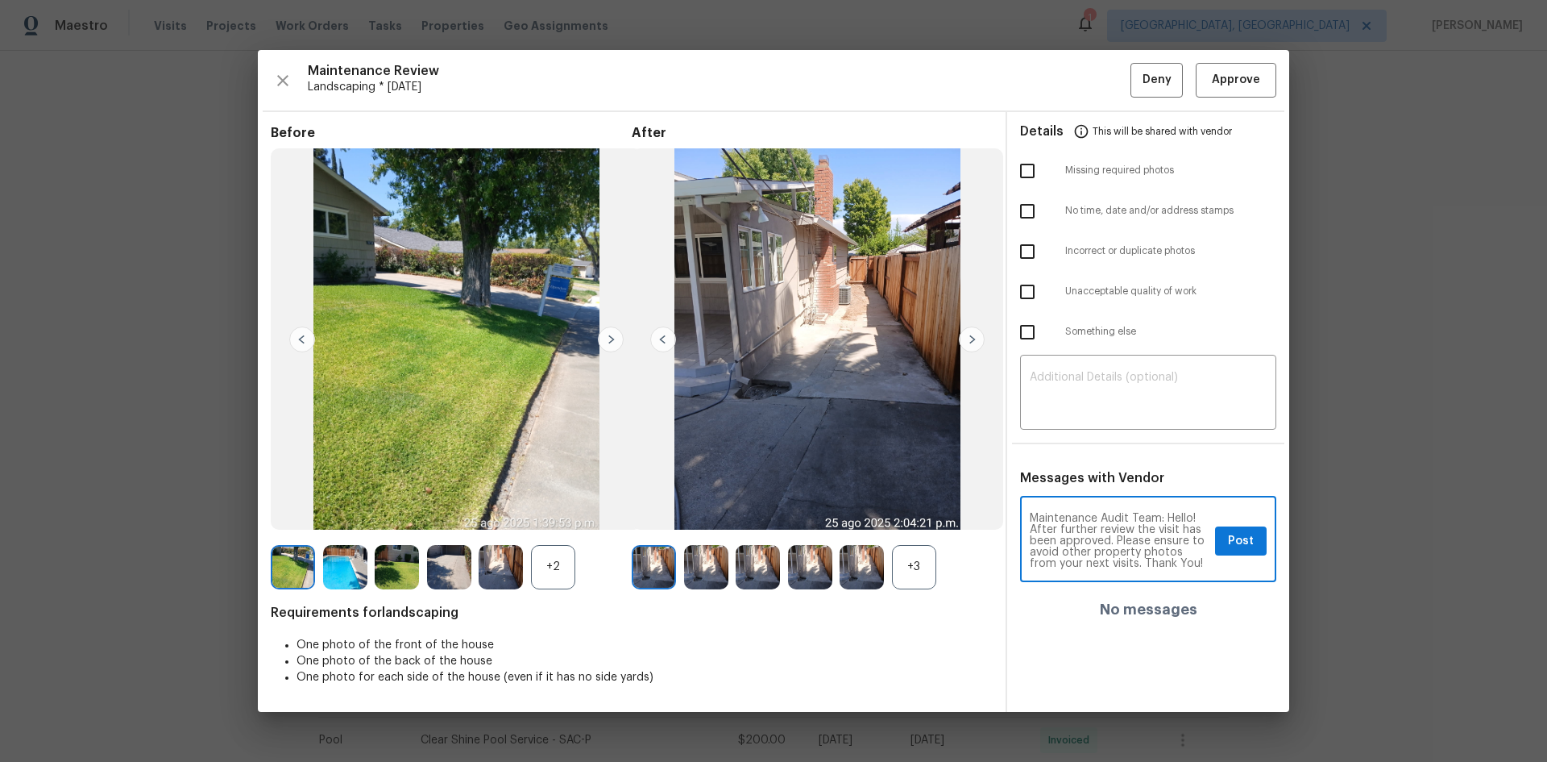
scroll to position [11, 0]
click at [1065, 550] on textarea "Maintenance Audit Team: Hello! After further review the visit has been approved…" at bounding box center [1119, 541] width 179 height 56
click at [1203, 539] on textarea "Maintenance Audit Team: Hello! After further review the visit has been approved…" at bounding box center [1119, 541] width 179 height 56
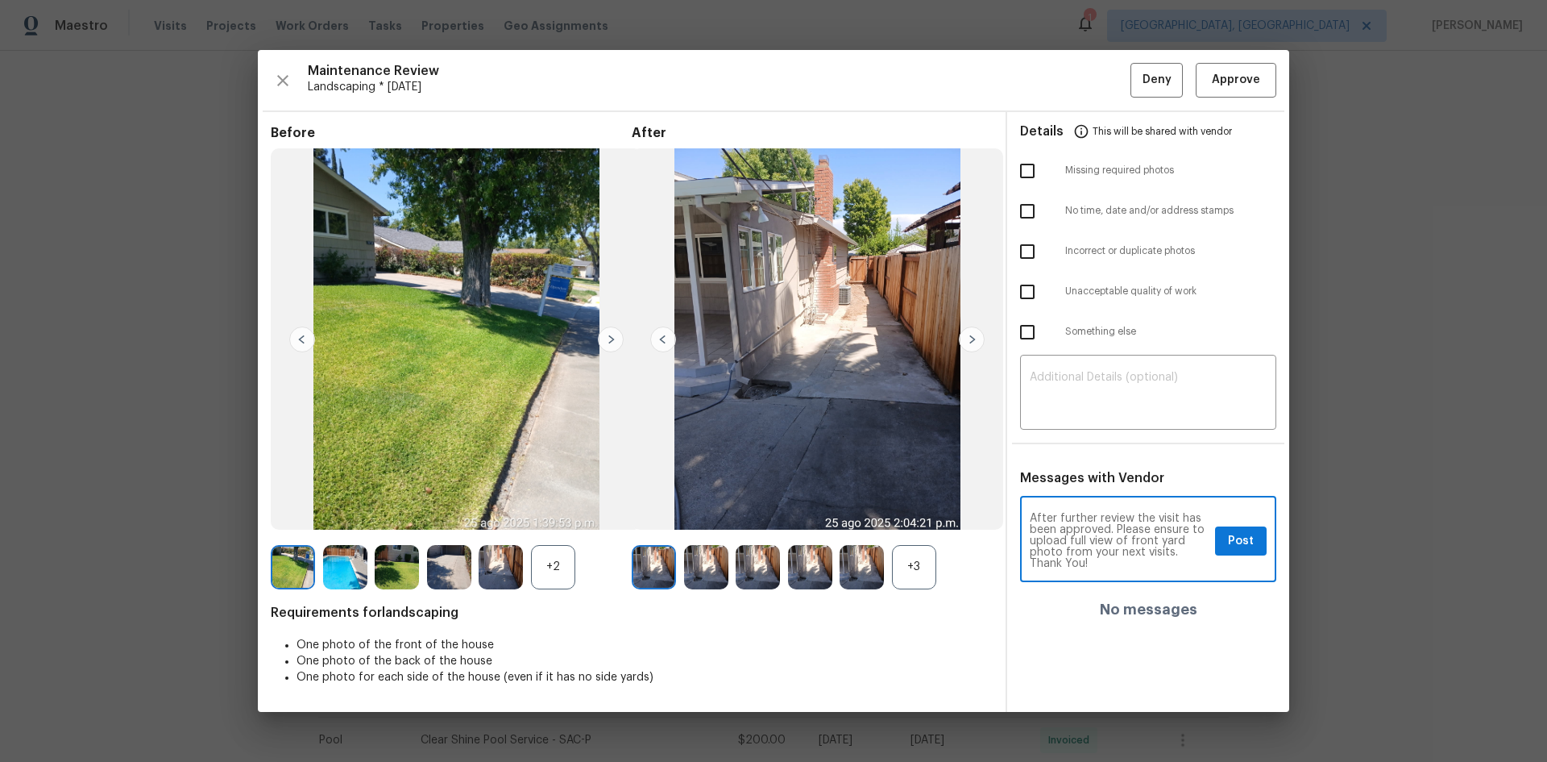
type textarea "Maintenance Audit Team: Hello! After further review the visit has been approved…"
click at [1231, 543] on span "Post" at bounding box center [1241, 541] width 26 height 20
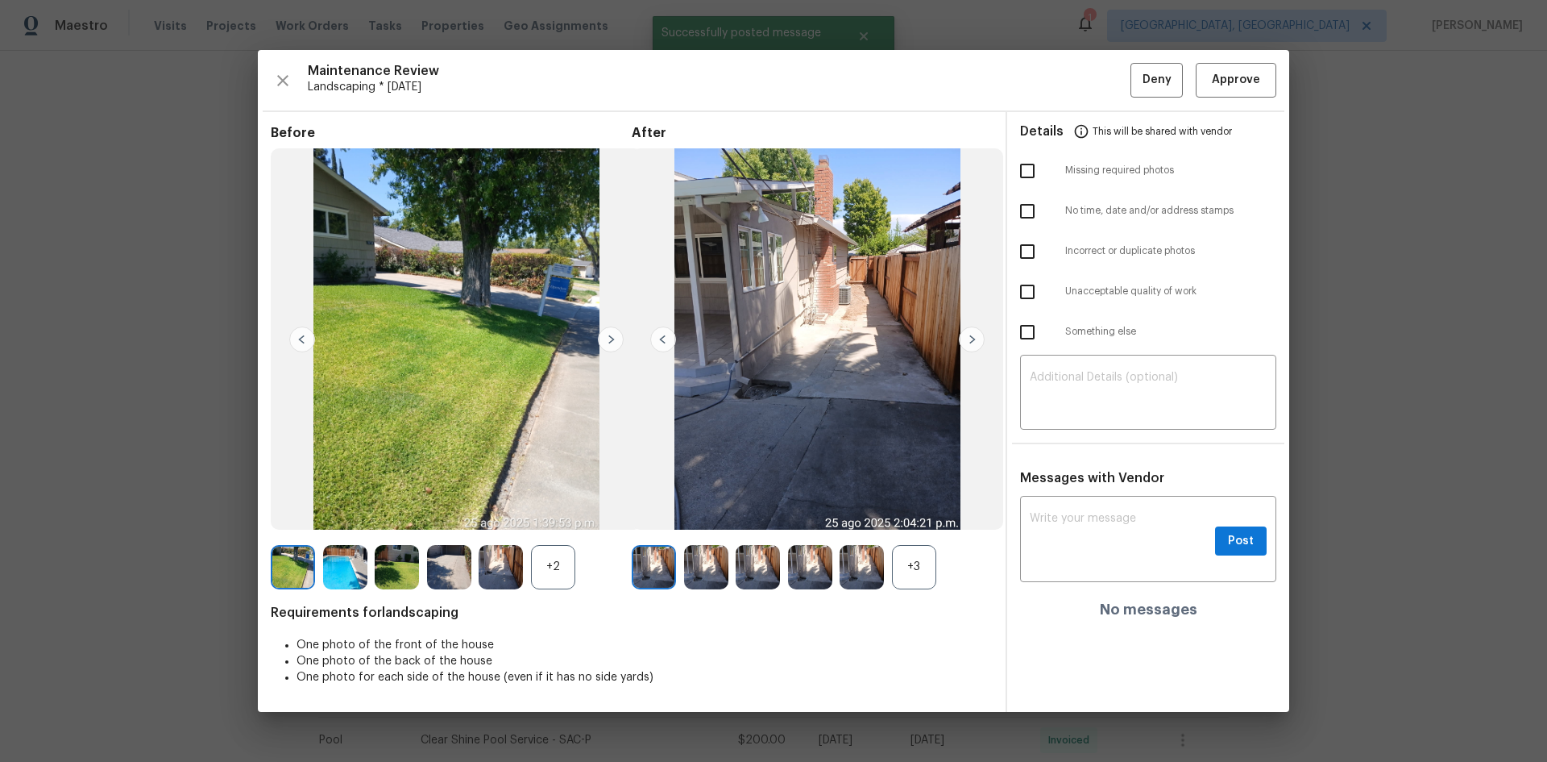
scroll to position [0, 0]
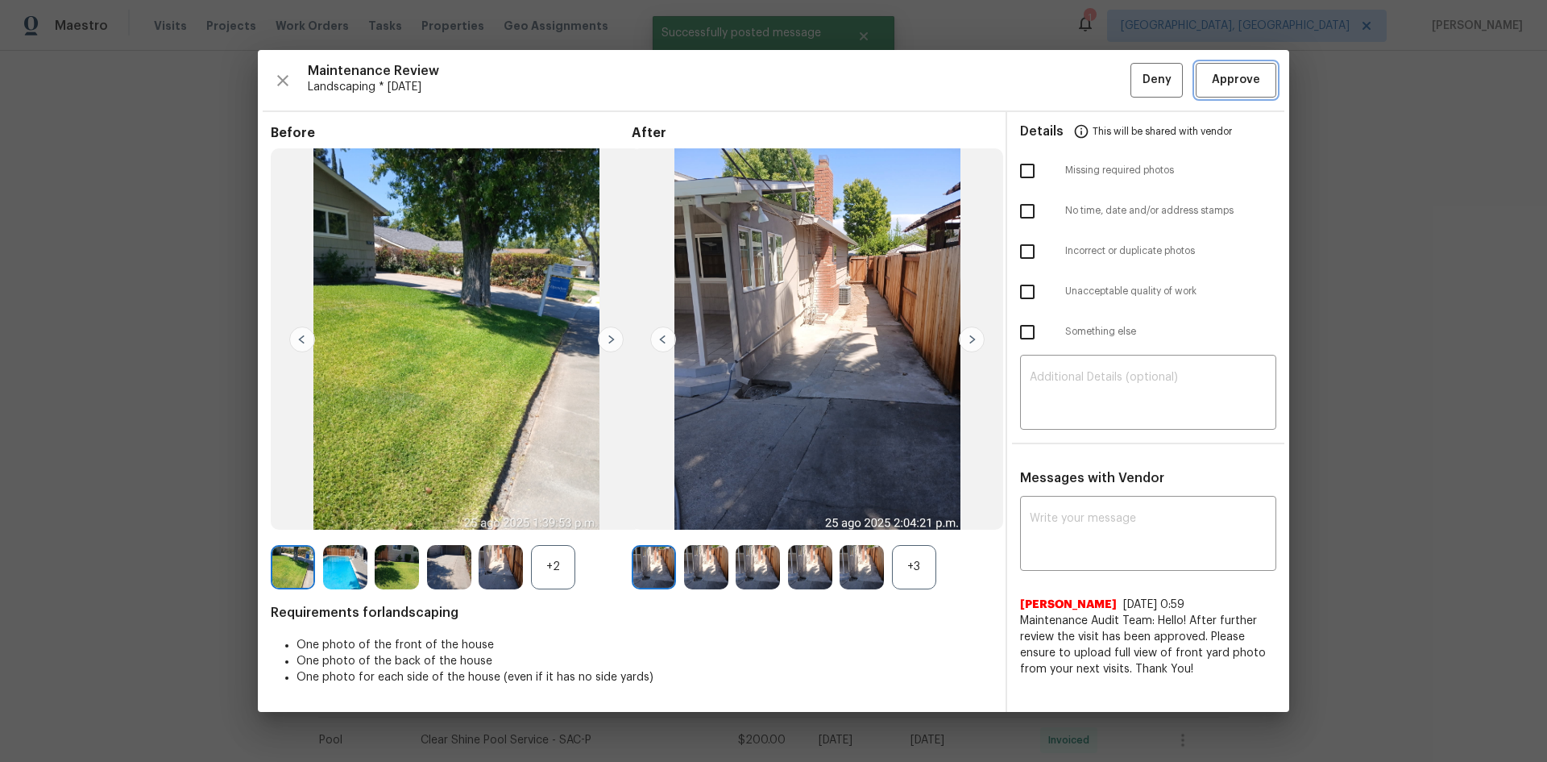
click at [1231, 81] on span "Approve" at bounding box center [1236, 80] width 48 height 20
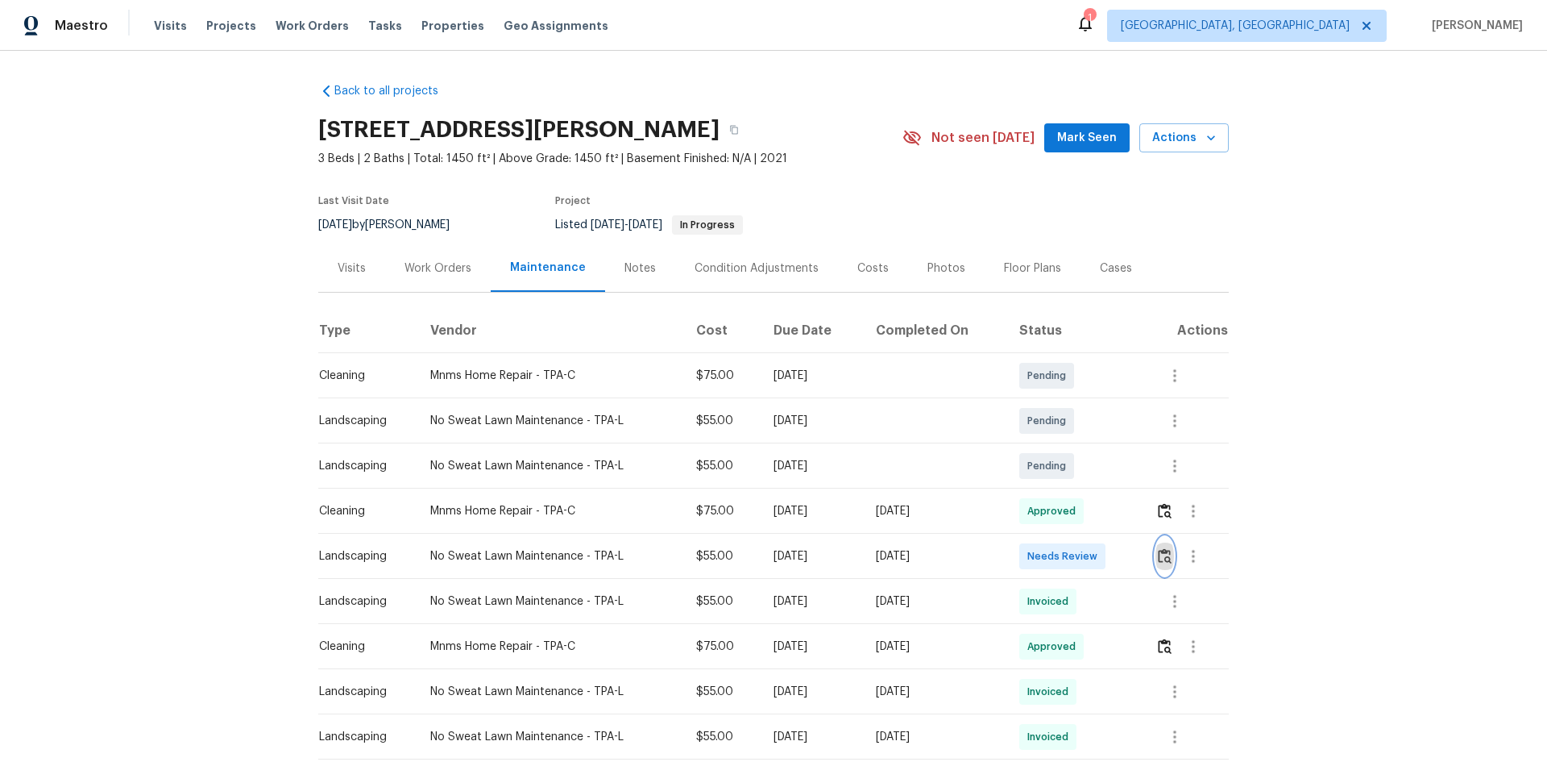
click at [1164, 557] on img "button" at bounding box center [1165, 555] width 14 height 15
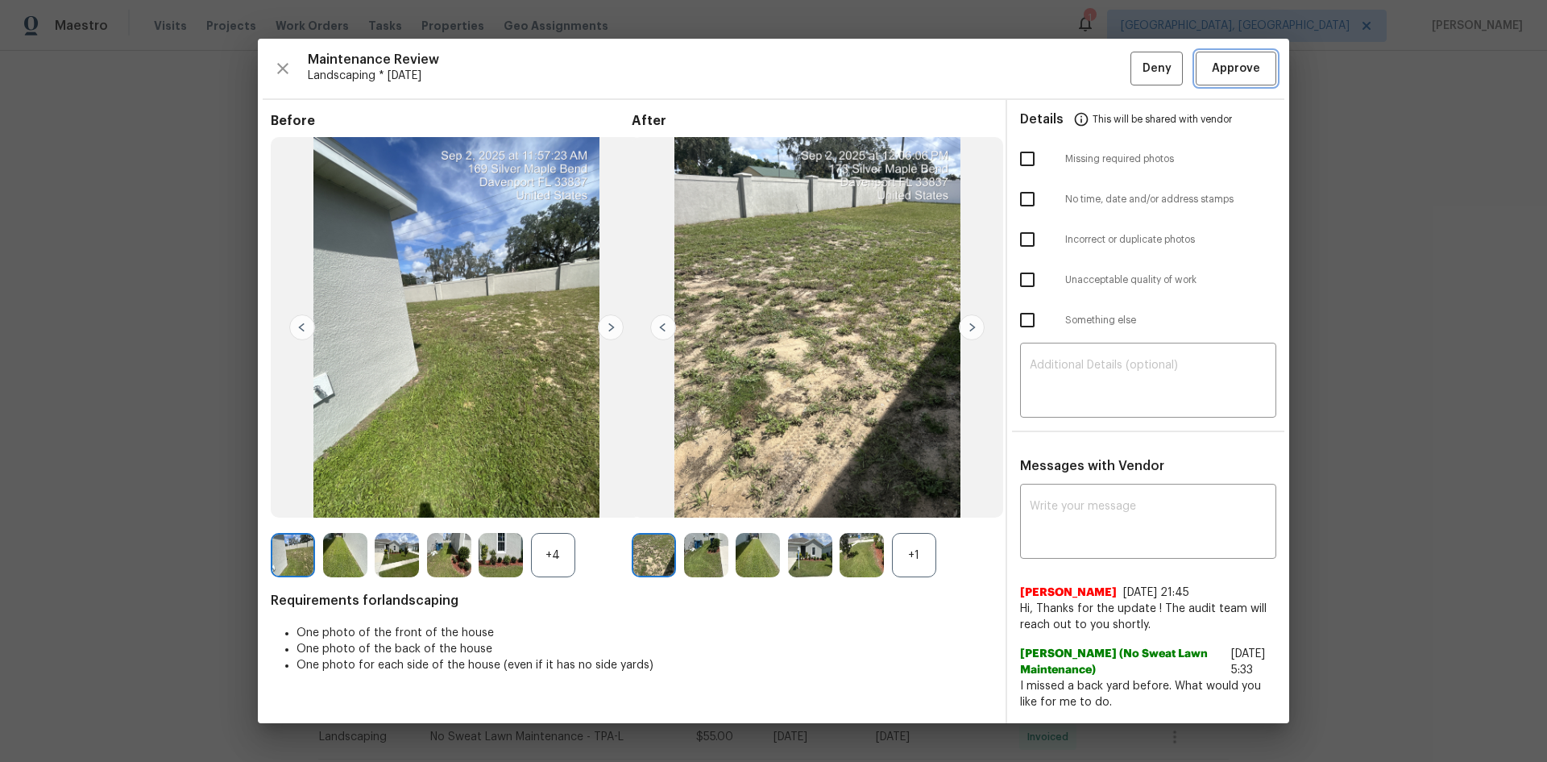
click at [1231, 61] on span "Approve" at bounding box center [1236, 69] width 48 height 20
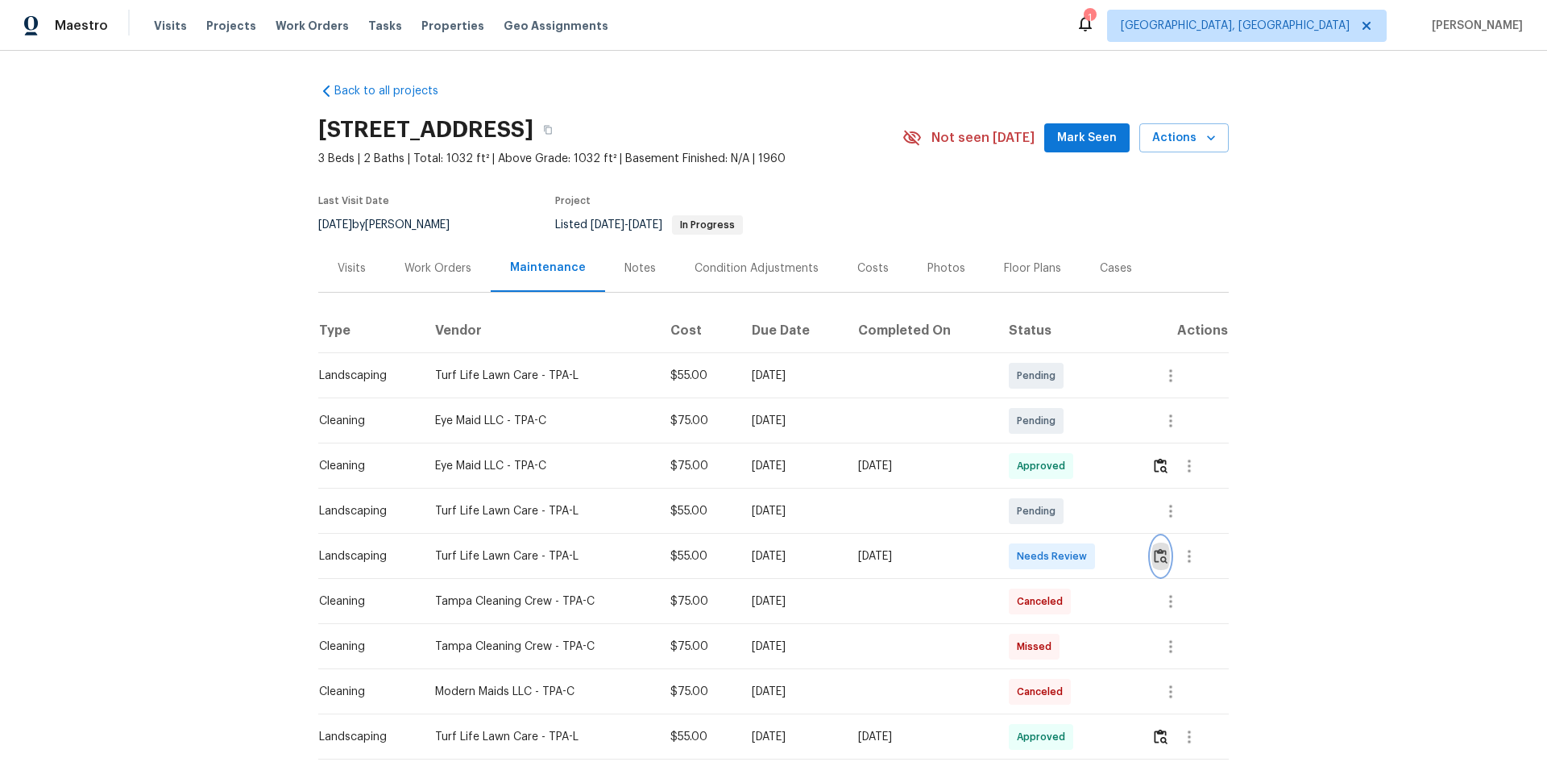
click at [1160, 558] on img "button" at bounding box center [1161, 555] width 14 height 15
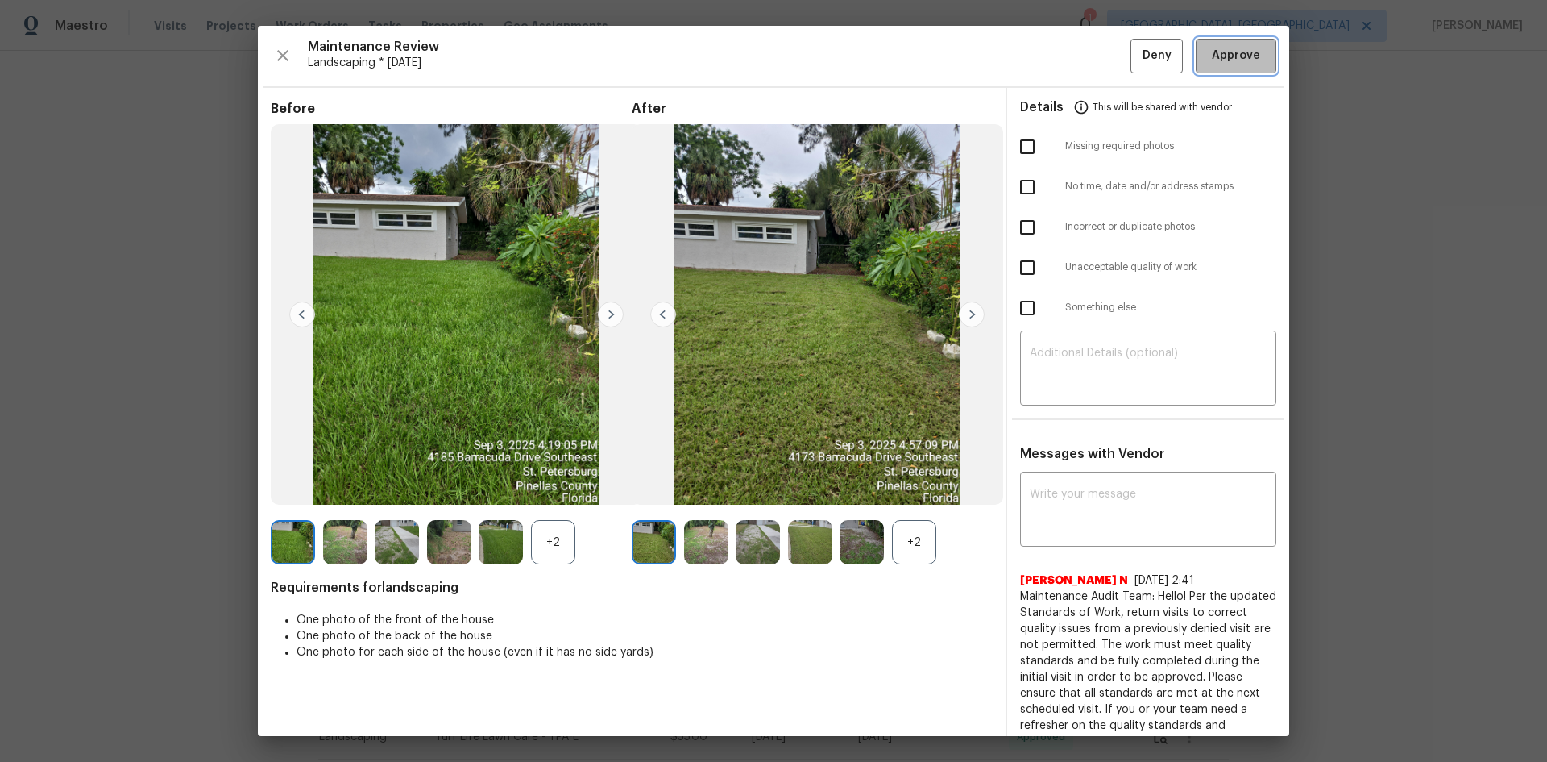
click at [1222, 64] on span "Approve" at bounding box center [1236, 56] width 48 height 20
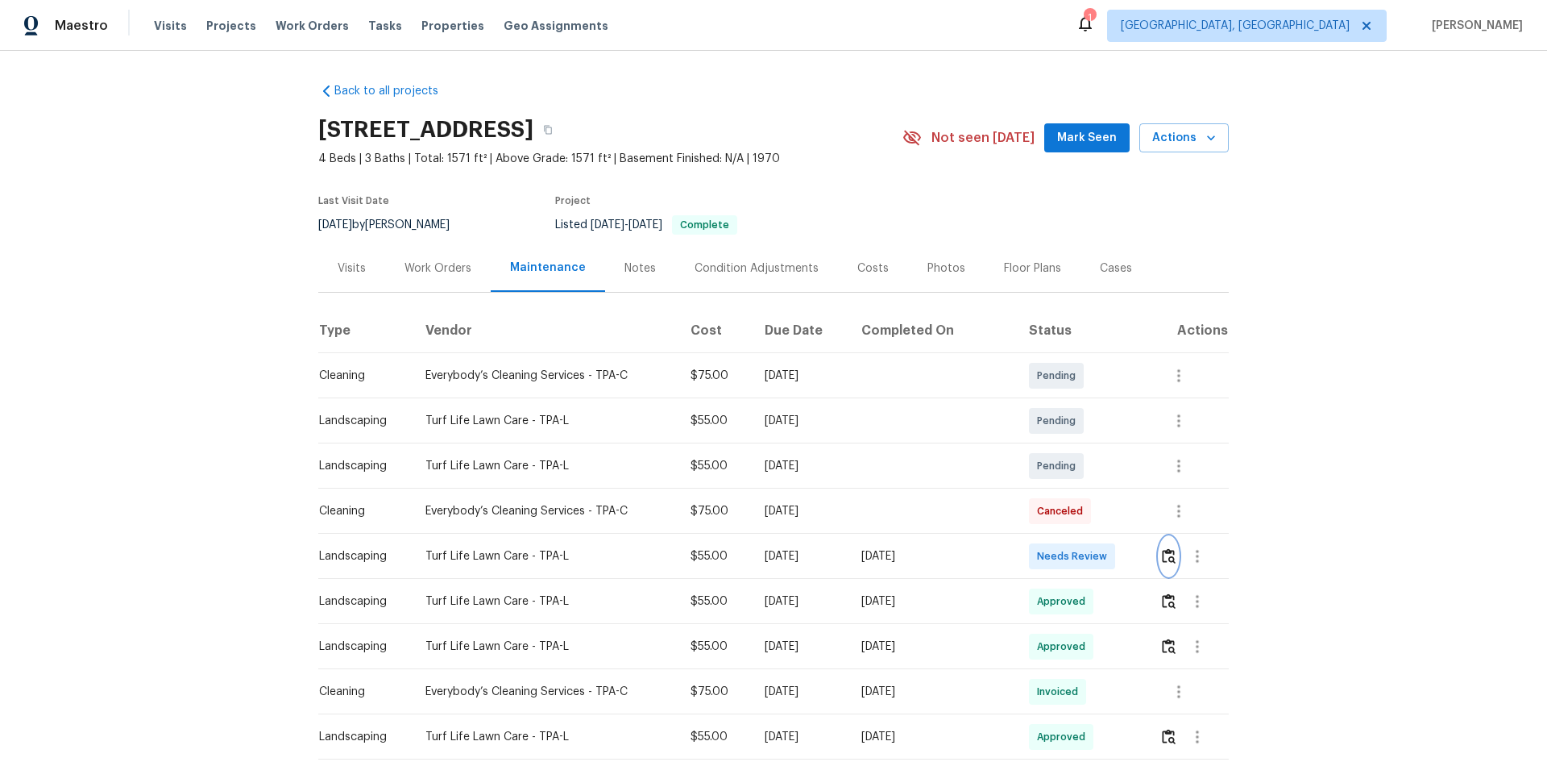
click at [1162, 555] on img "button" at bounding box center [1169, 555] width 14 height 15
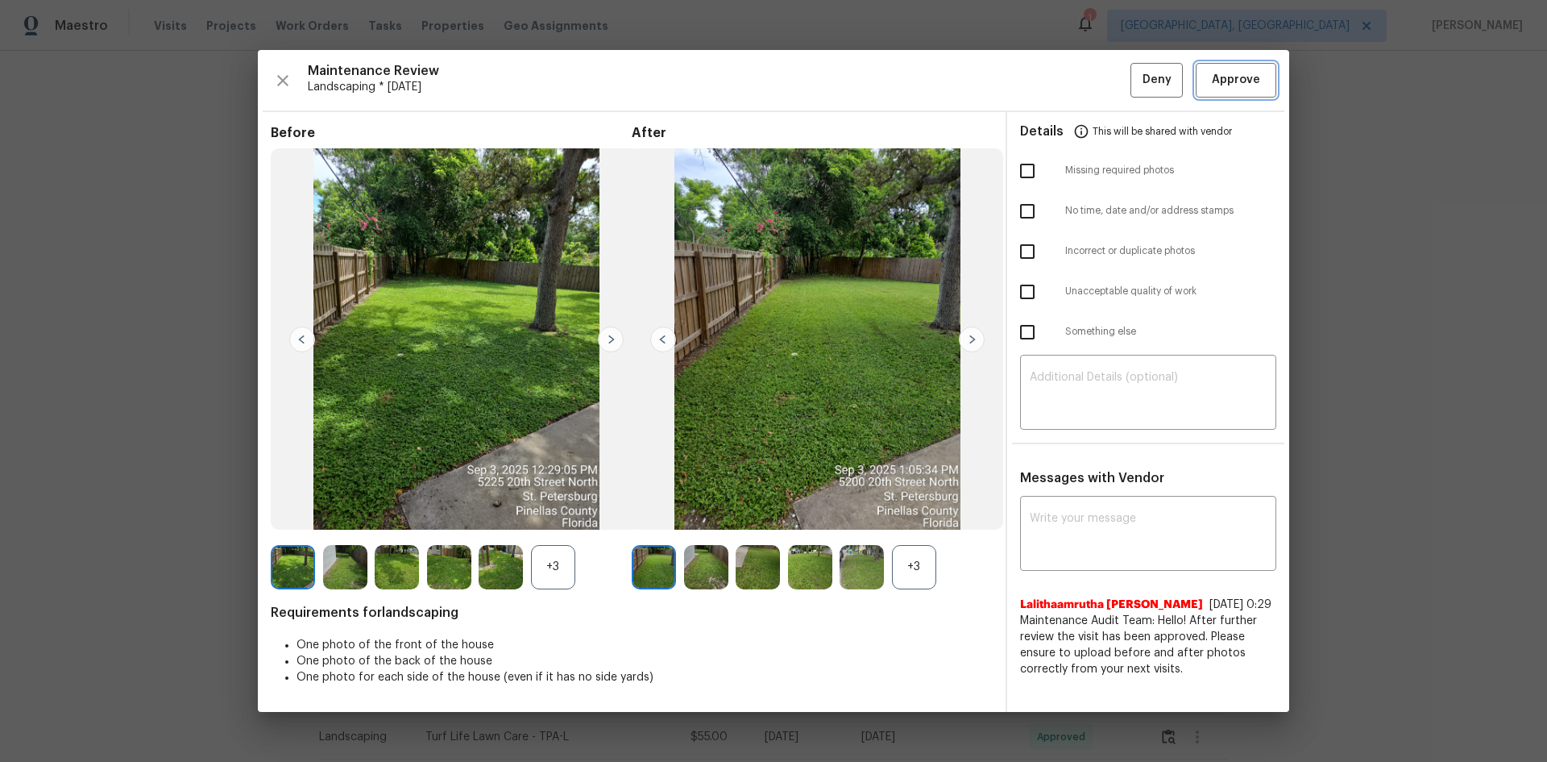
click at [1235, 93] on button "Approve" at bounding box center [1236, 80] width 81 height 35
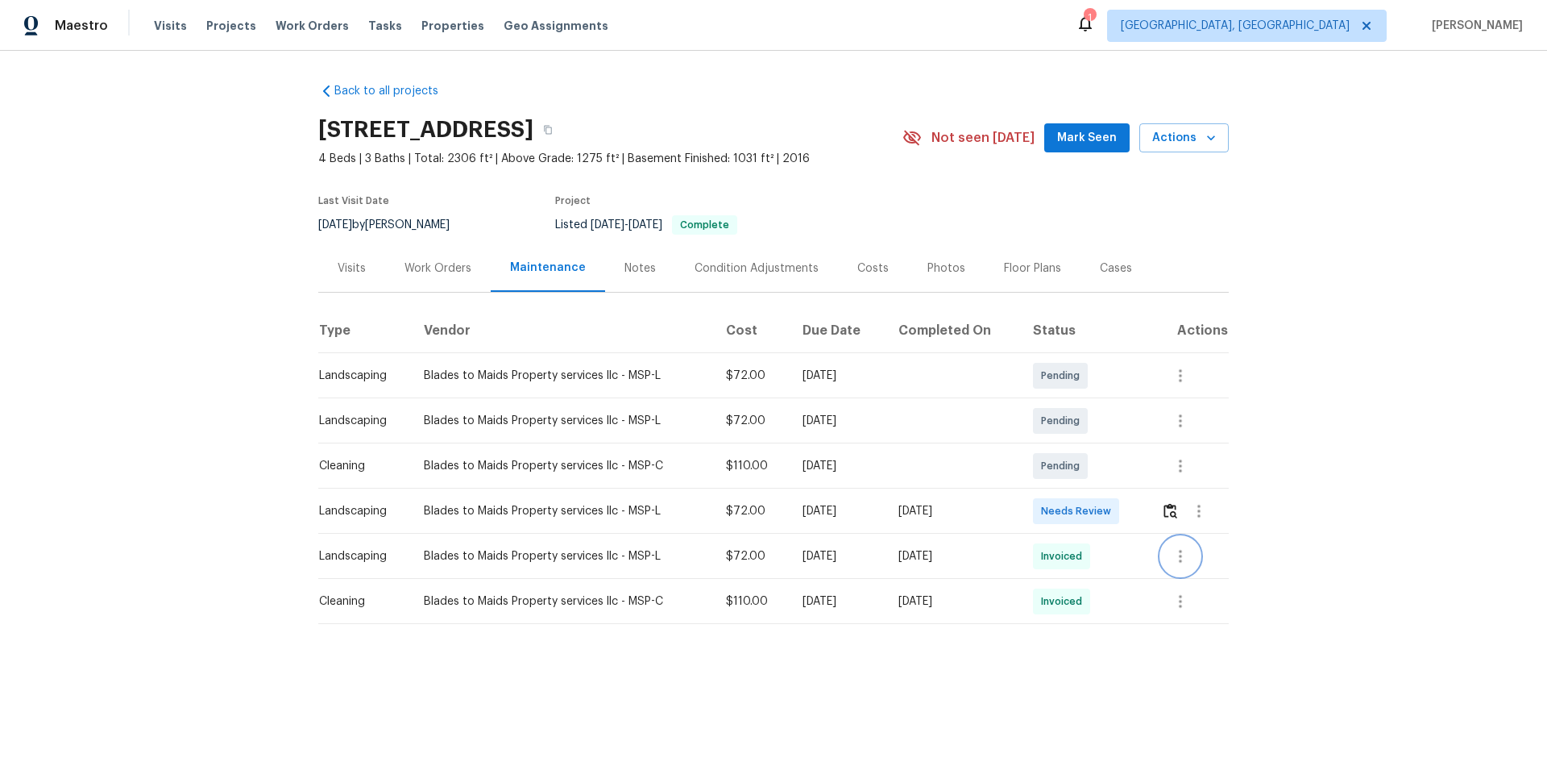
click at [1174, 558] on icon "button" at bounding box center [1180, 555] width 19 height 19
click at [1218, 578] on li "View details" at bounding box center [1215, 582] width 113 height 27
click at [1116, 601] on div at bounding box center [773, 381] width 1547 height 762
click at [1179, 555] on icon "button" at bounding box center [1180, 556] width 3 height 13
click at [1185, 583] on li "View details" at bounding box center [1215, 582] width 113 height 27
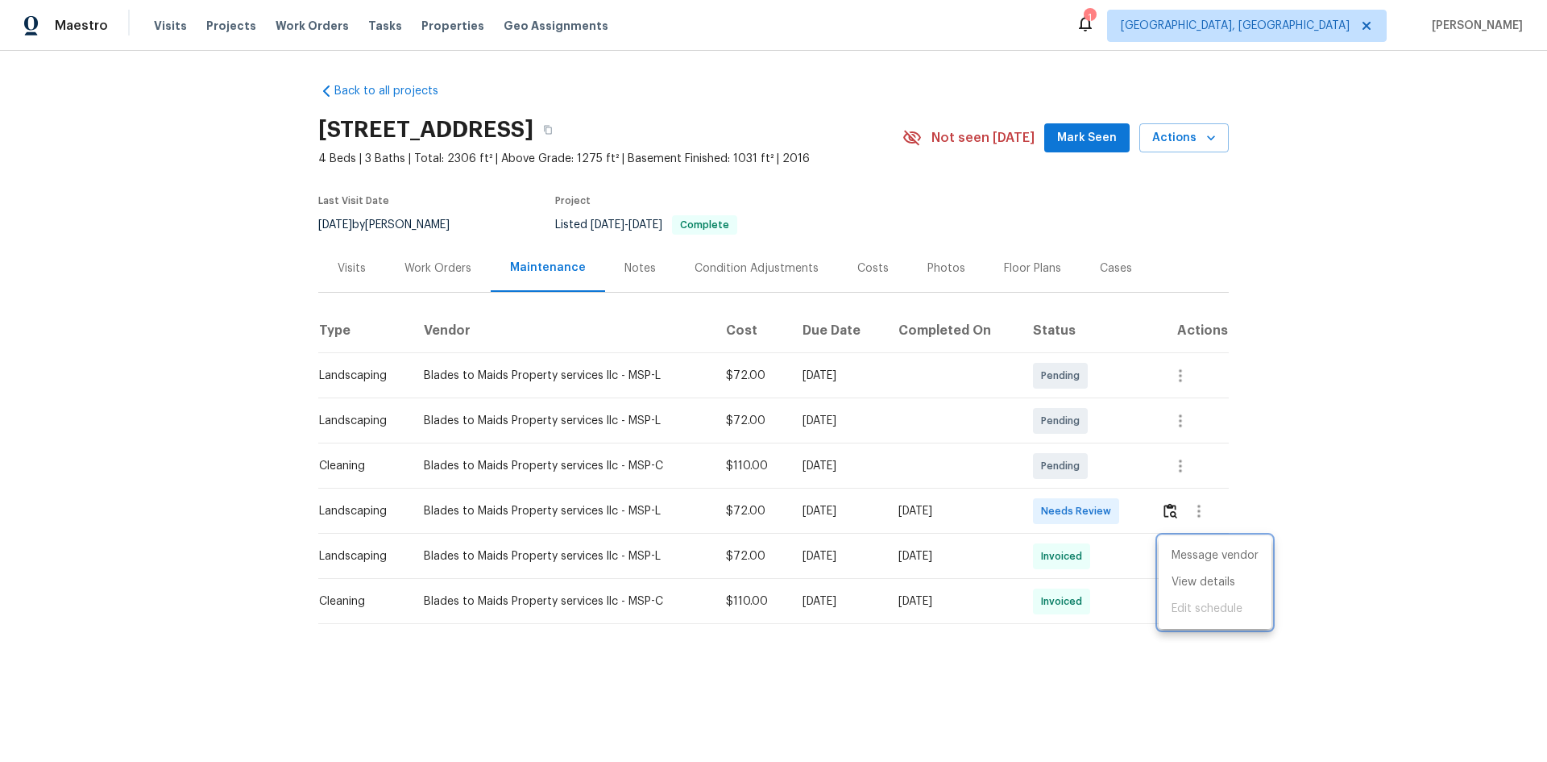
click at [1288, 416] on div at bounding box center [773, 381] width 1547 height 762
click at [1166, 515] on img "button" at bounding box center [1171, 510] width 14 height 15
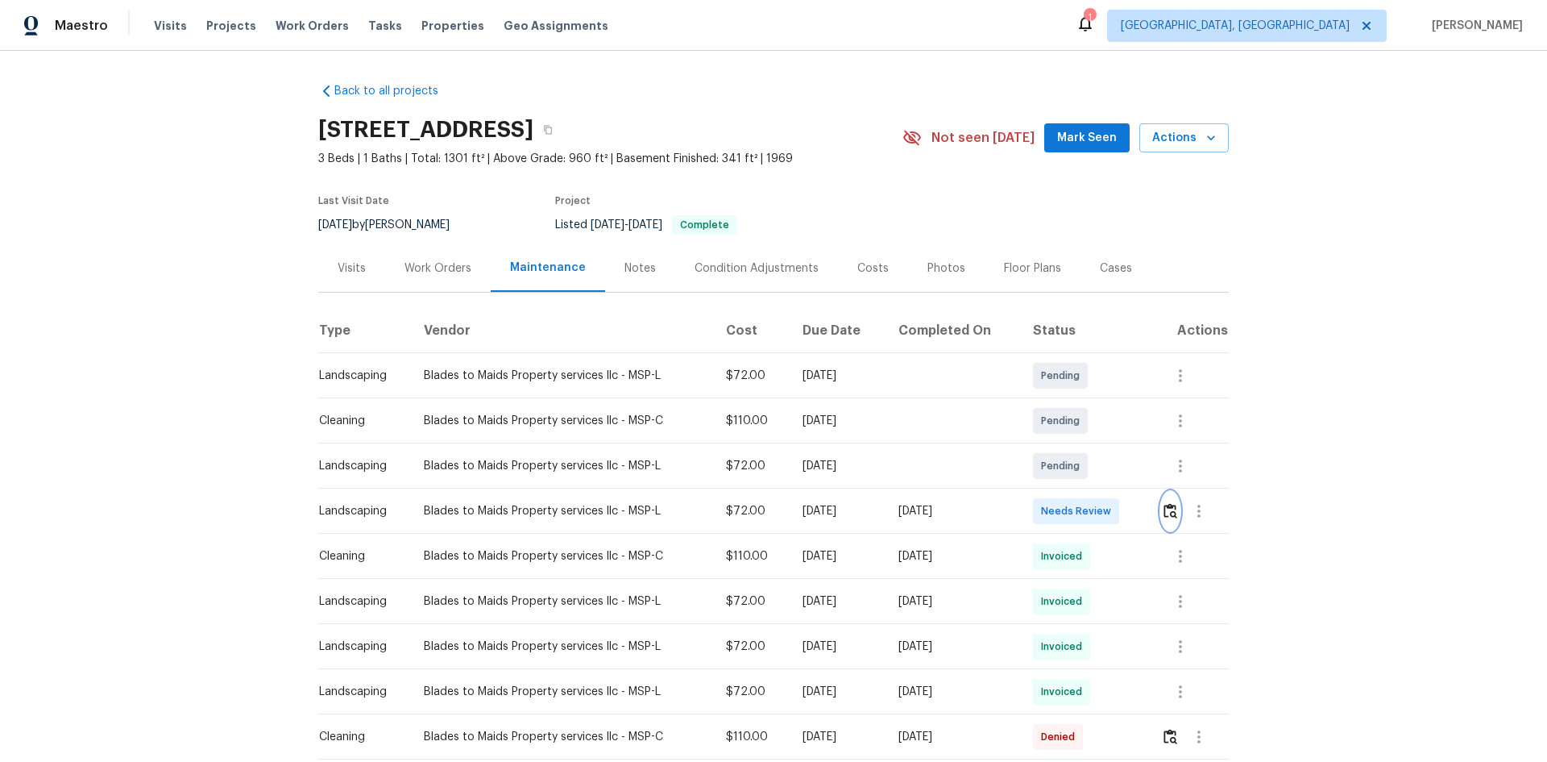
click at [1171, 514] on img "button" at bounding box center [1171, 510] width 14 height 15
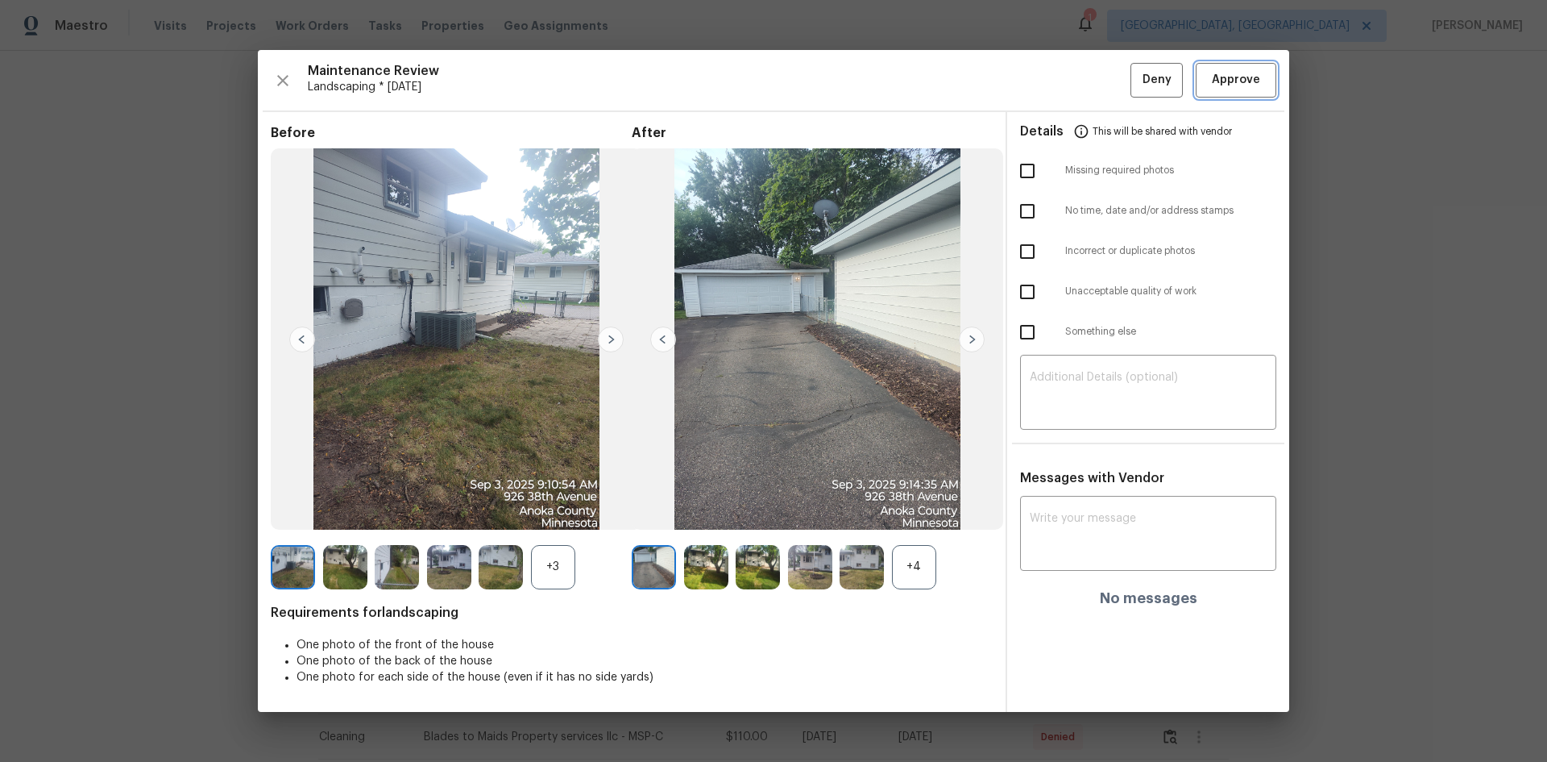
click at [1237, 83] on span "Approve" at bounding box center [1236, 80] width 48 height 20
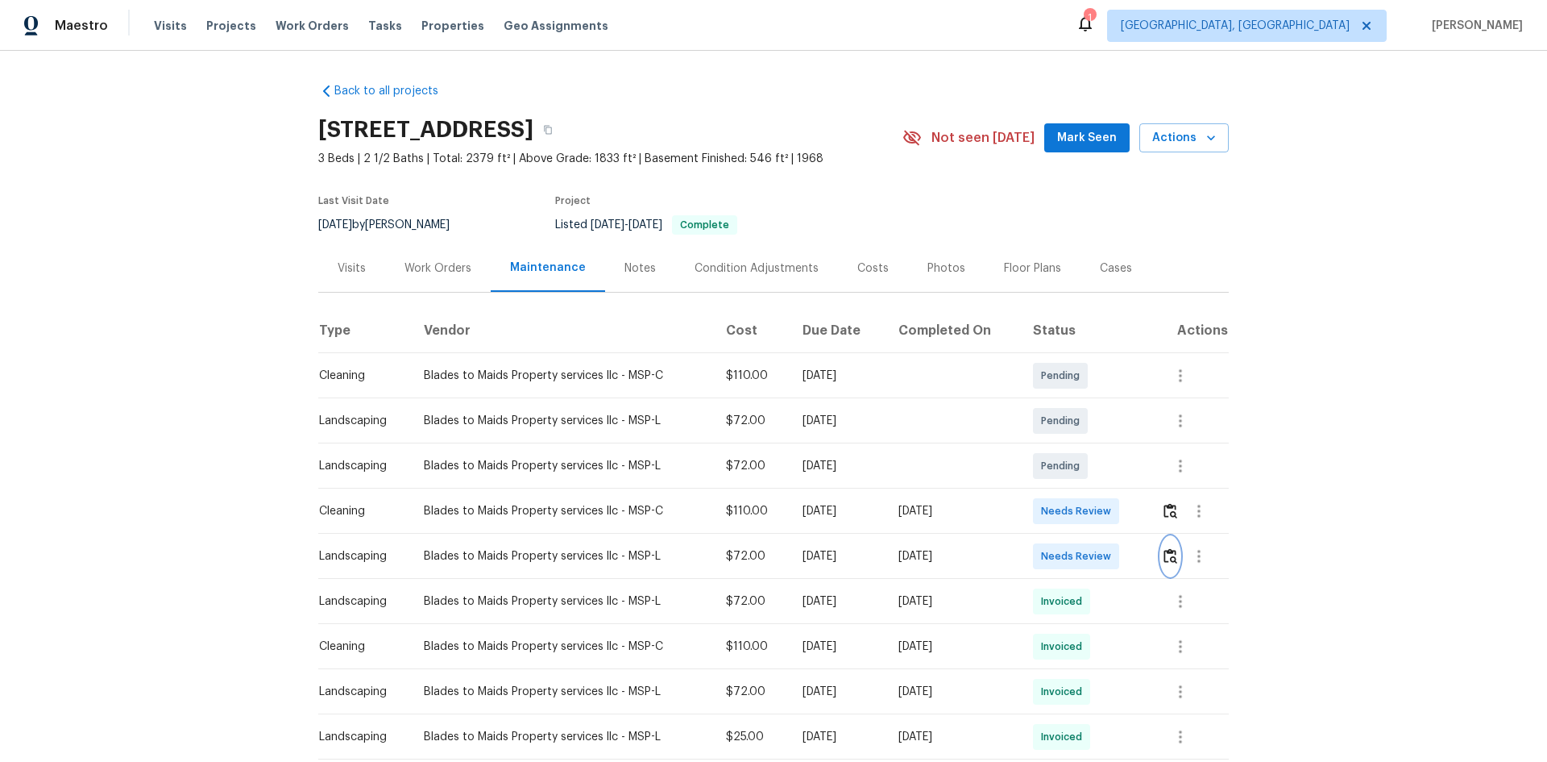
click at [1166, 554] on img "button" at bounding box center [1171, 555] width 14 height 15
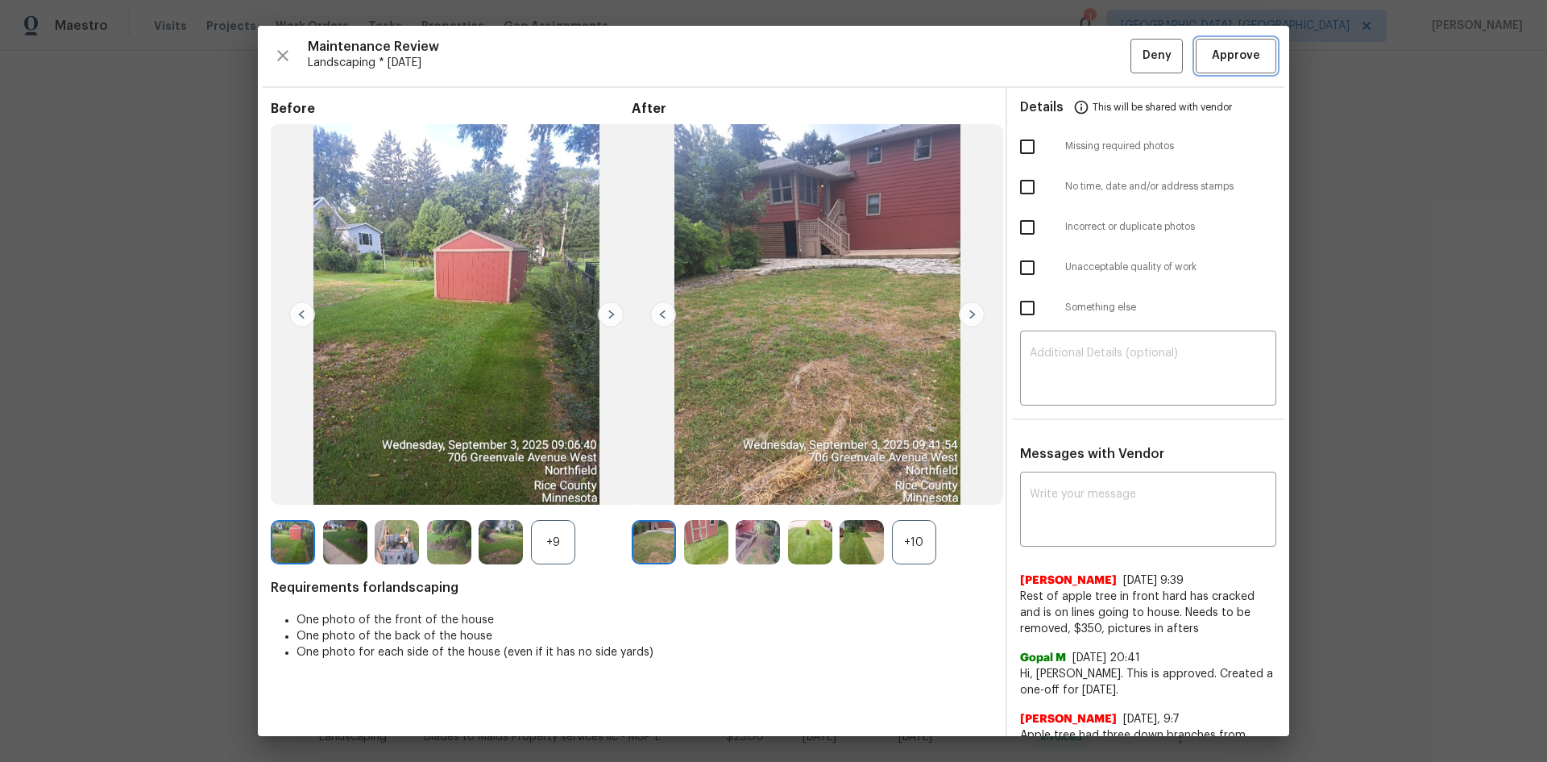
click at [1228, 56] on span "Approve" at bounding box center [1236, 56] width 48 height 20
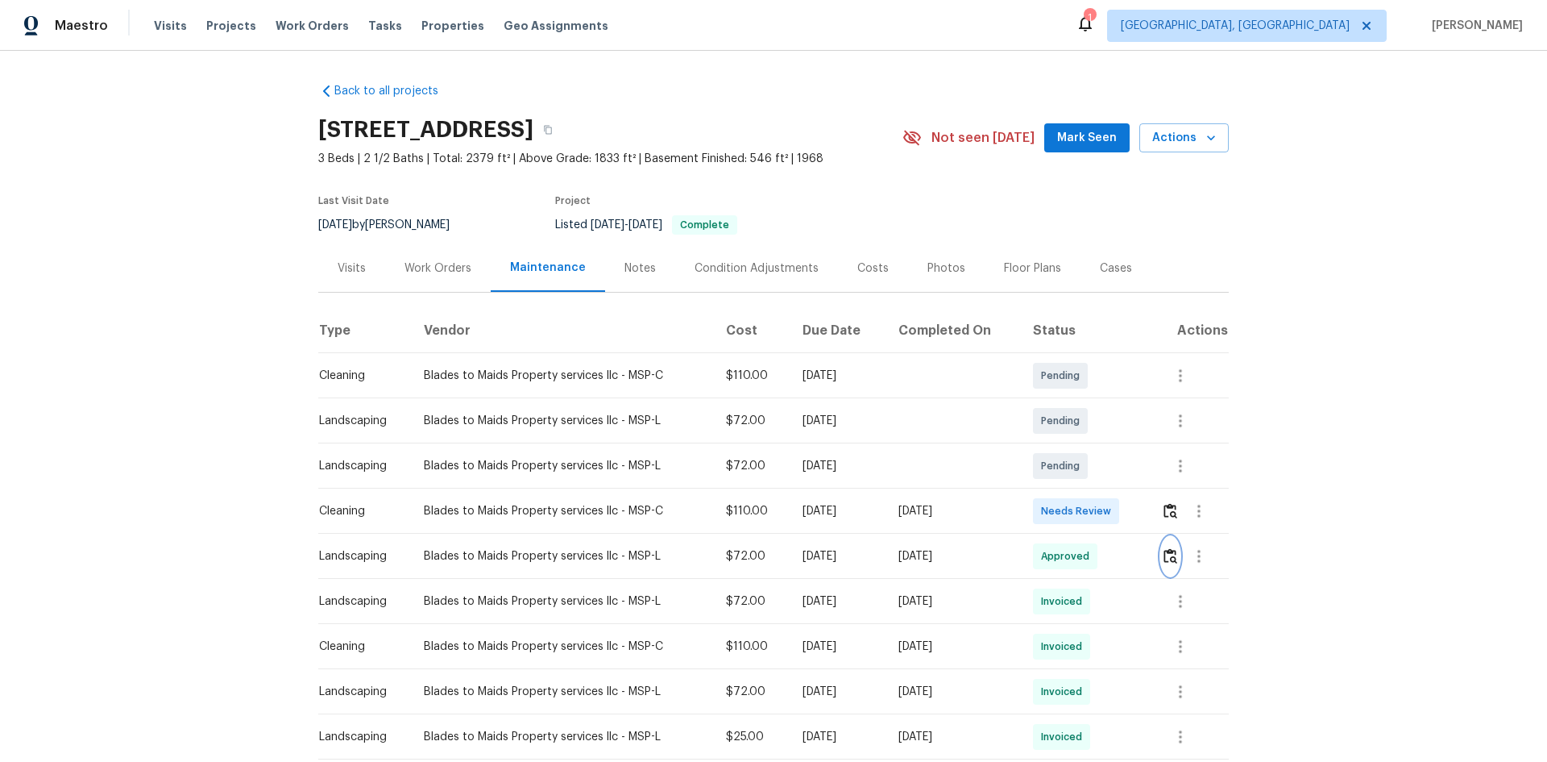
click at [1169, 552] on img "button" at bounding box center [1171, 555] width 14 height 15
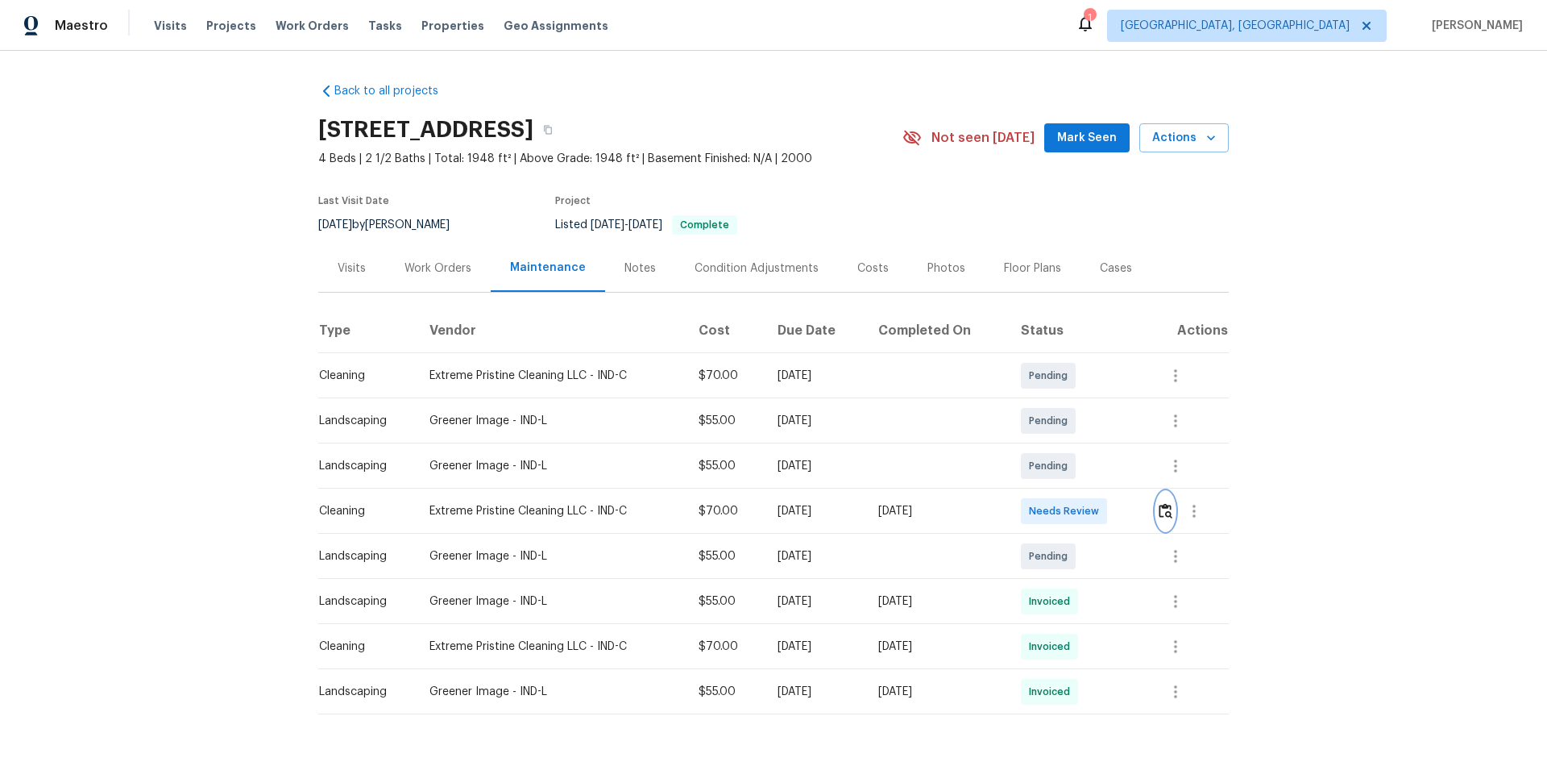
click at [1165, 510] on img "button" at bounding box center [1166, 510] width 14 height 15
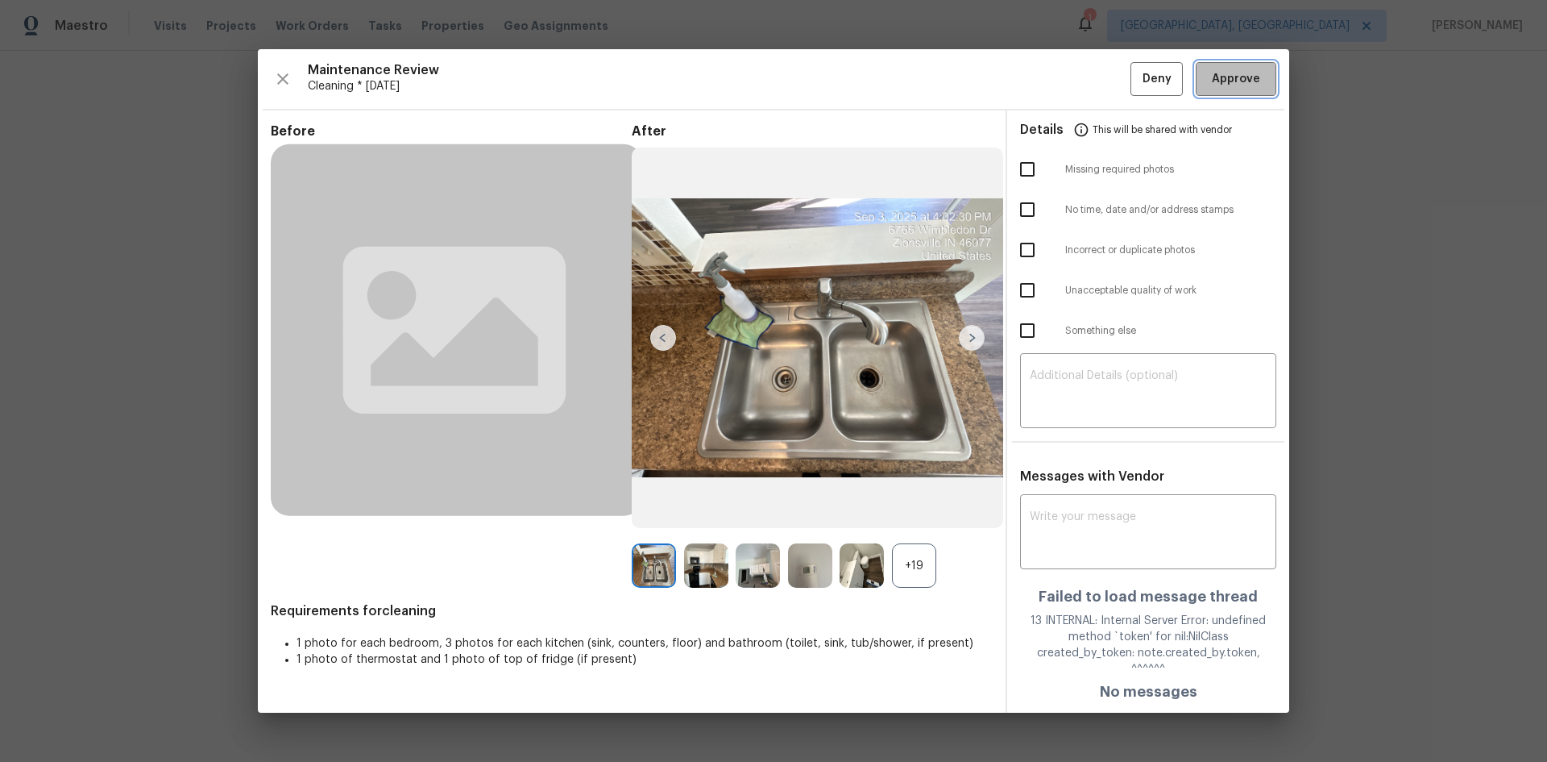
click at [1252, 89] on span "Approve" at bounding box center [1236, 79] width 48 height 20
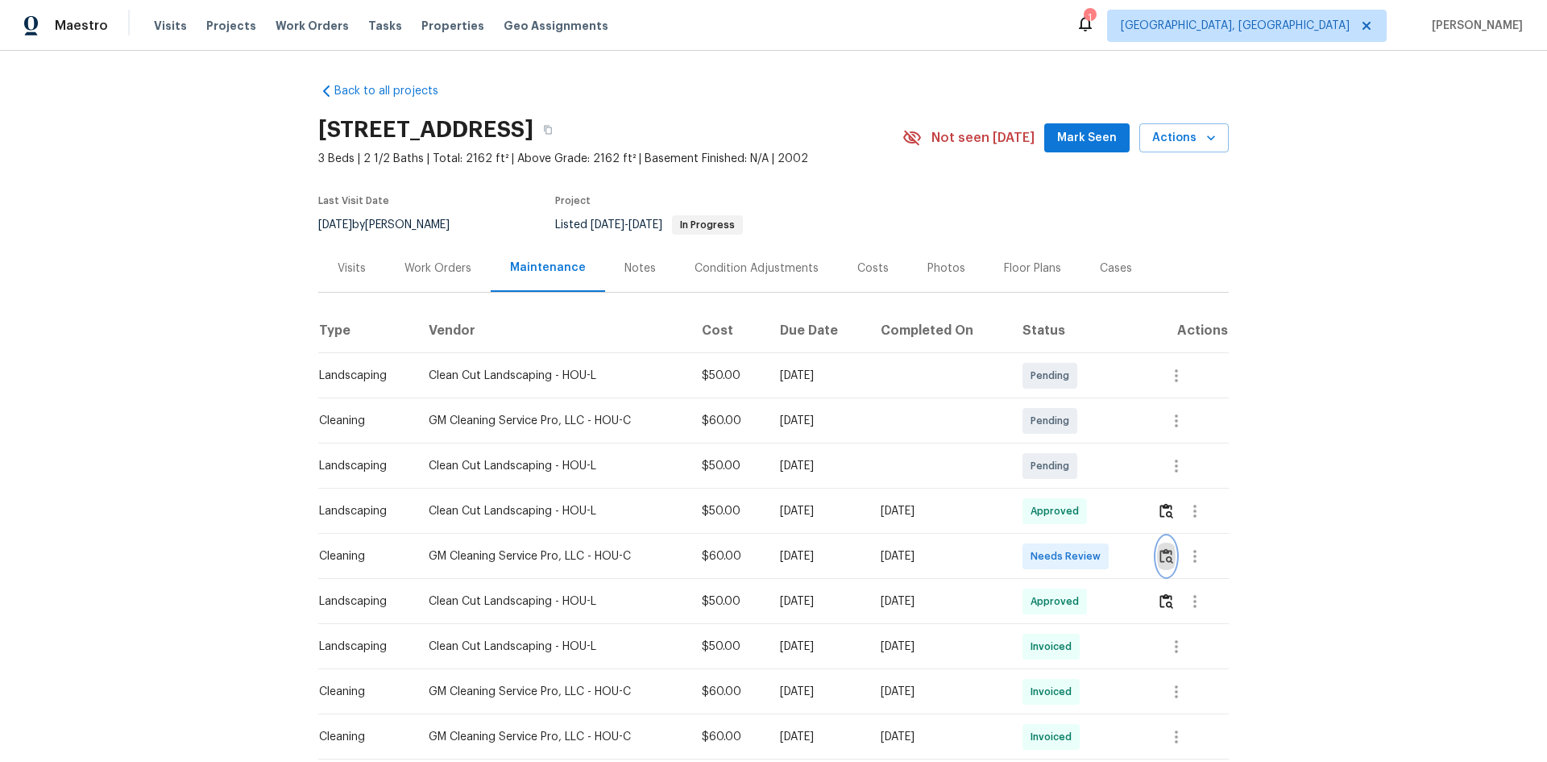
click at [1161, 554] on img "button" at bounding box center [1167, 555] width 14 height 15
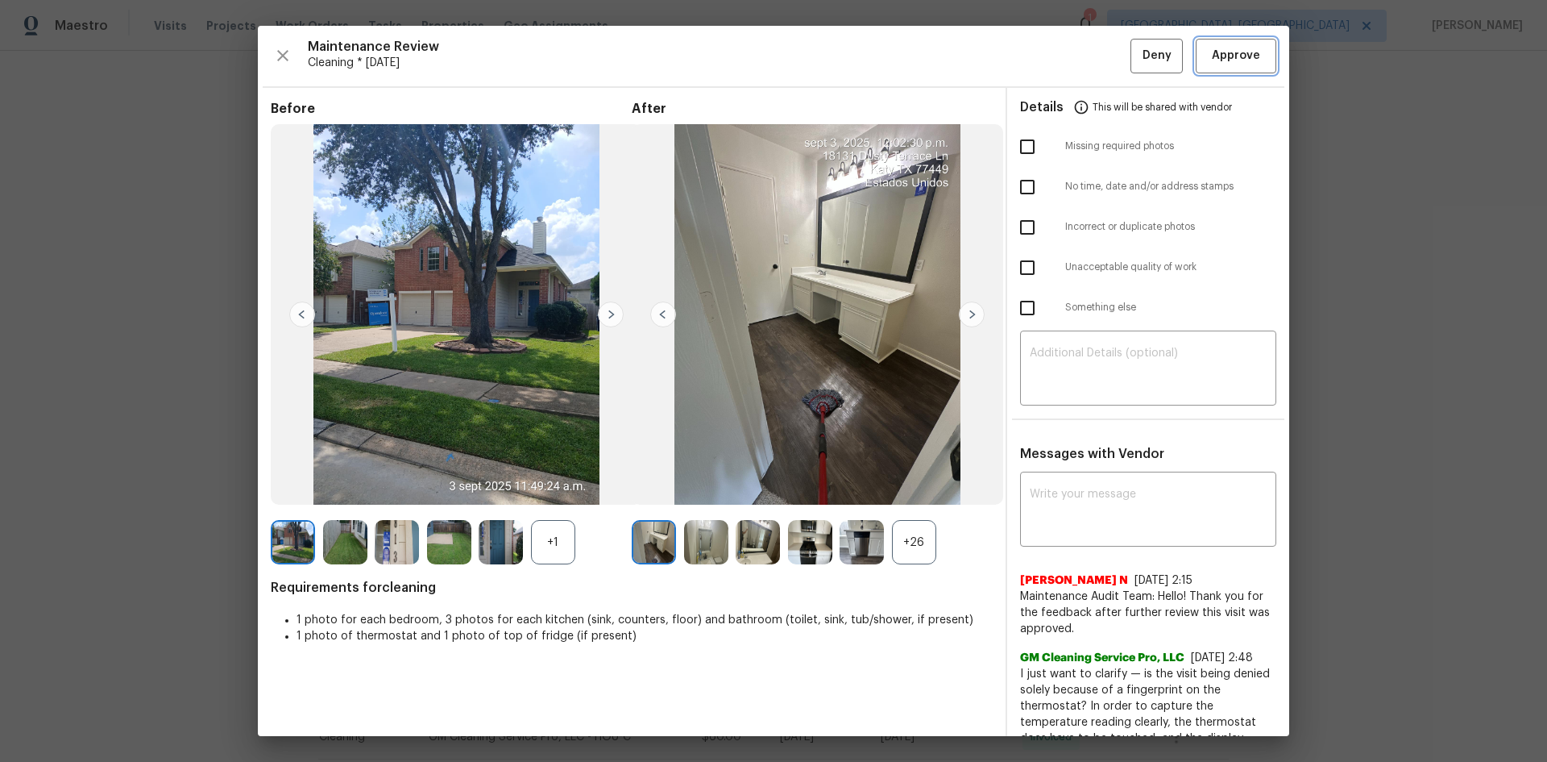
click at [1212, 50] on span "Approve" at bounding box center [1236, 56] width 48 height 20
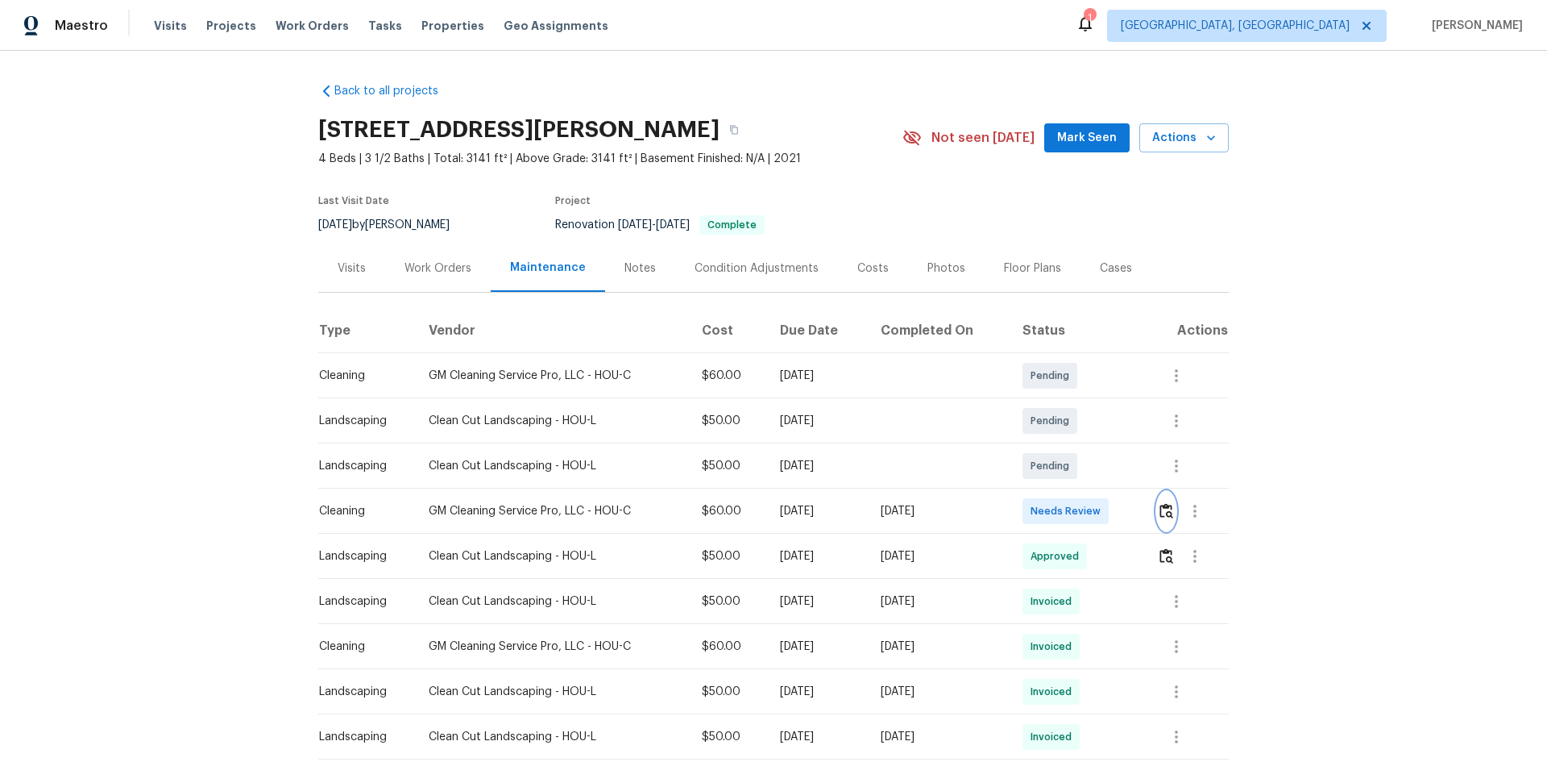
click at [1165, 508] on img "button" at bounding box center [1167, 510] width 14 height 15
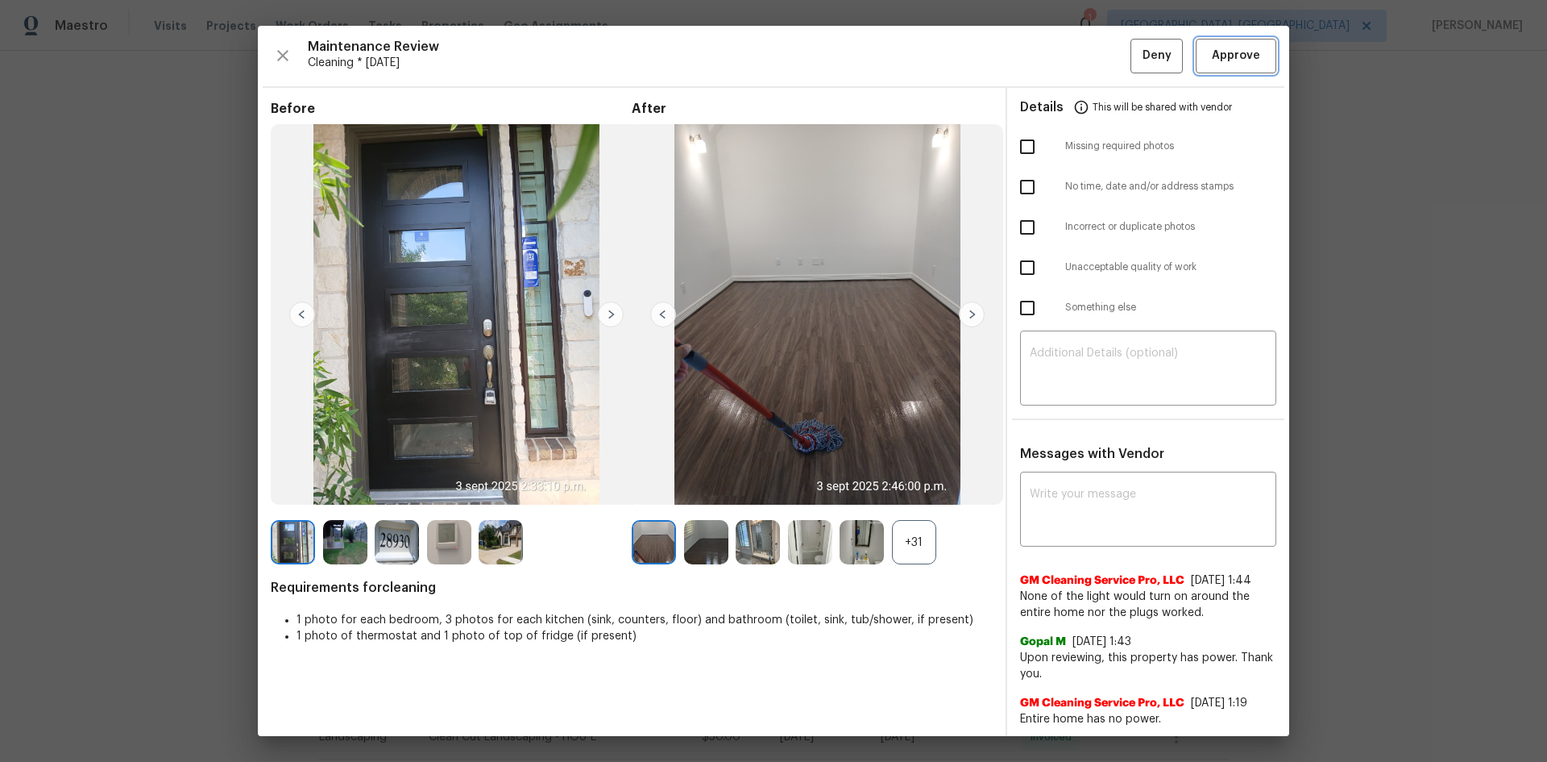
click at [1214, 59] on span "Approve" at bounding box center [1236, 56] width 48 height 20
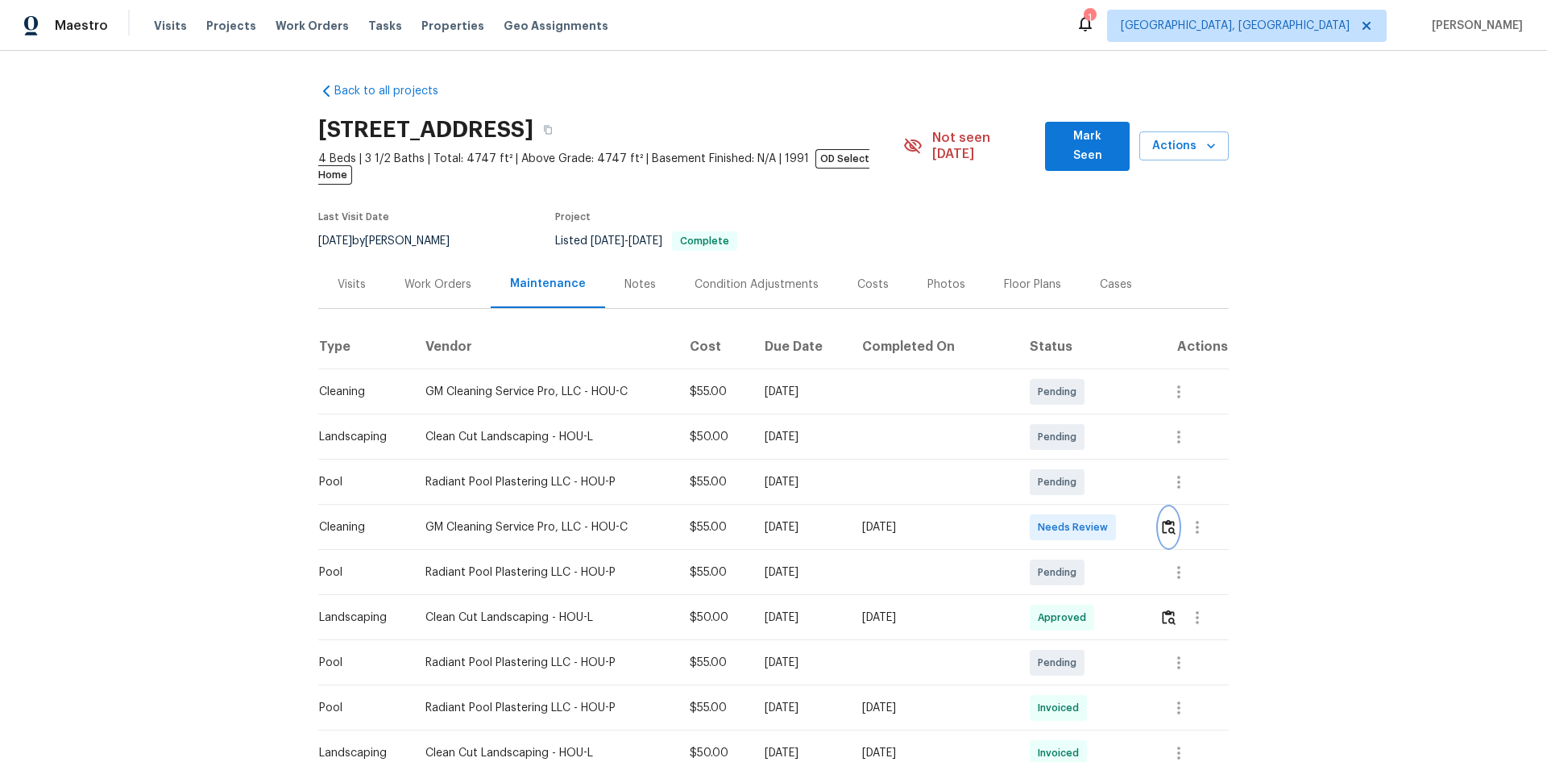
click at [1172, 511] on button "button" at bounding box center [1169, 527] width 19 height 39
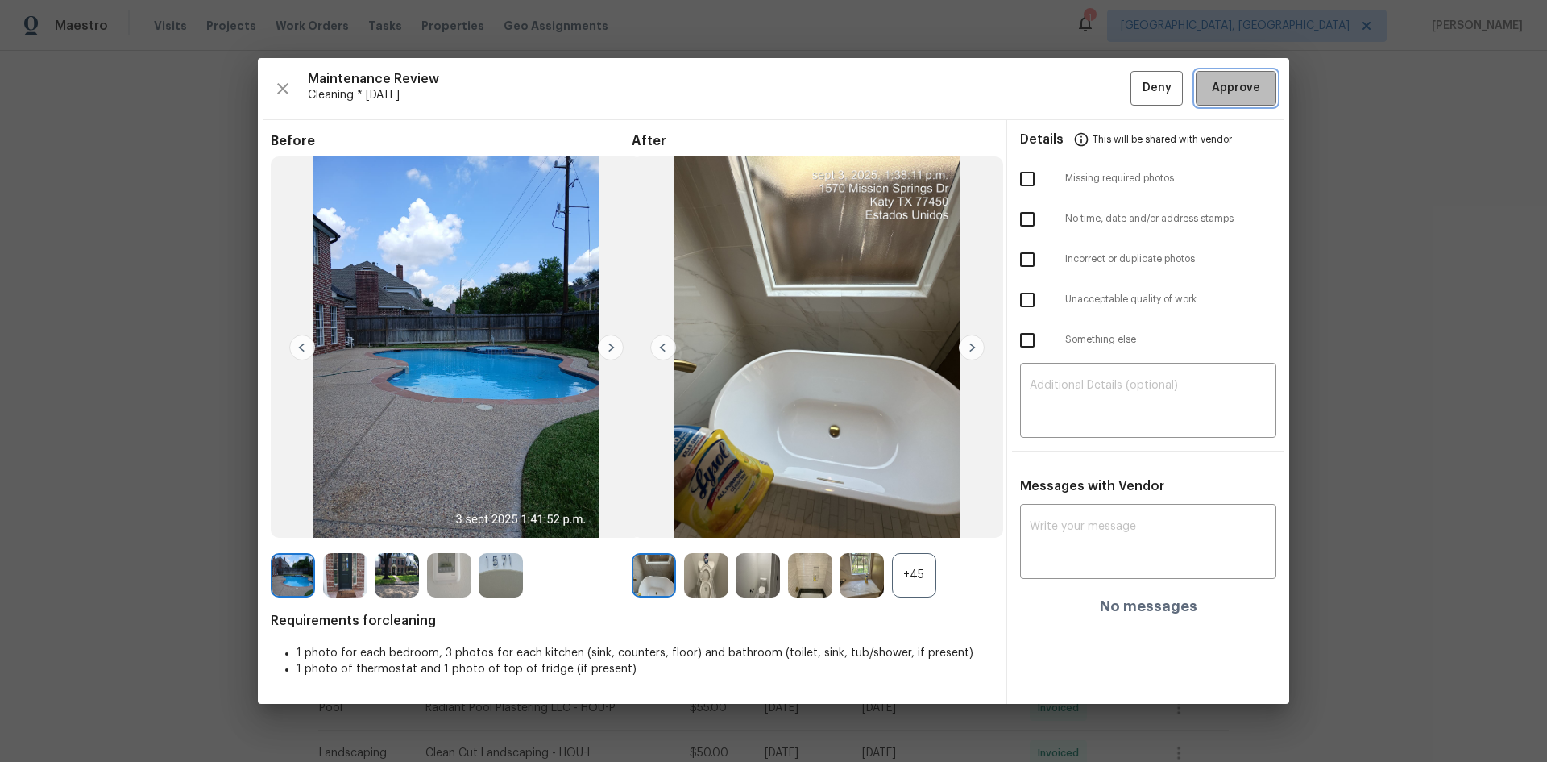
click at [1233, 102] on button "Approve" at bounding box center [1236, 88] width 81 height 35
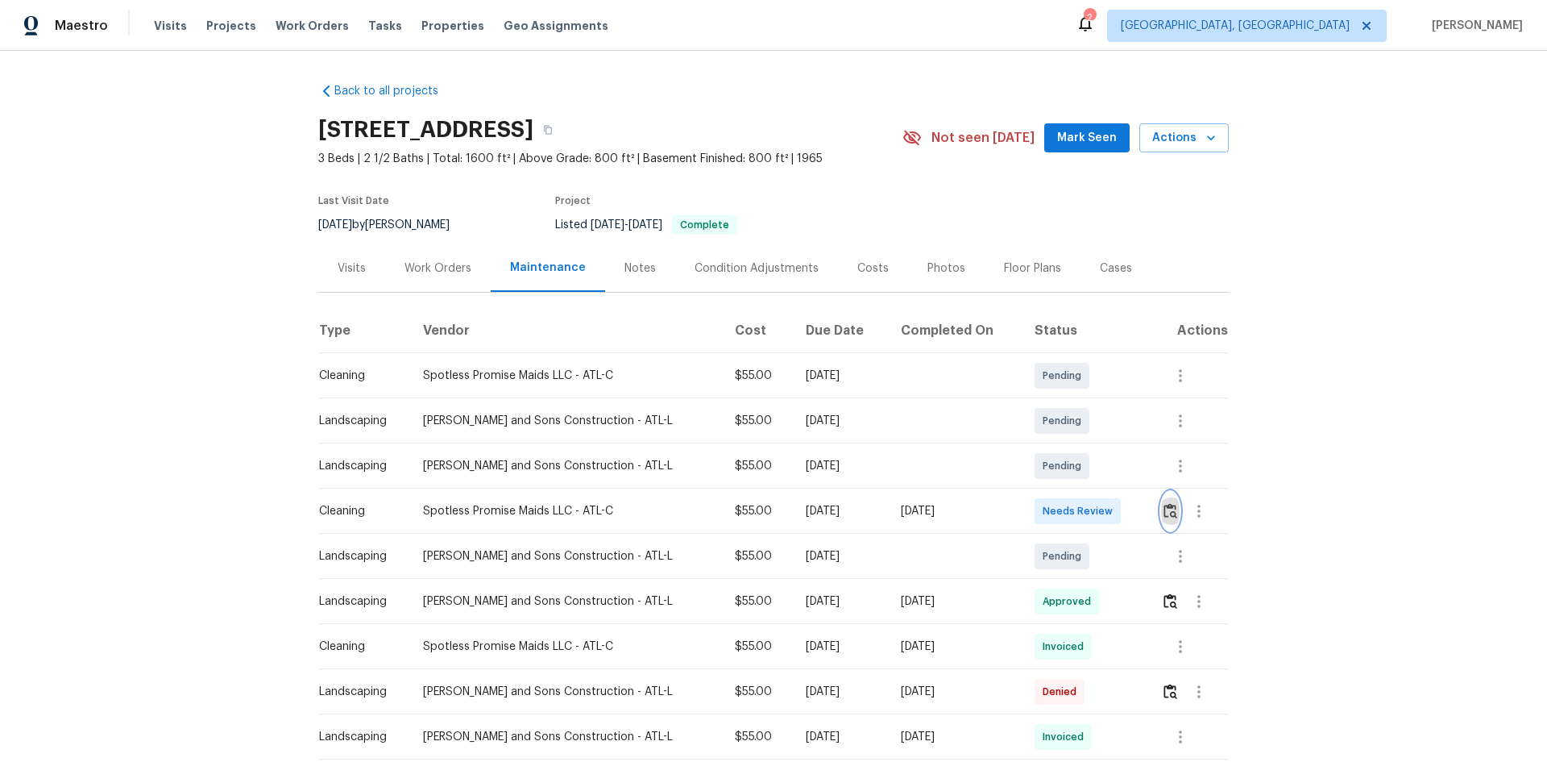
click at [1164, 508] on img "button" at bounding box center [1171, 510] width 14 height 15
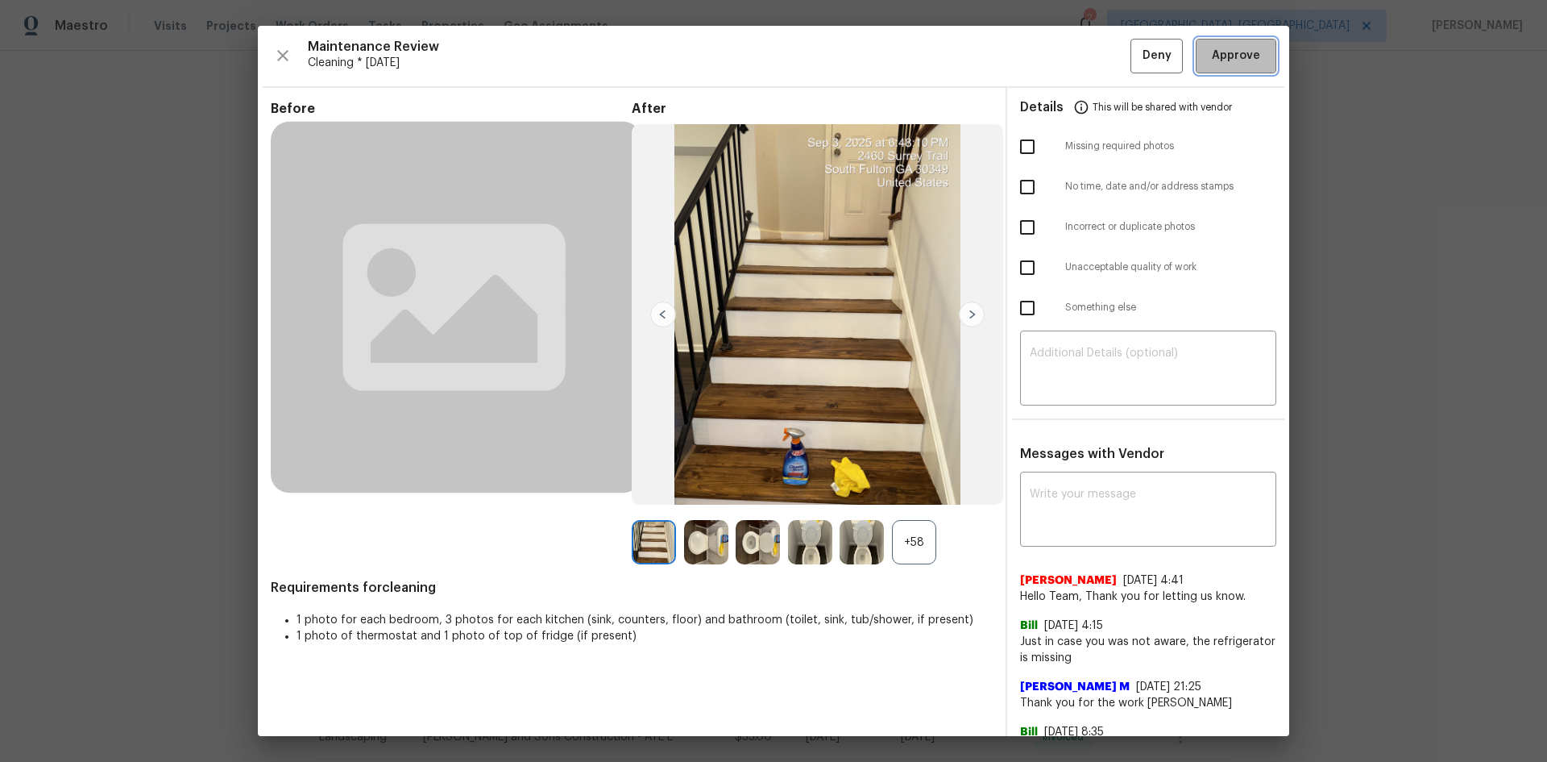
click at [1227, 67] on button "Approve" at bounding box center [1236, 56] width 81 height 35
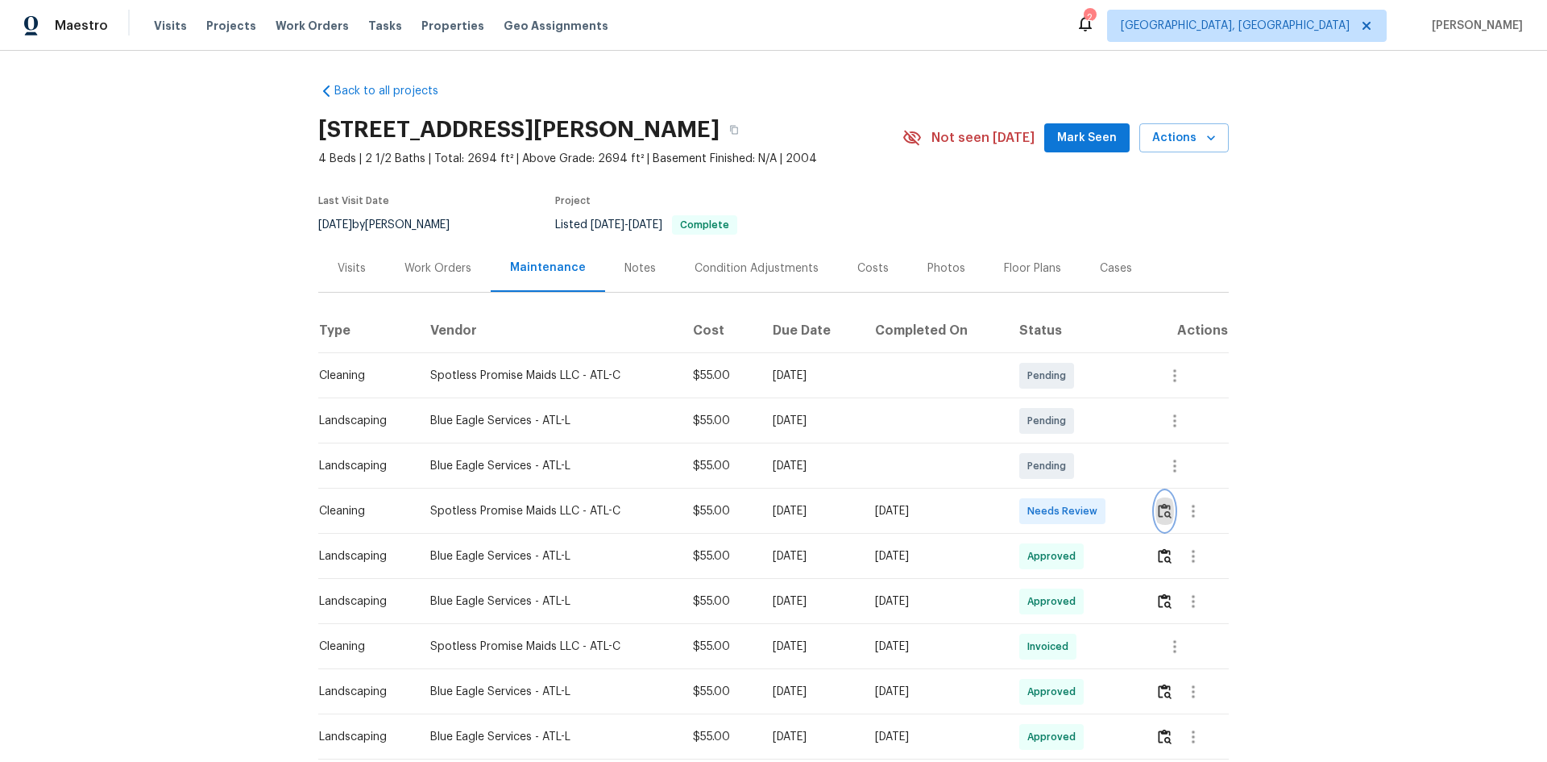
click at [1164, 512] on img "button" at bounding box center [1165, 510] width 14 height 15
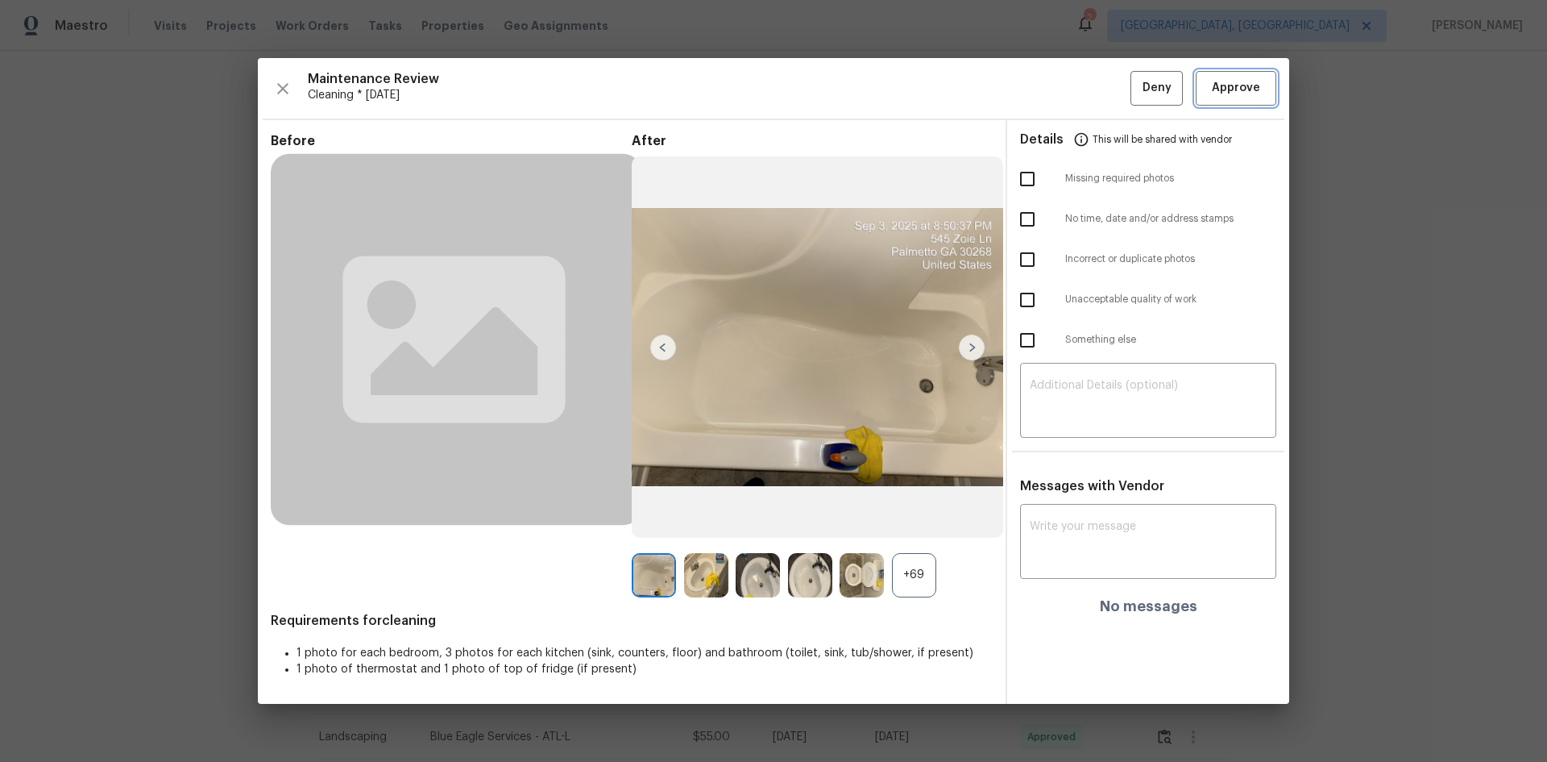
click at [1224, 91] on span "Approve" at bounding box center [1236, 88] width 48 height 20
